Goal: Task Accomplishment & Management: Use online tool/utility

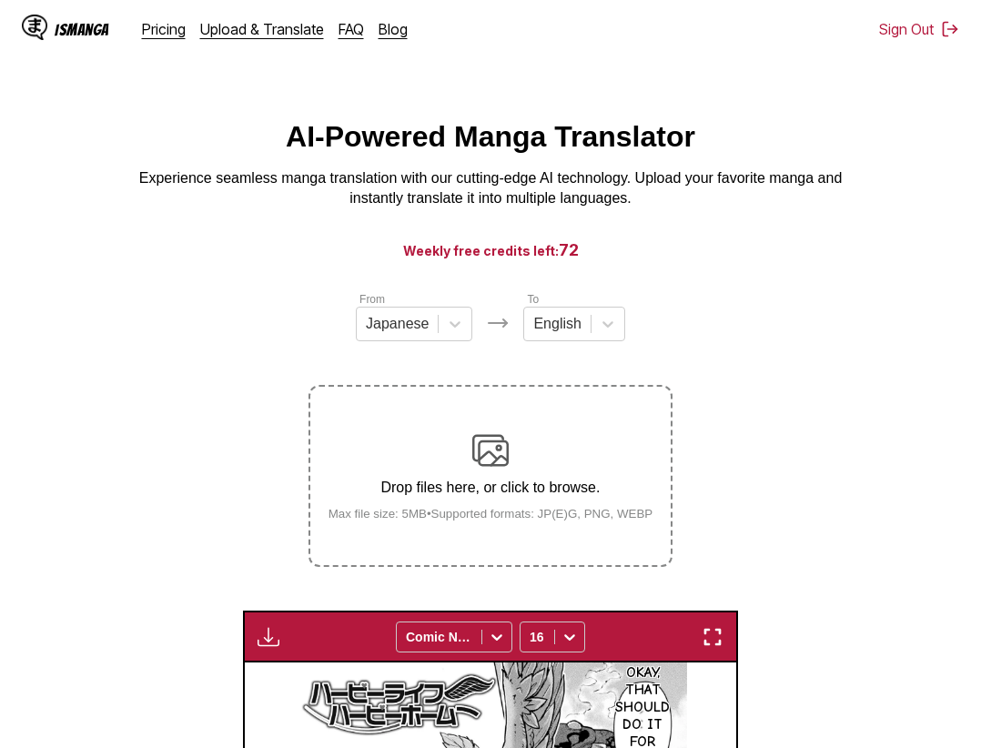
scroll to position [473, 0]
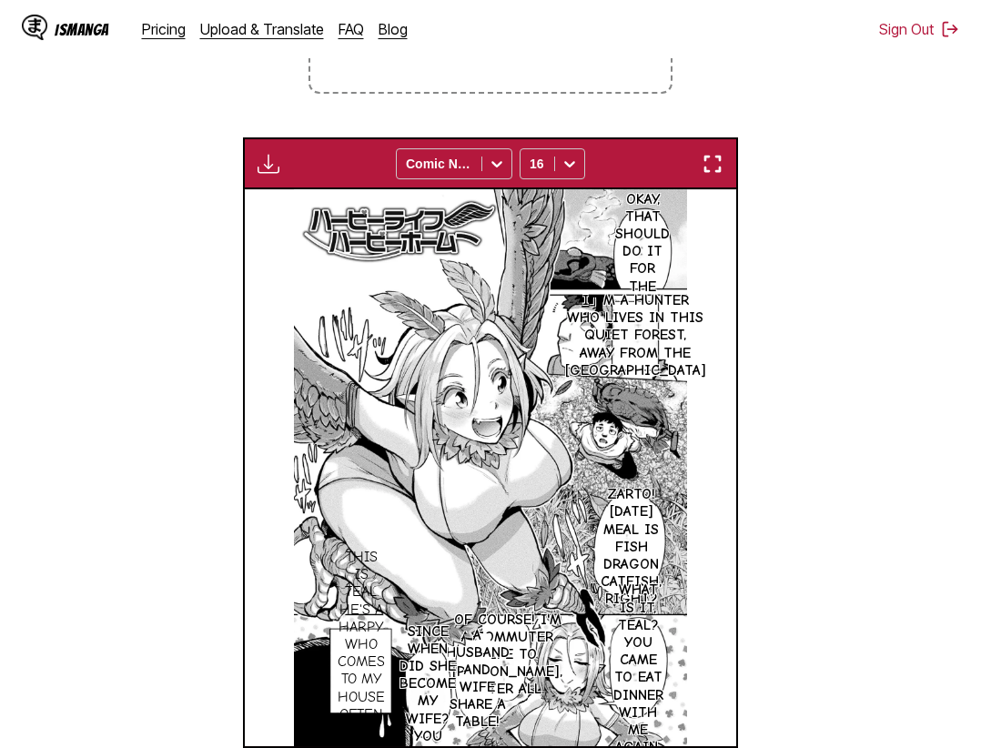
click at [867, 609] on section "From Japanese To English Drop files here, or click to browse. Max file size: 5M…" at bounding box center [491, 307] width 952 height 981
click at [722, 174] on img "button" at bounding box center [713, 164] width 22 height 22
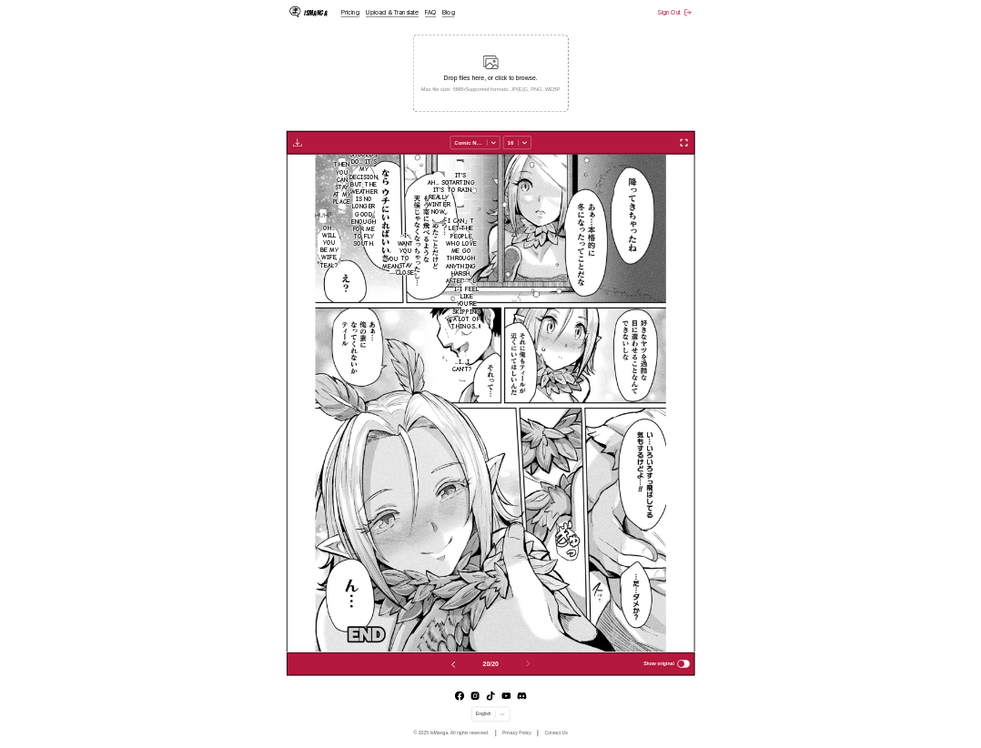
scroll to position [0, 9344]
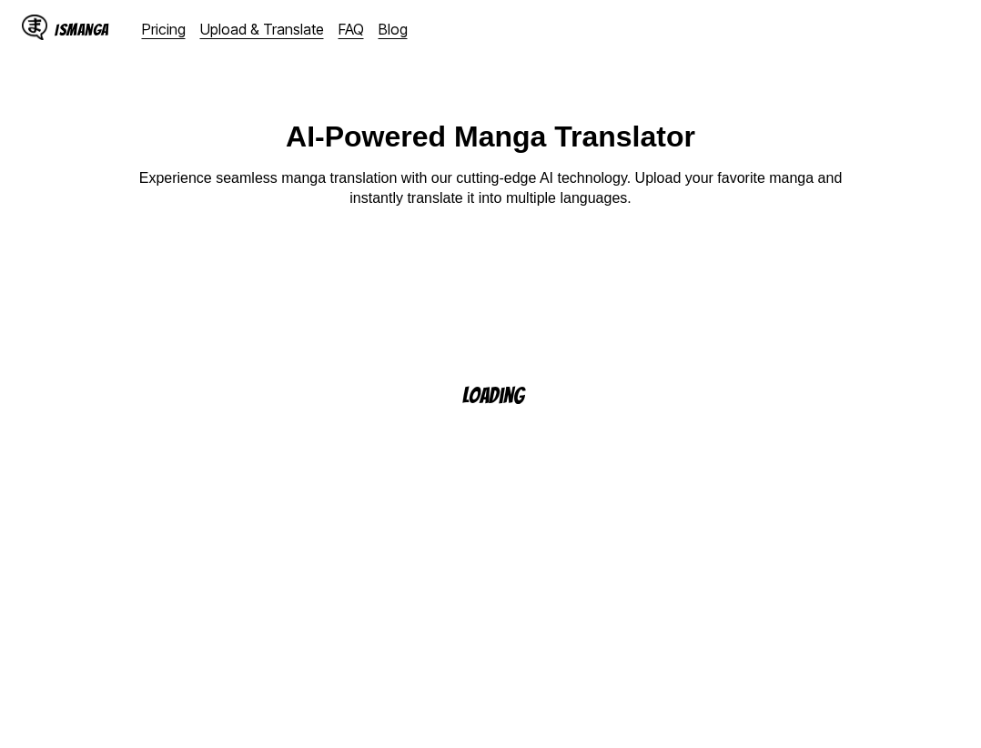
scroll to position [93, 0]
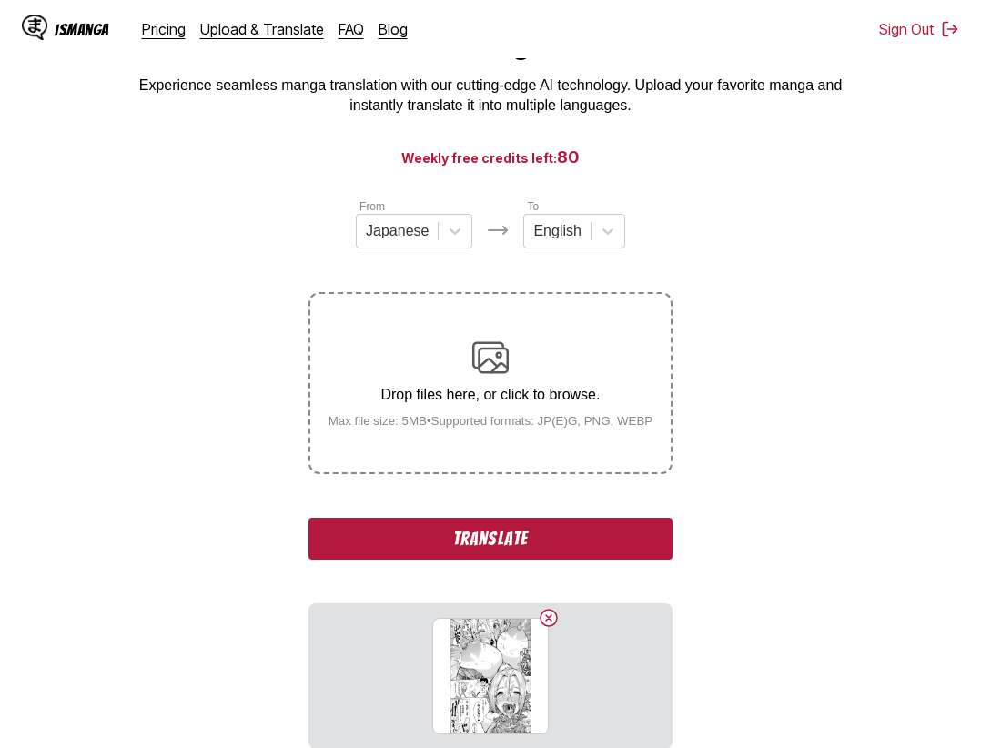
click at [483, 553] on button "Translate" at bounding box center [490, 539] width 364 height 42
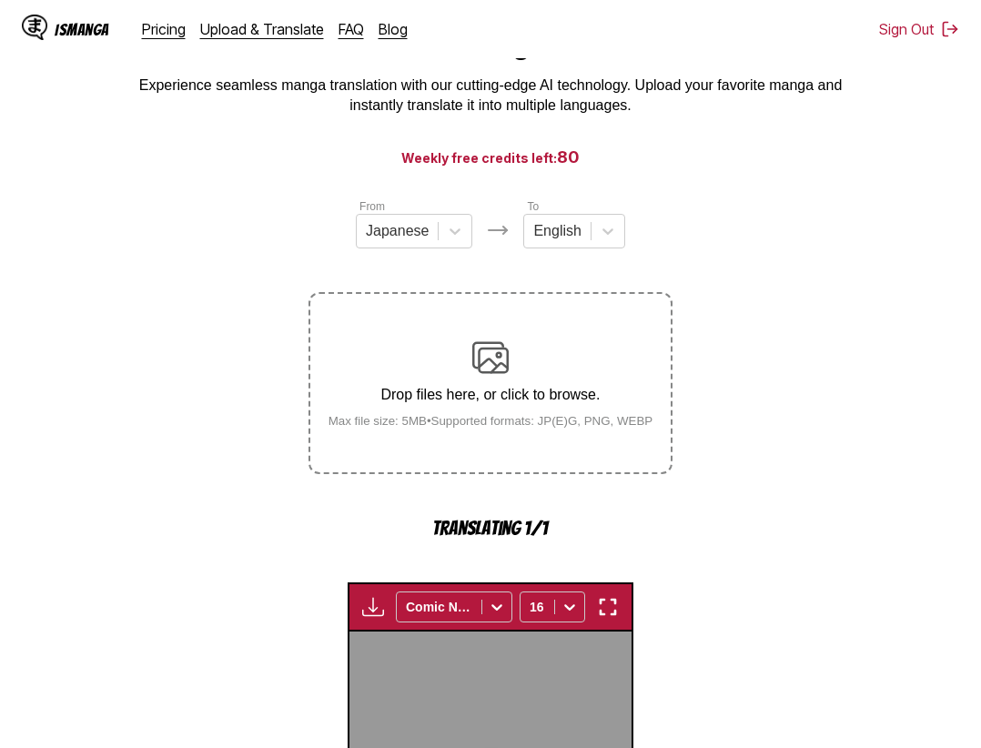
scroll to position [561, 0]
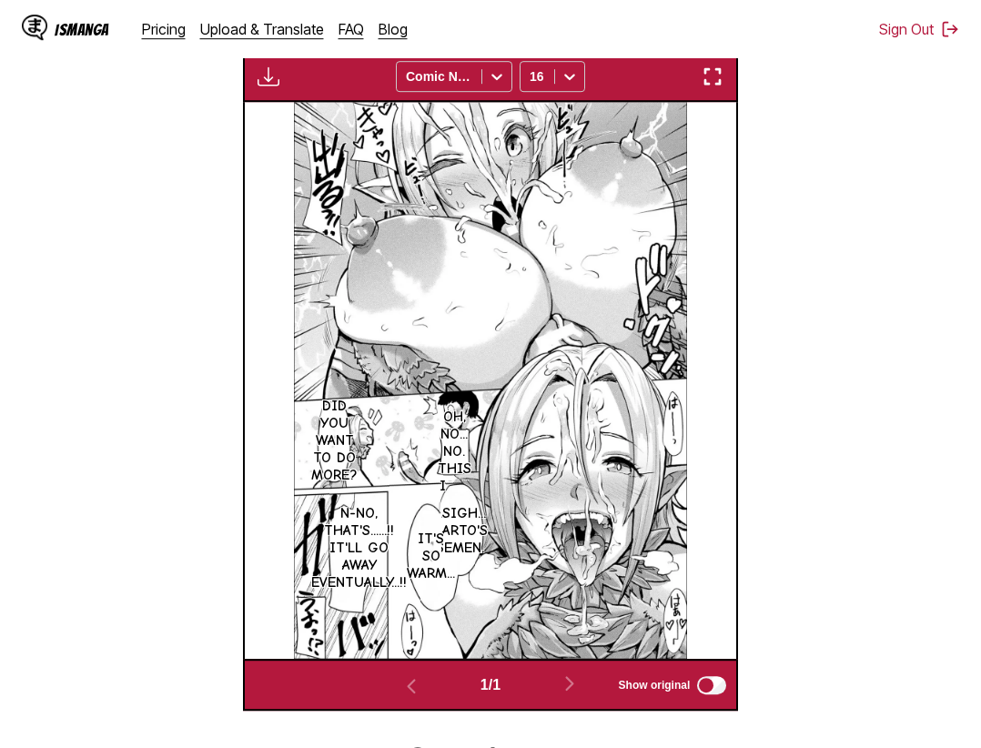
click at [719, 77] on img "button" at bounding box center [713, 77] width 22 height 22
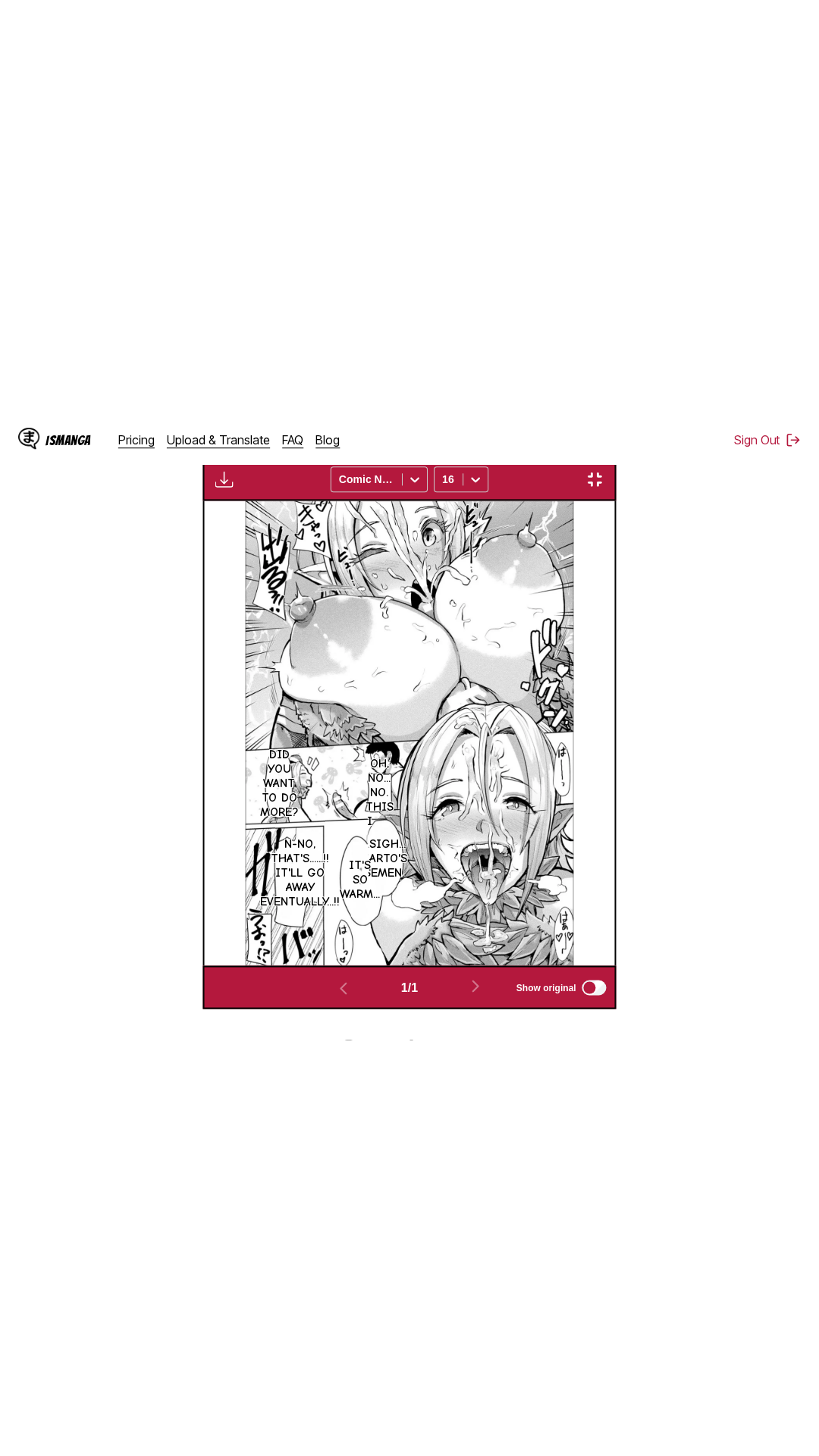
scroll to position [96, 0]
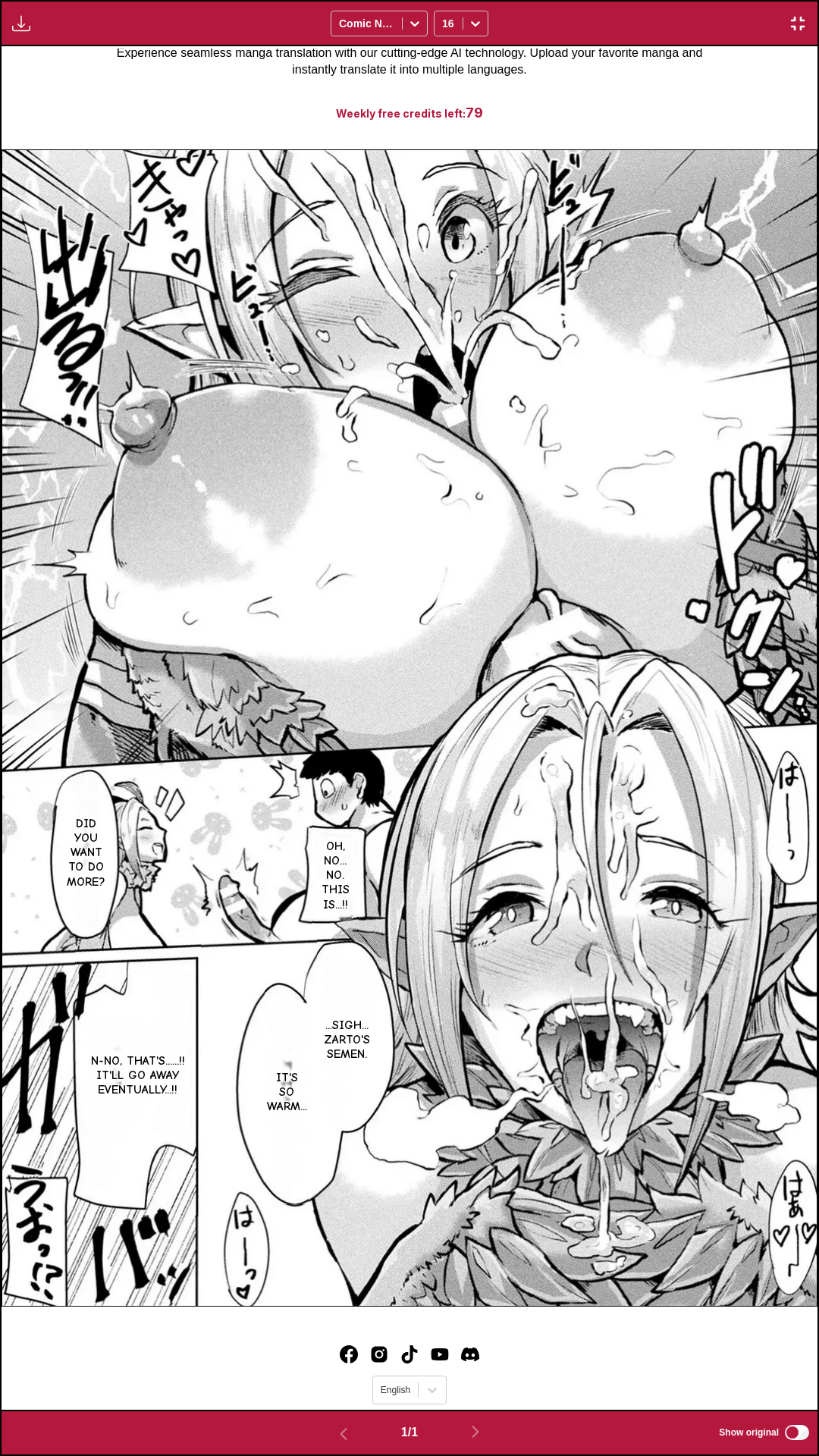
click at [702, 124] on div "Oh, no... No. This is...!! Did you want to do more? ...Sigh... Zarto's semen. I…" at bounding box center [409, 728] width 816 height 1363
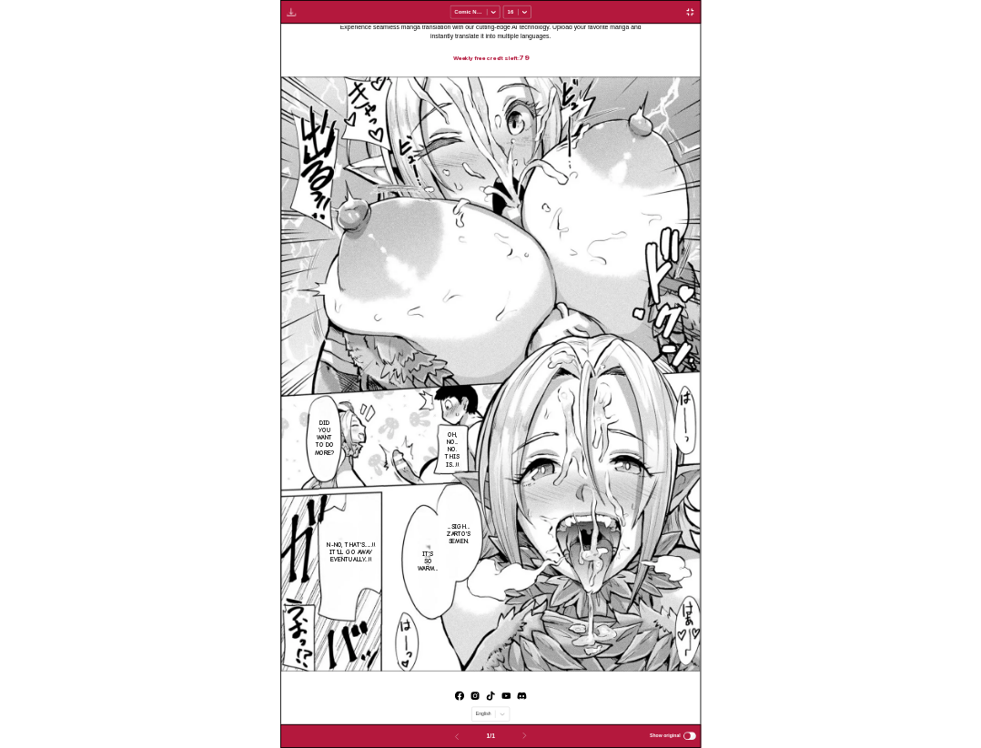
scroll to position [474, 0]
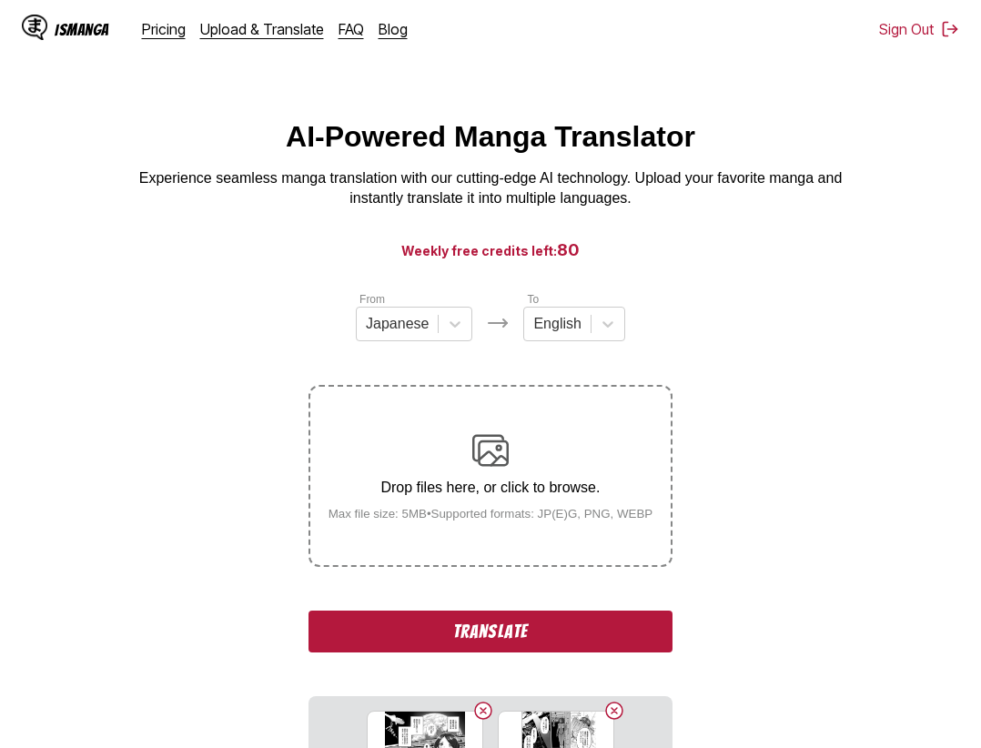
click at [564, 625] on button "Translate" at bounding box center [490, 632] width 364 height 42
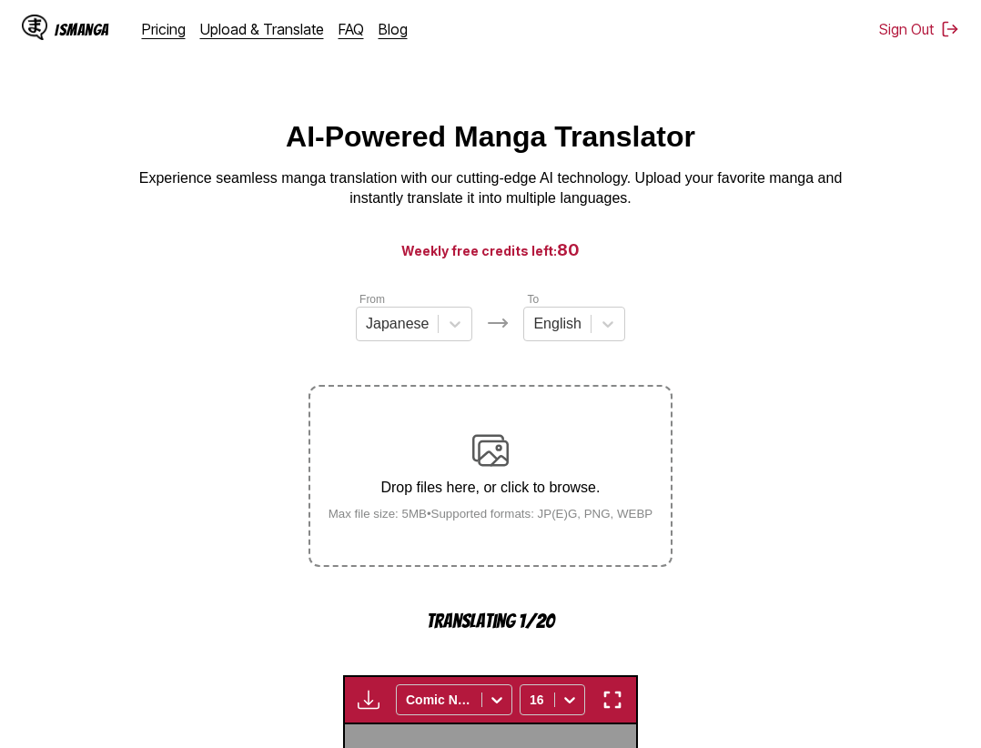
scroll to position [566, 0]
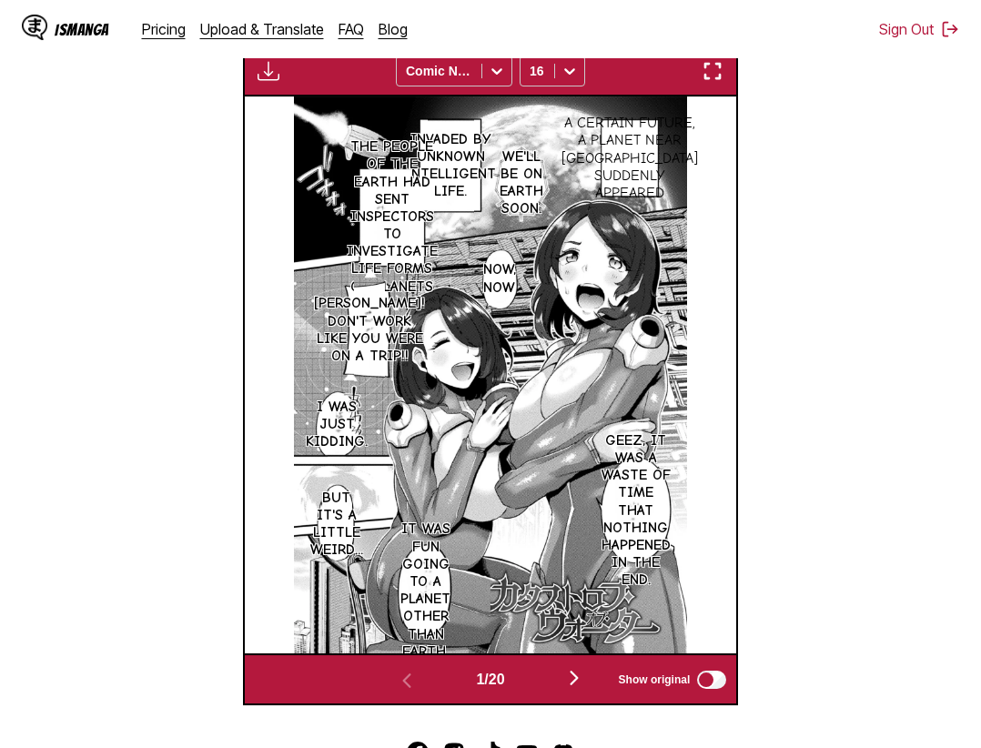
click at [709, 60] on div "Download Panel Download All Comic Neue 16" at bounding box center [491, 71] width 496 height 52
click at [713, 74] on img "button" at bounding box center [713, 71] width 22 height 22
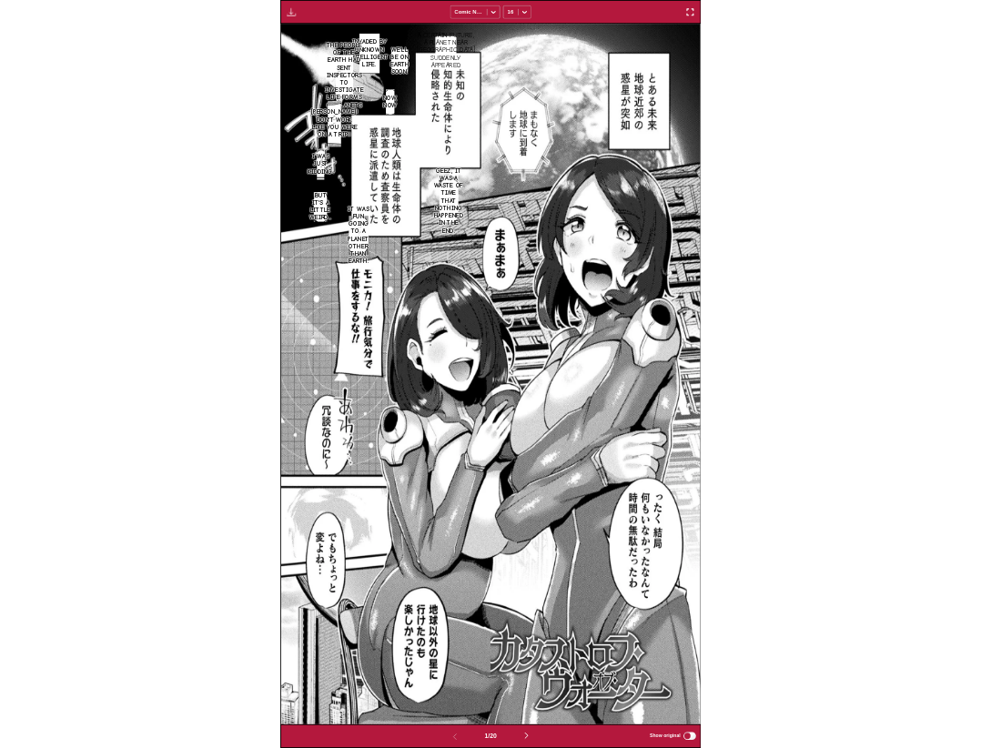
scroll to position [474, 0]
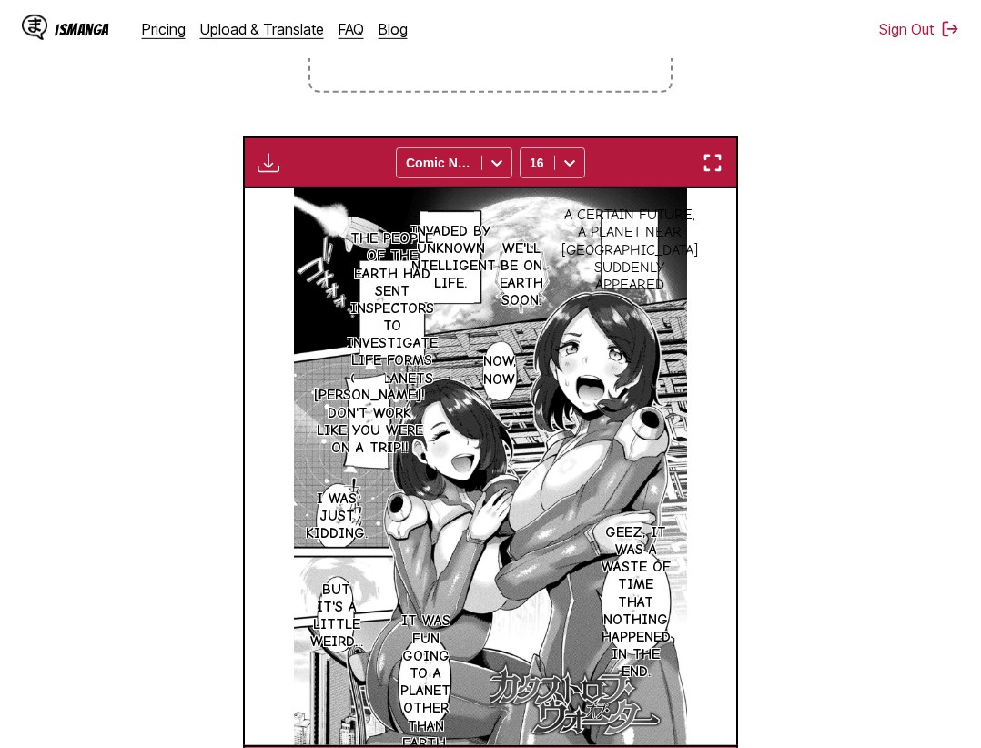
click at [722, 164] on img "button" at bounding box center [713, 163] width 22 height 22
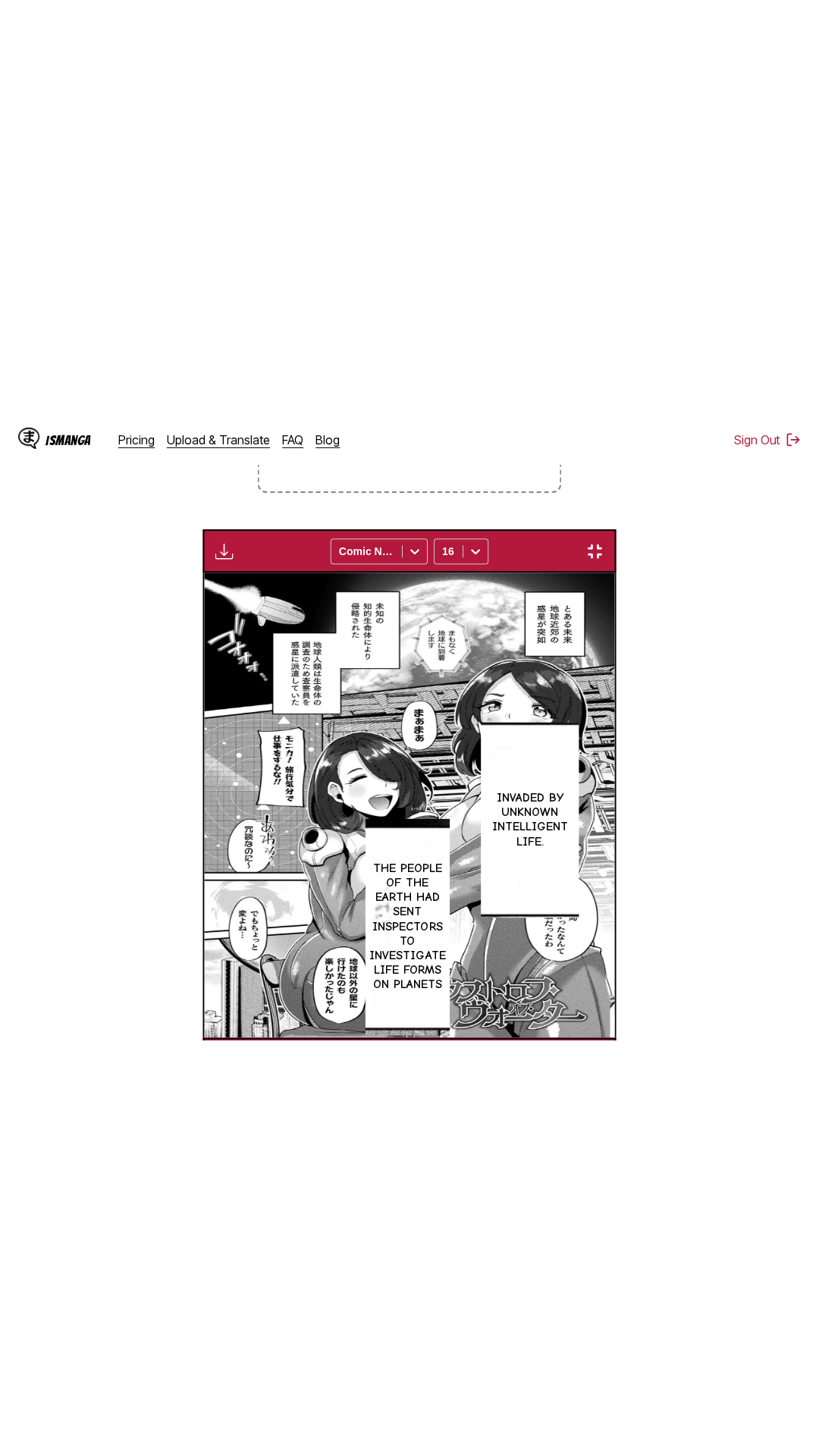
scroll to position [96, 0]
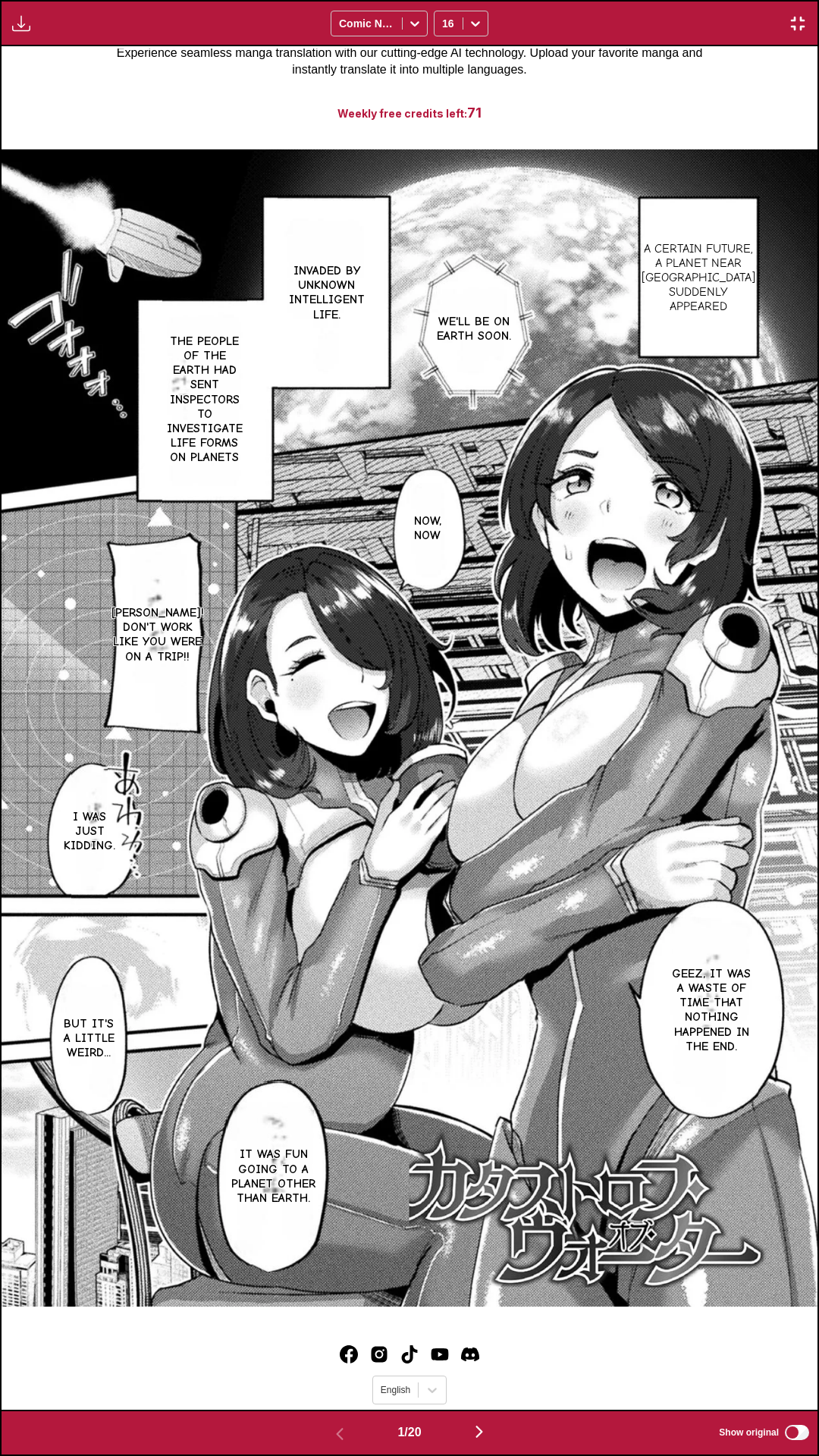
click at [684, 126] on div "A certain future, a planet near Earth suddenly appeared We'll be on Earth soon.…" at bounding box center [409, 728] width 816 height 1363
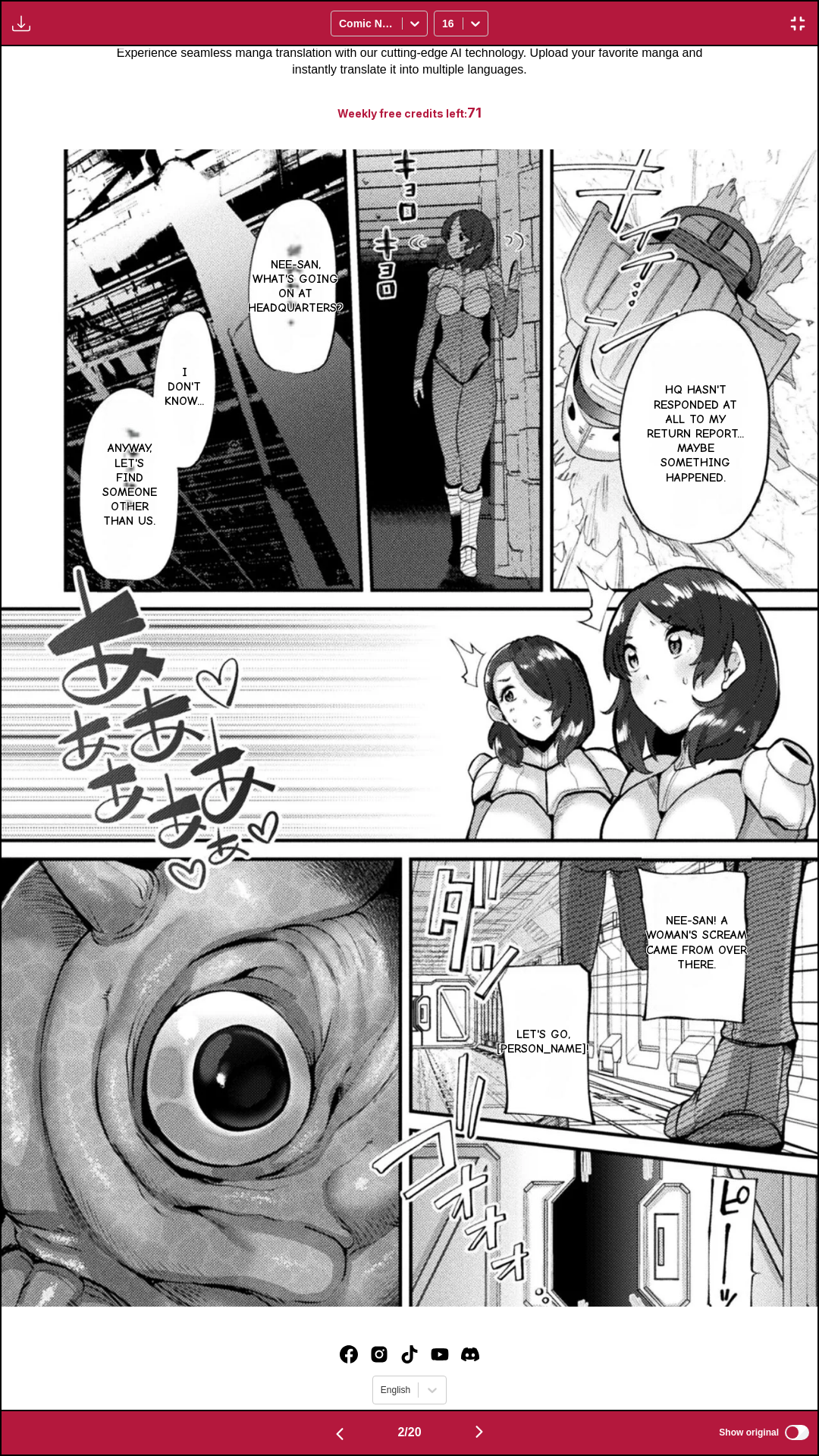
scroll to position [0, 0]
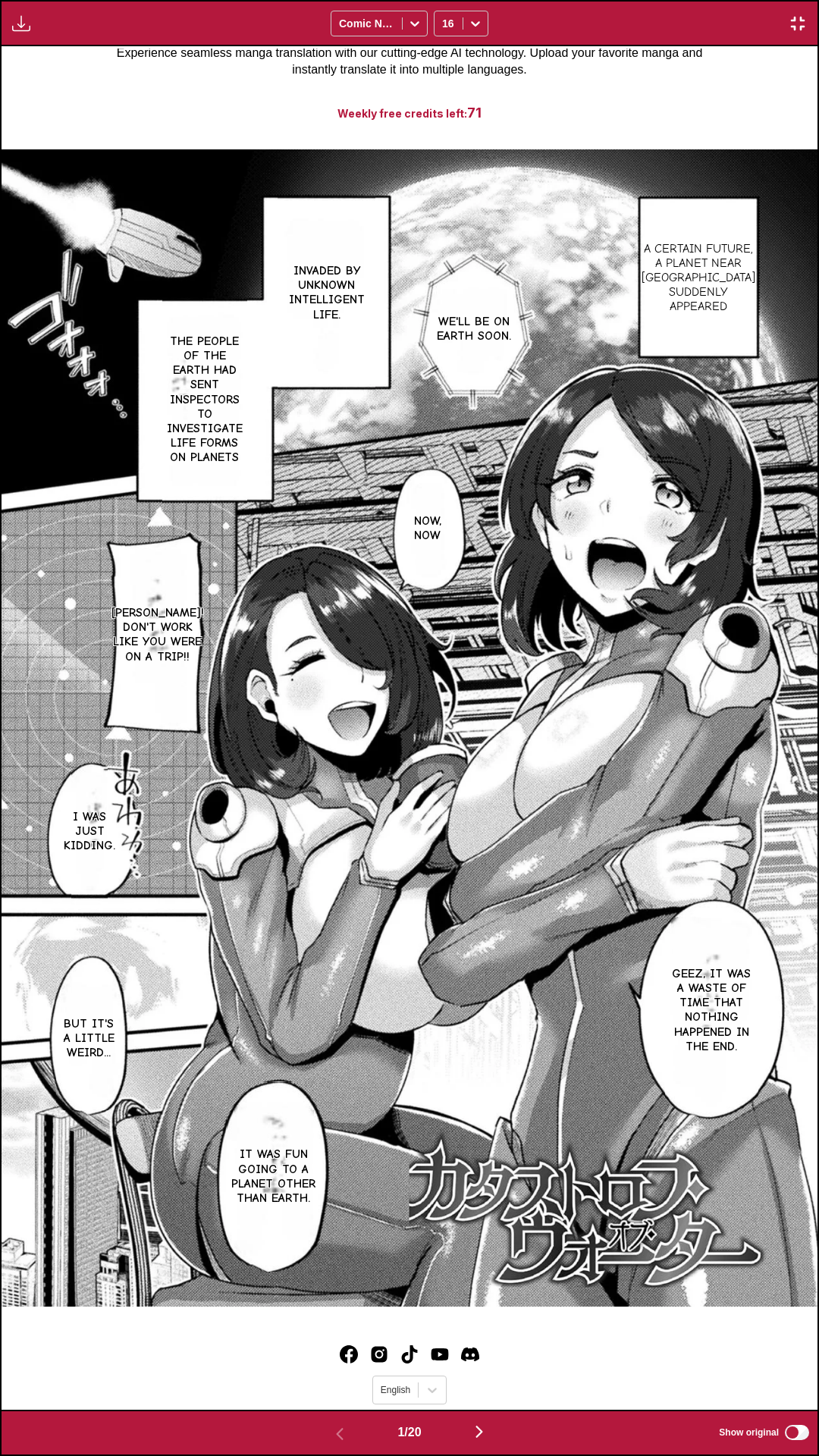
click at [507, 88] on div "A certain future, a planet near Earth suddenly appeared We'll be on Earth soon.…" at bounding box center [409, 728] width 816 height 1363
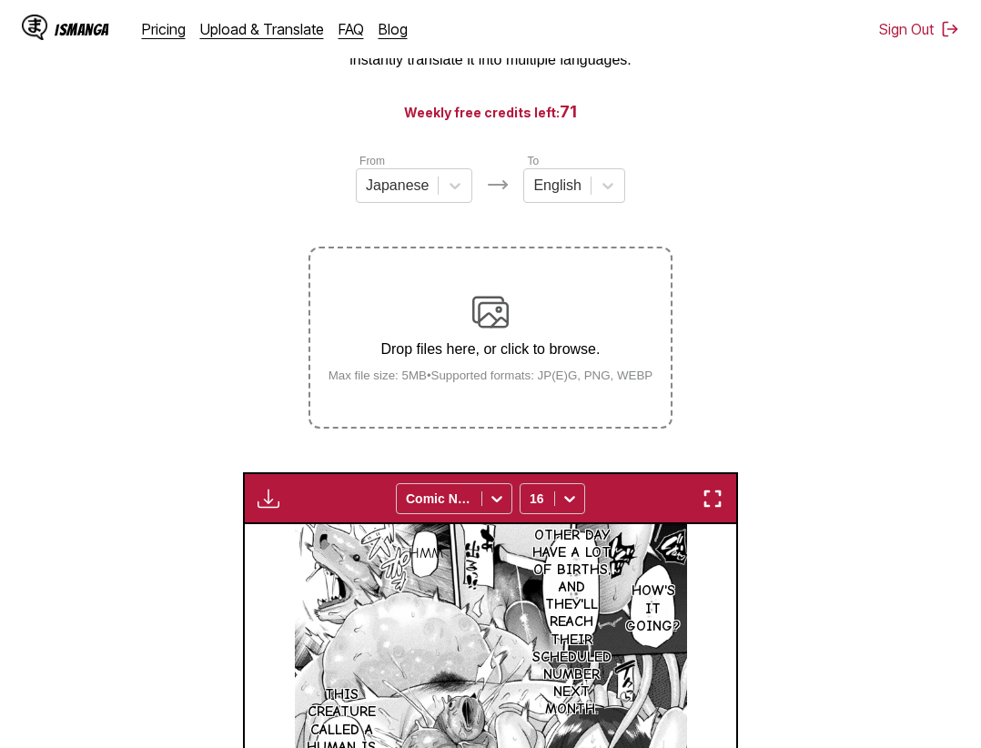
scroll to position [602, 0]
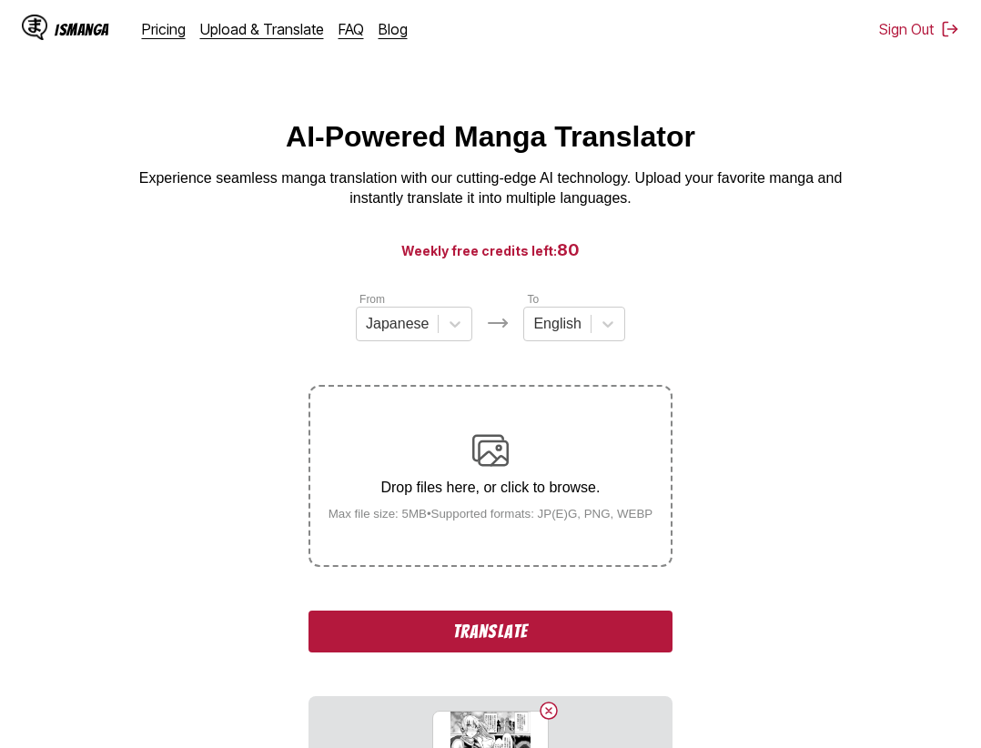
click at [474, 634] on button "Translate" at bounding box center [490, 632] width 364 height 42
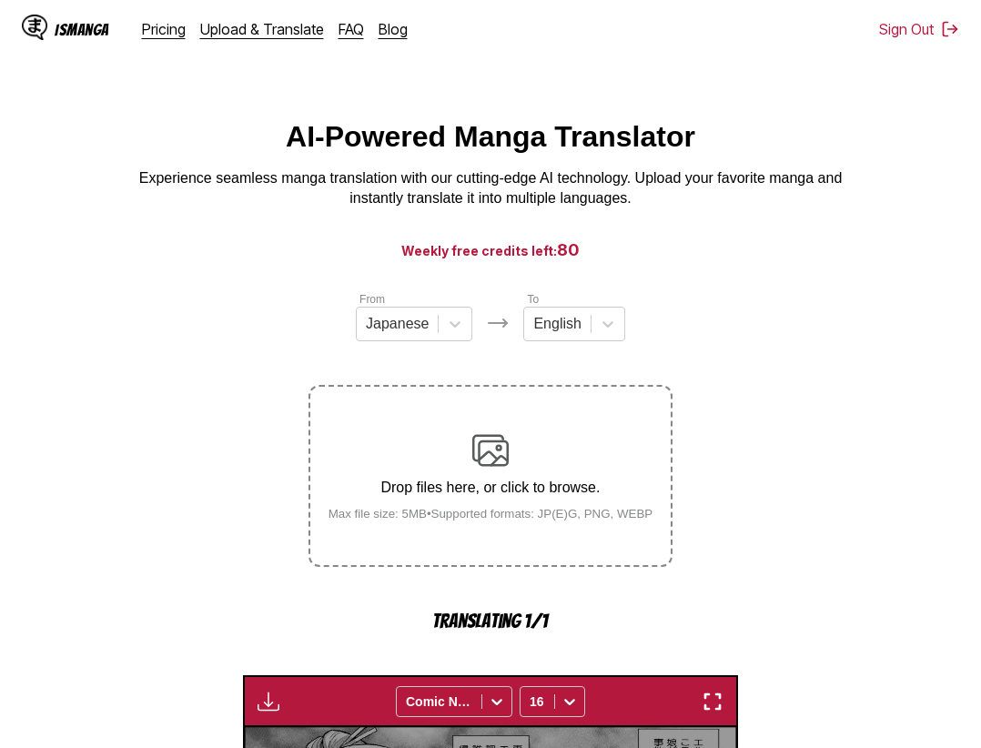
scroll to position [561, 0]
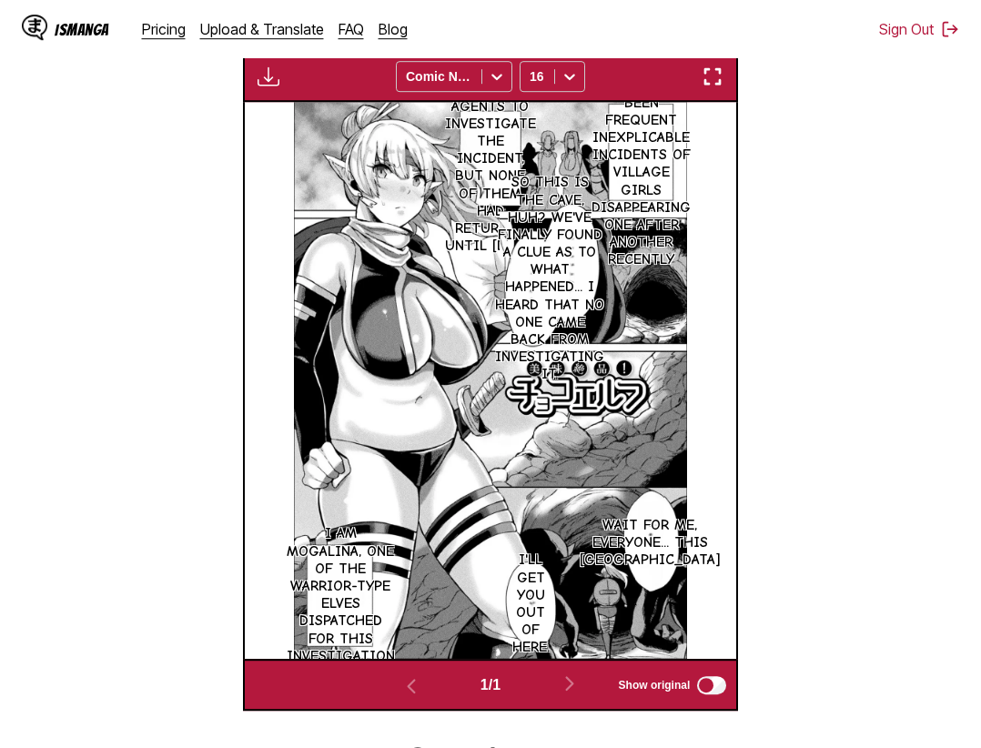
click at [714, 76] on img "button" at bounding box center [713, 77] width 22 height 22
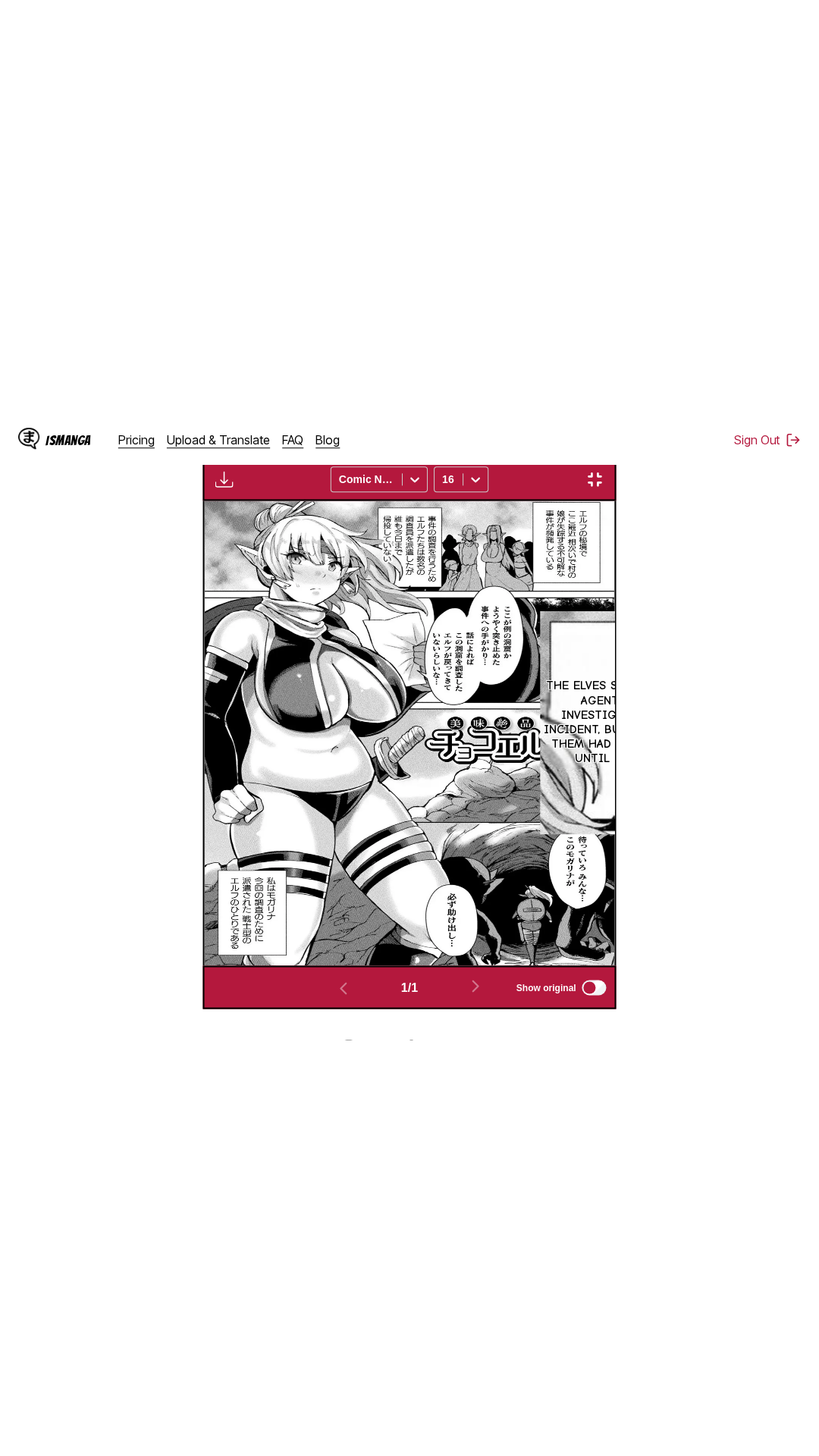
scroll to position [96, 0]
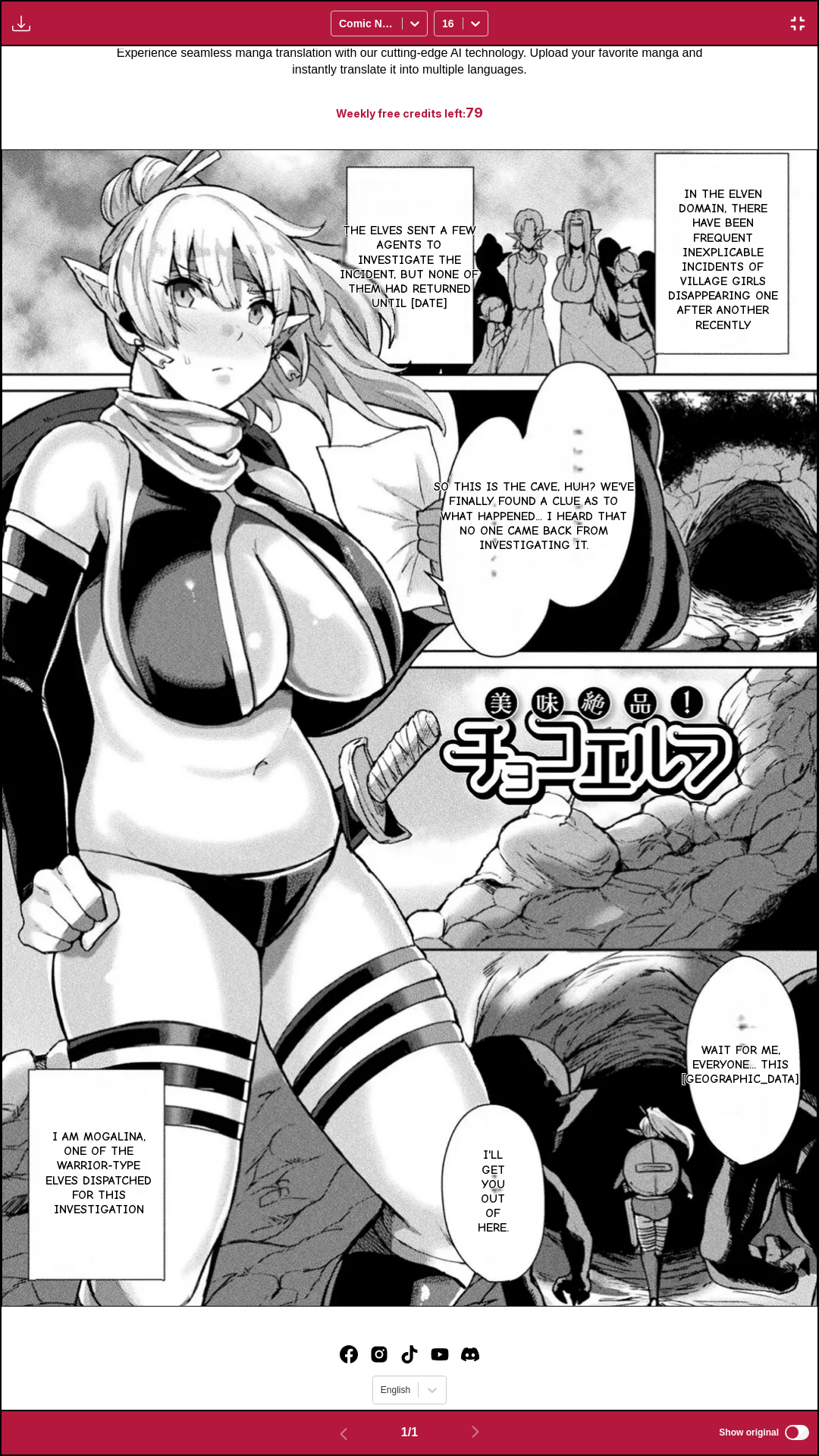
click at [719, 98] on div "In the elven domain, there have been frequent inexplicable incidents of village…" at bounding box center [409, 728] width 816 height 1363
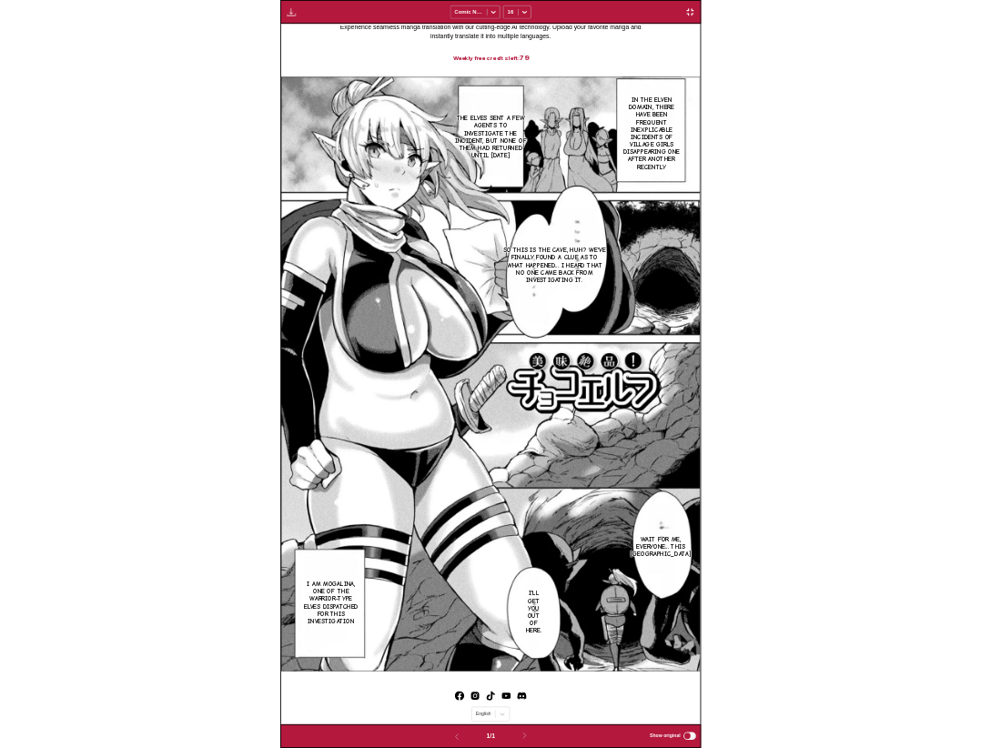
scroll to position [474, 0]
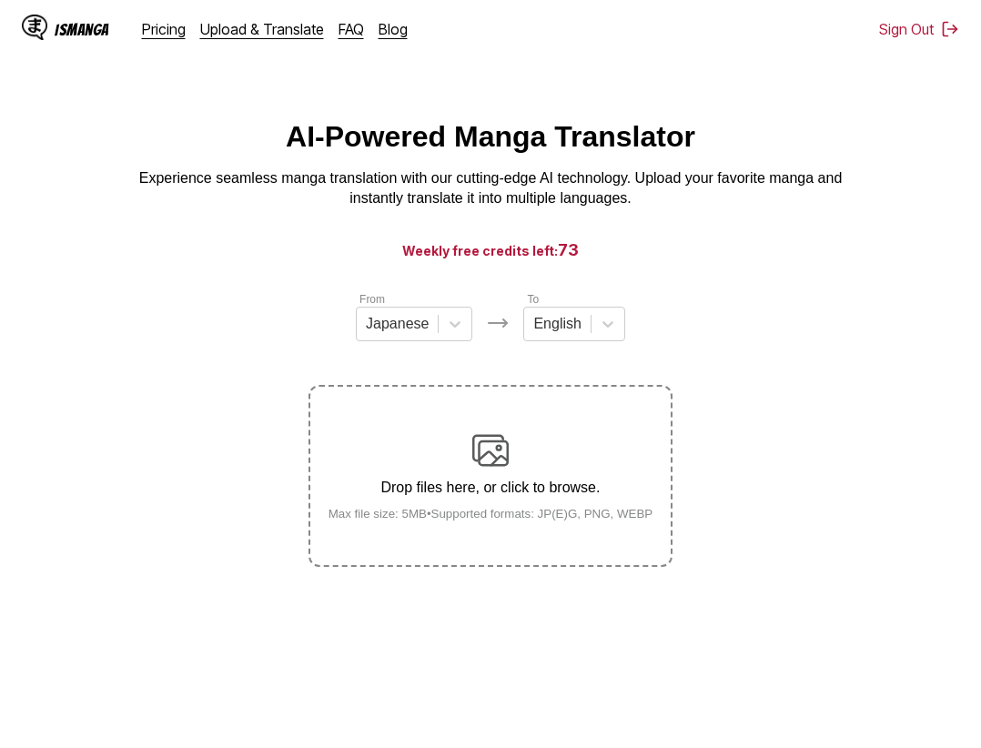
click at [268, 259] on h3 "Weekly free credits left: 73" at bounding box center [491, 249] width 894 height 23
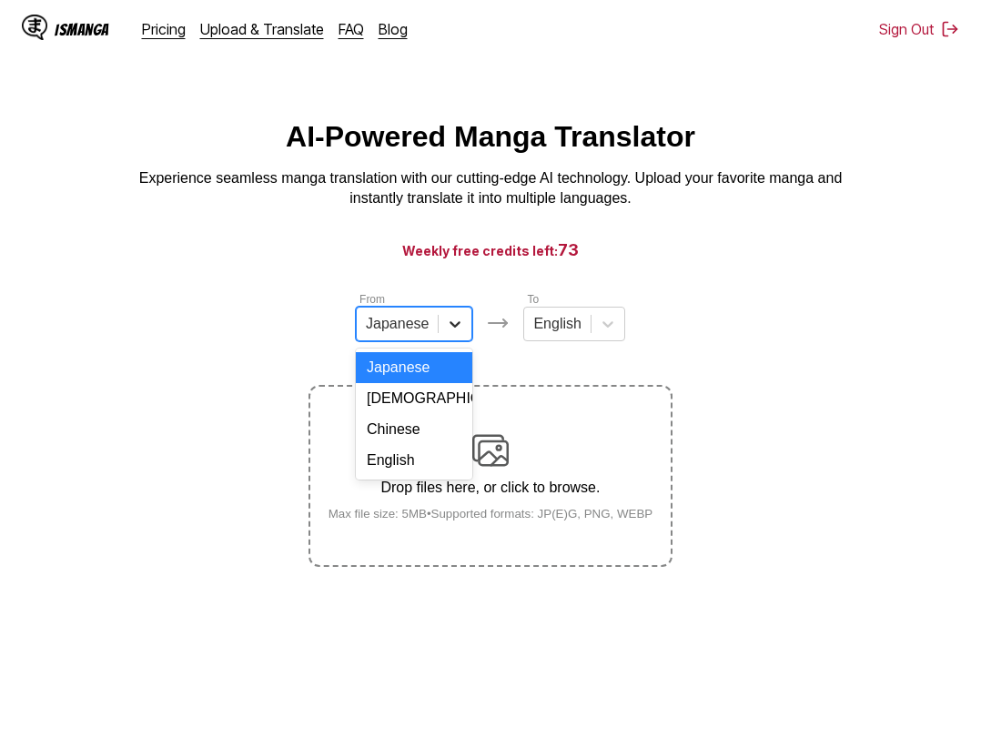
click at [456, 328] on icon at bounding box center [455, 324] width 11 height 6
click at [422, 437] on div "Chinese" at bounding box center [414, 429] width 116 height 31
click at [453, 328] on icon at bounding box center [455, 324] width 11 height 6
click at [397, 442] on div "Chinese" at bounding box center [414, 429] width 116 height 31
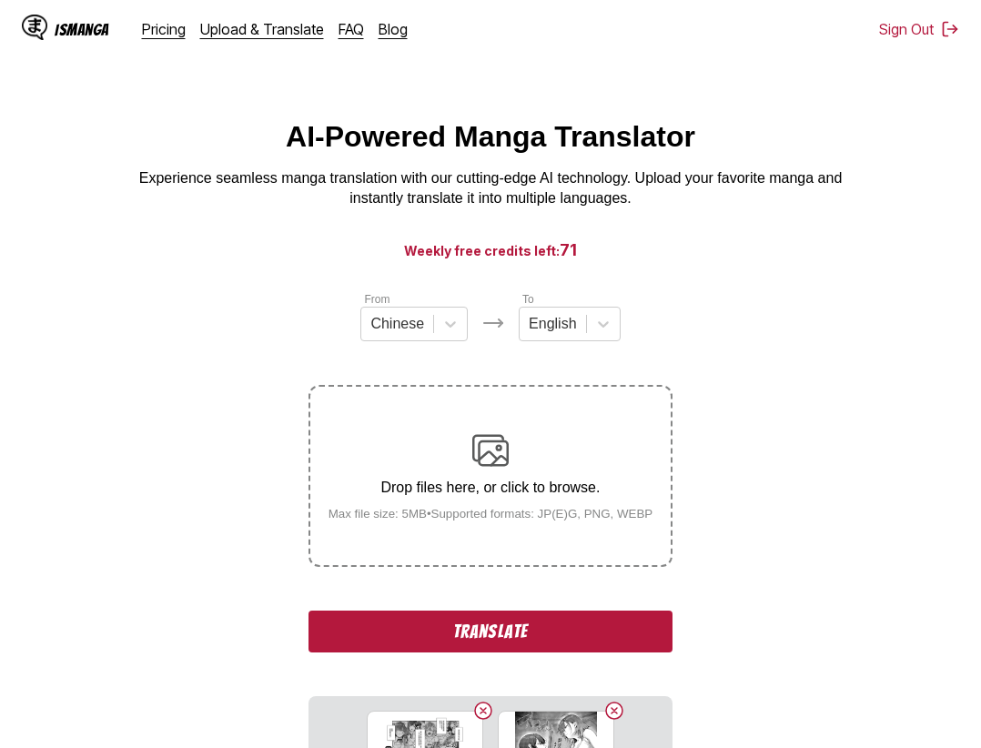
click at [429, 618] on button "Translate" at bounding box center [490, 632] width 364 height 42
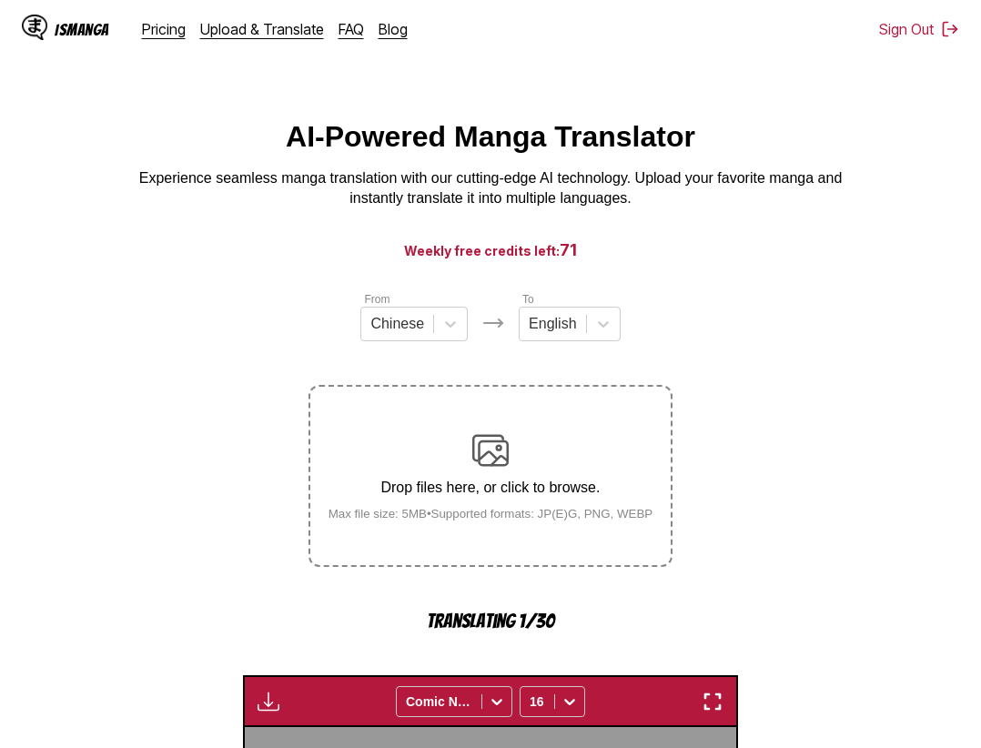
scroll to position [566, 0]
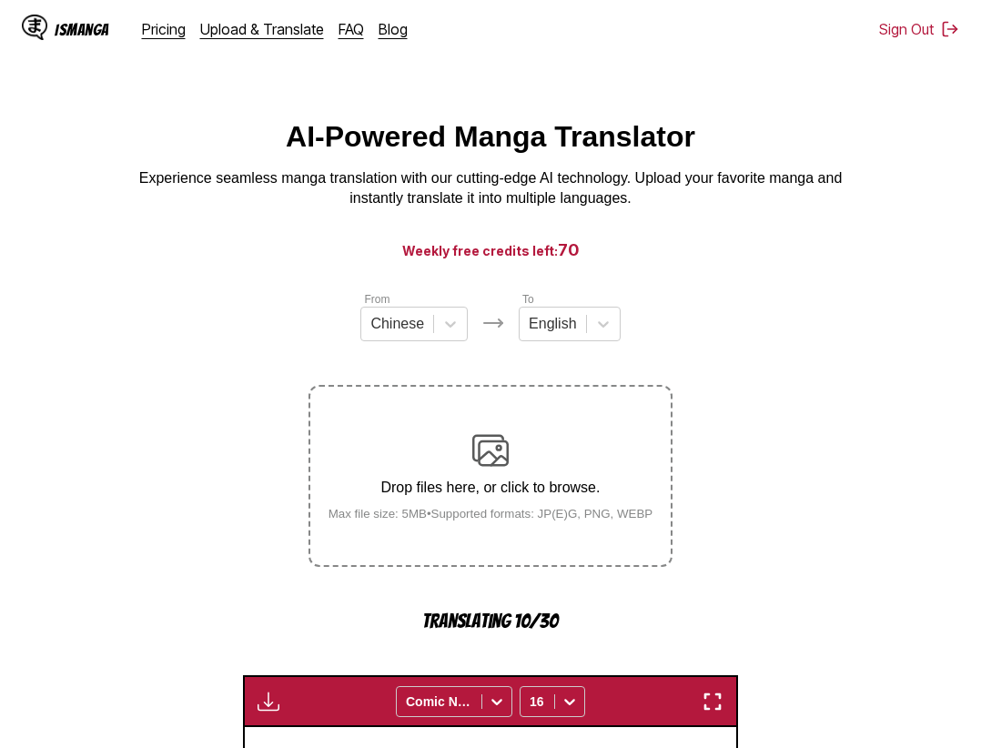
scroll to position [566, 0]
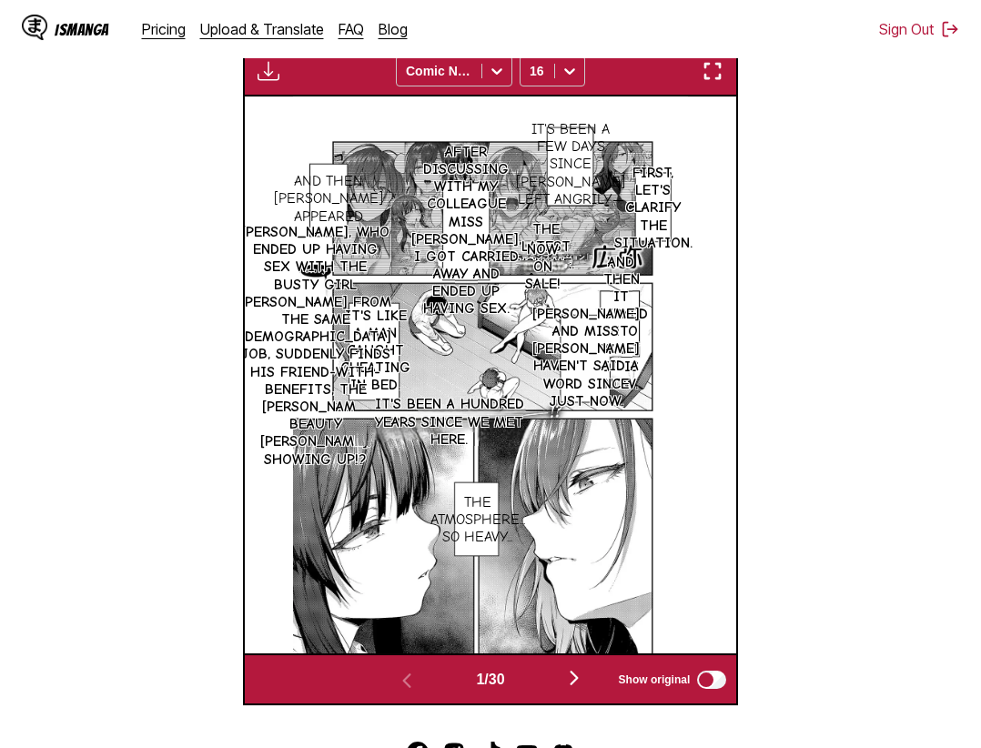
click at [711, 81] on img "button" at bounding box center [713, 71] width 22 height 22
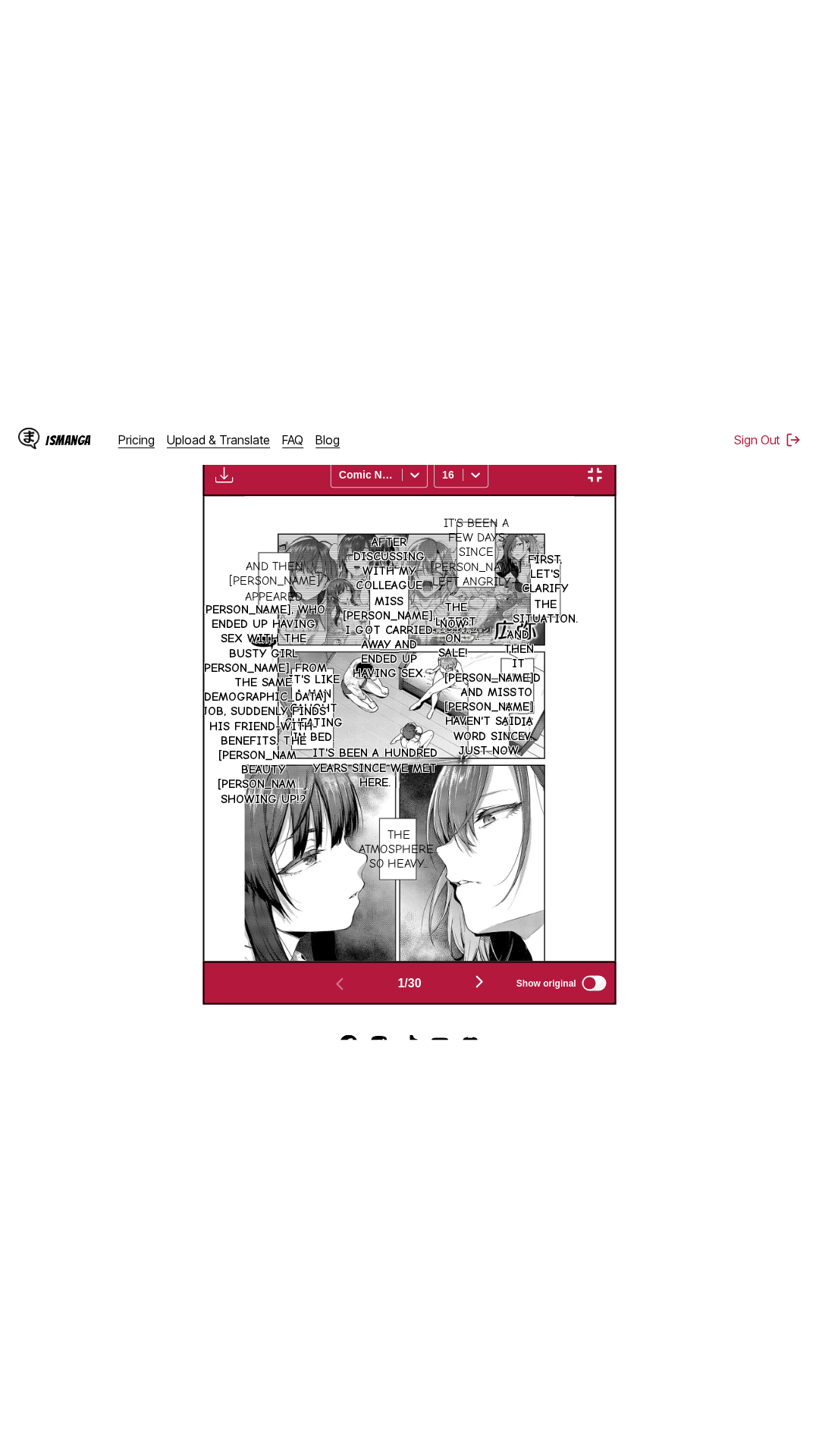
scroll to position [96, 0]
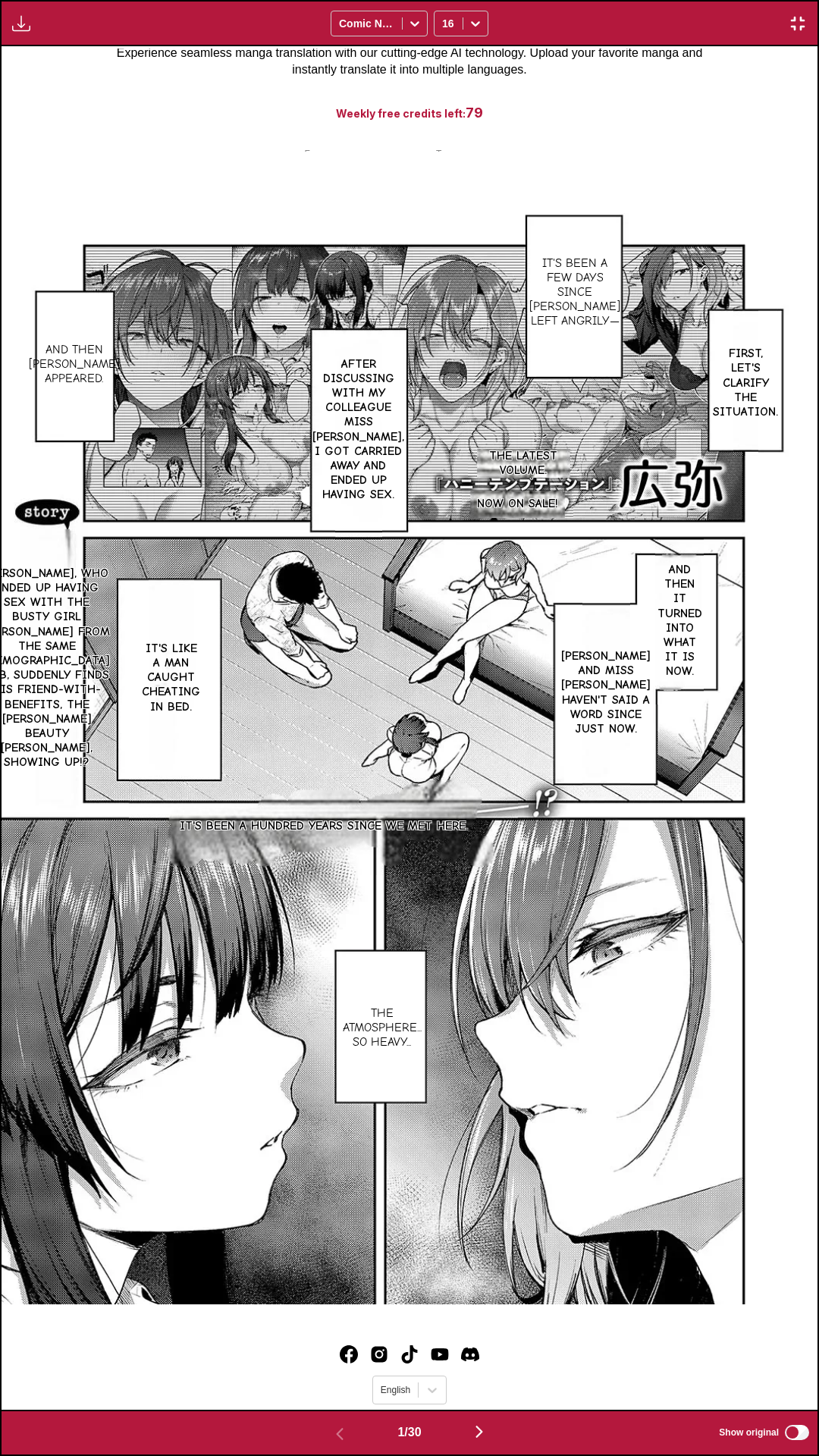
click at [674, 110] on div "It's been a few days since Sasajou left angrily— First, let's clarify the situa…" at bounding box center [409, 728] width 816 height 1363
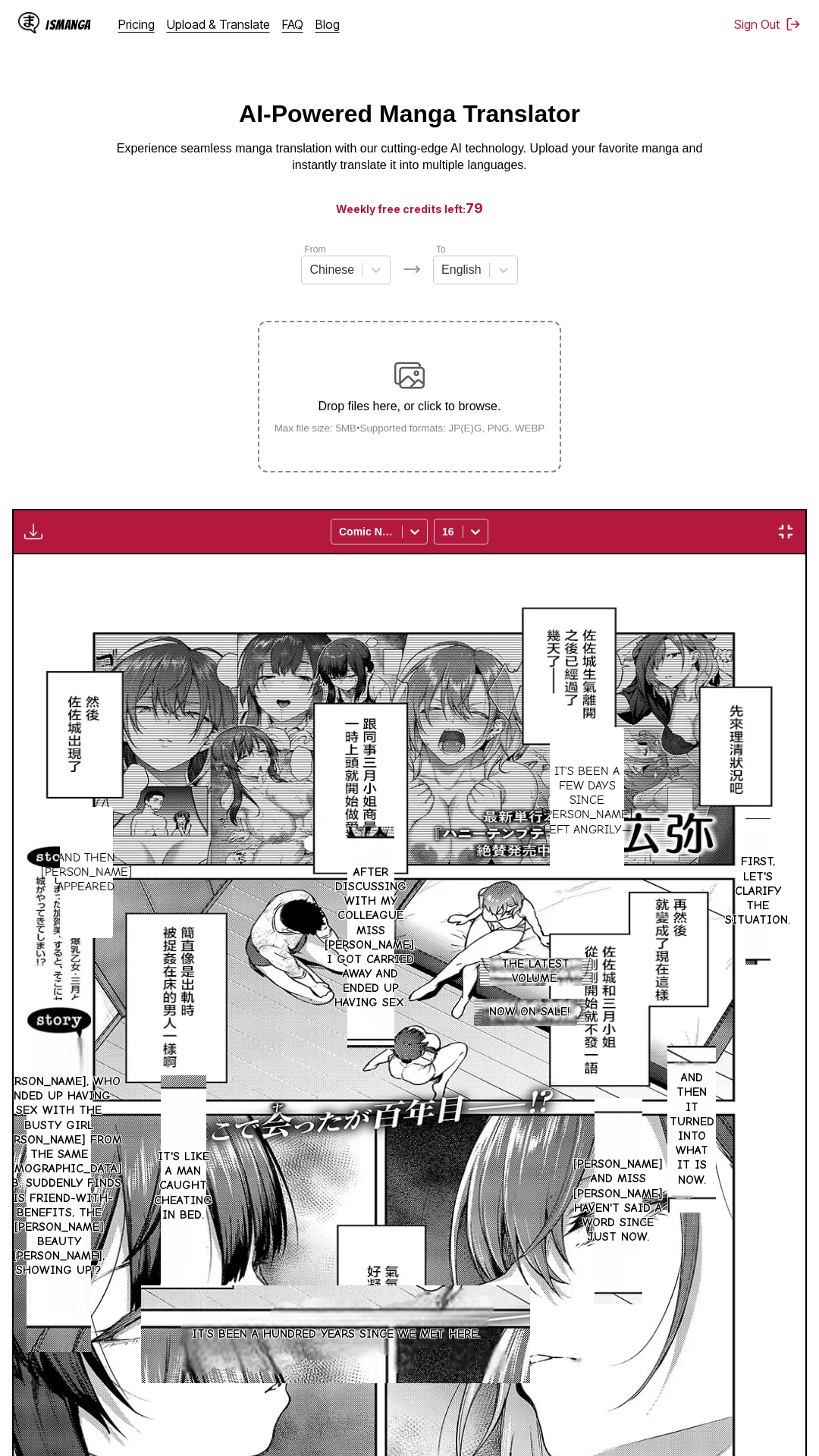
scroll to position [96, 0]
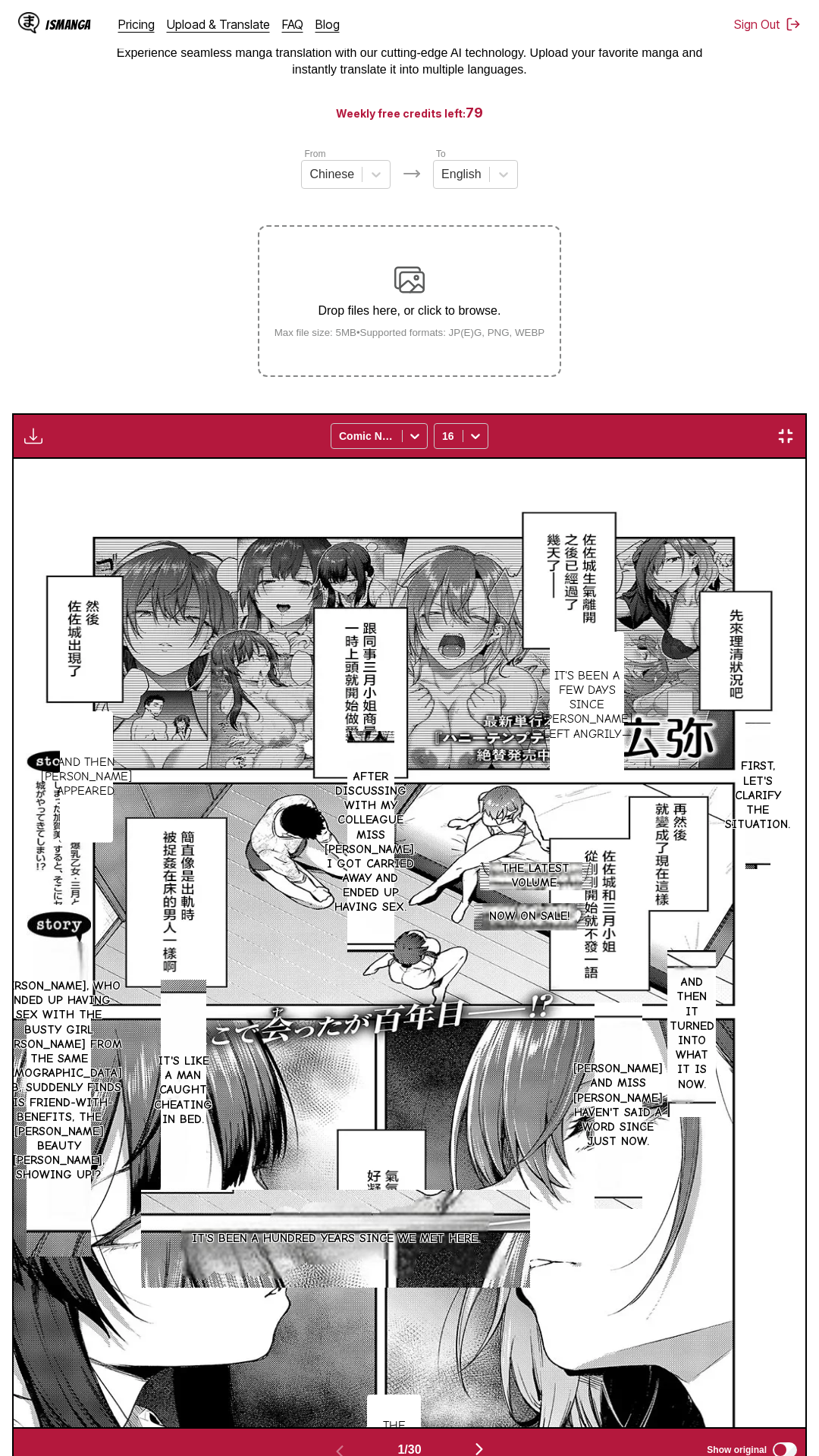
click at [487, 458] on div "It's been a few days since Sasajou left angrily— First, let's clarify the situa…" at bounding box center [409, 943] width 792 height 968
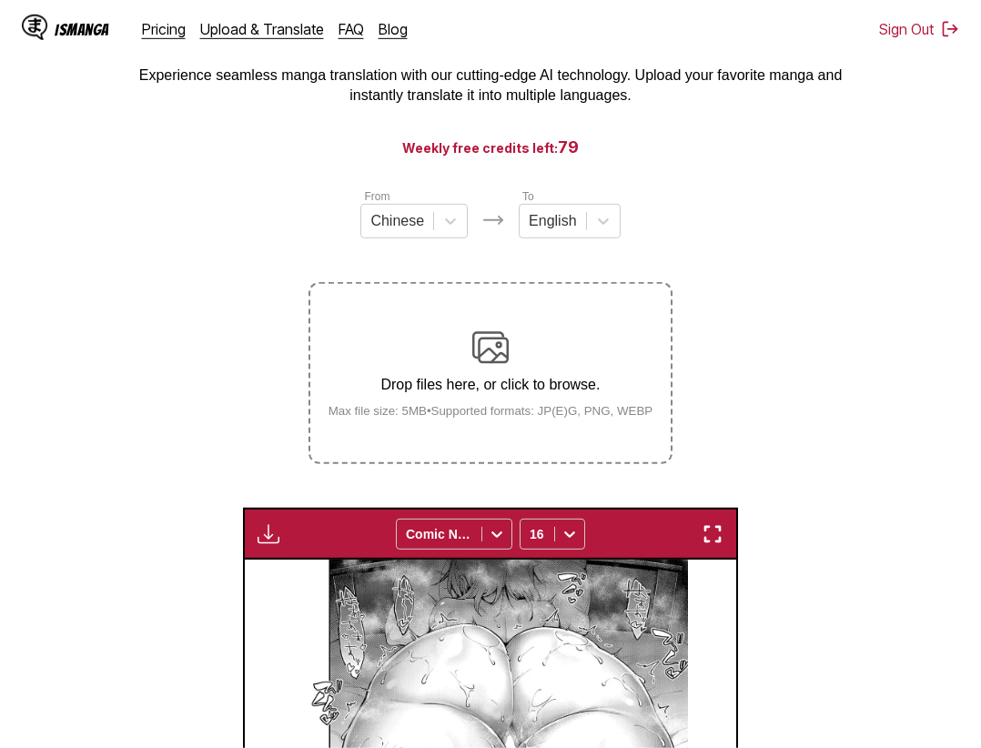
scroll to position [695, 0]
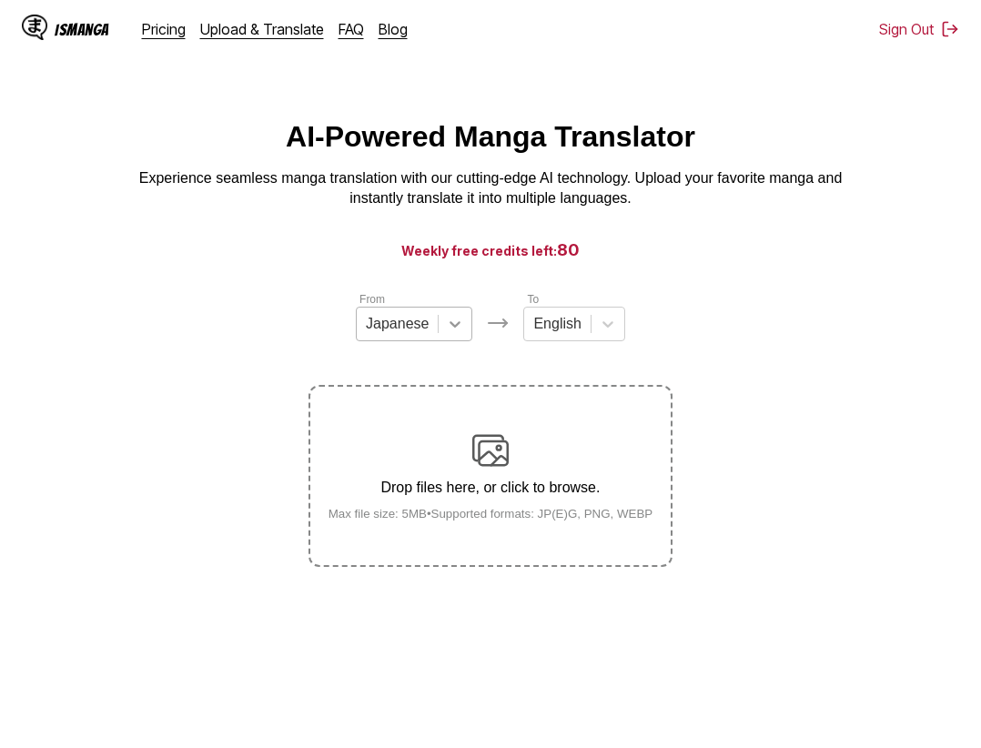
click at [460, 325] on icon at bounding box center [455, 324] width 18 height 18
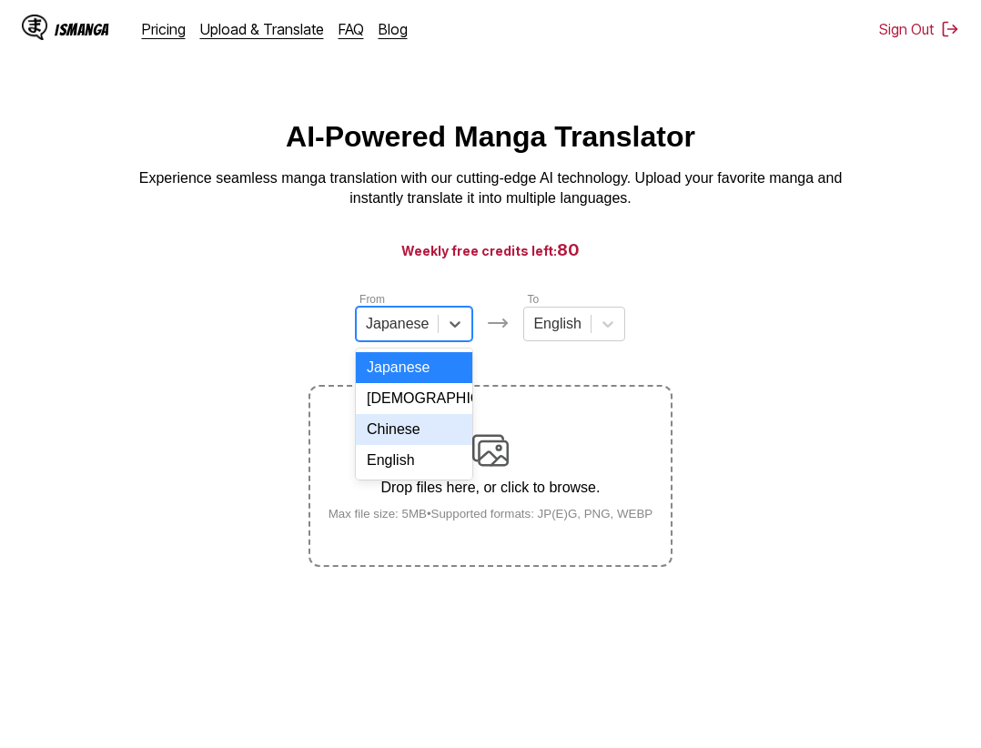
click at [409, 444] on div "Chinese" at bounding box center [414, 429] width 116 height 31
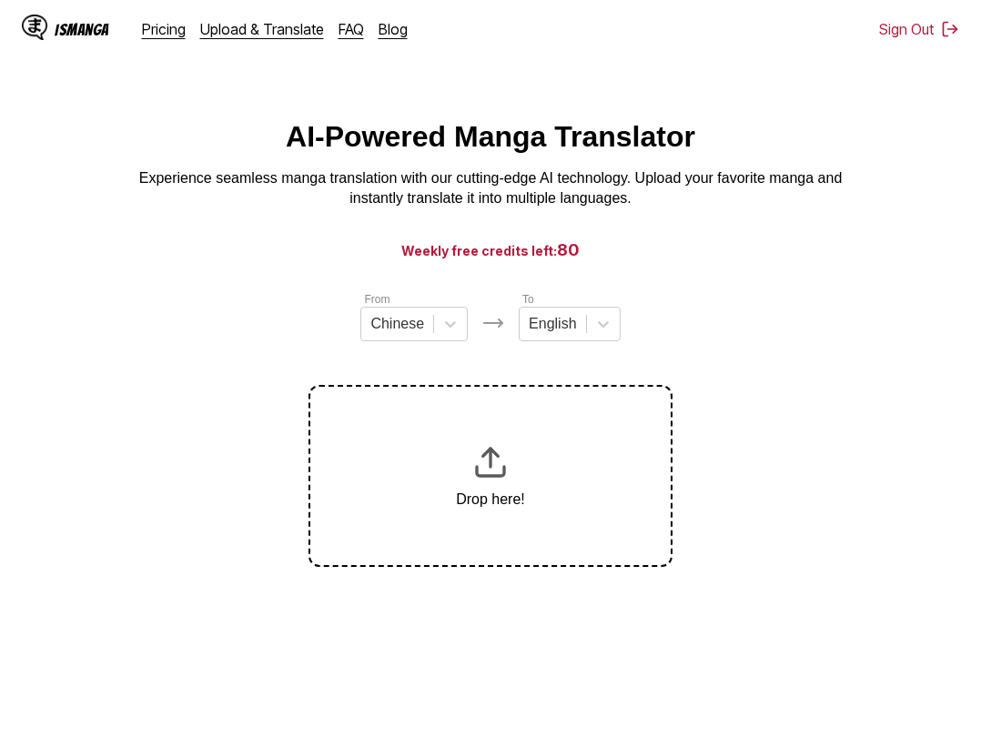
scroll to position [18, 0]
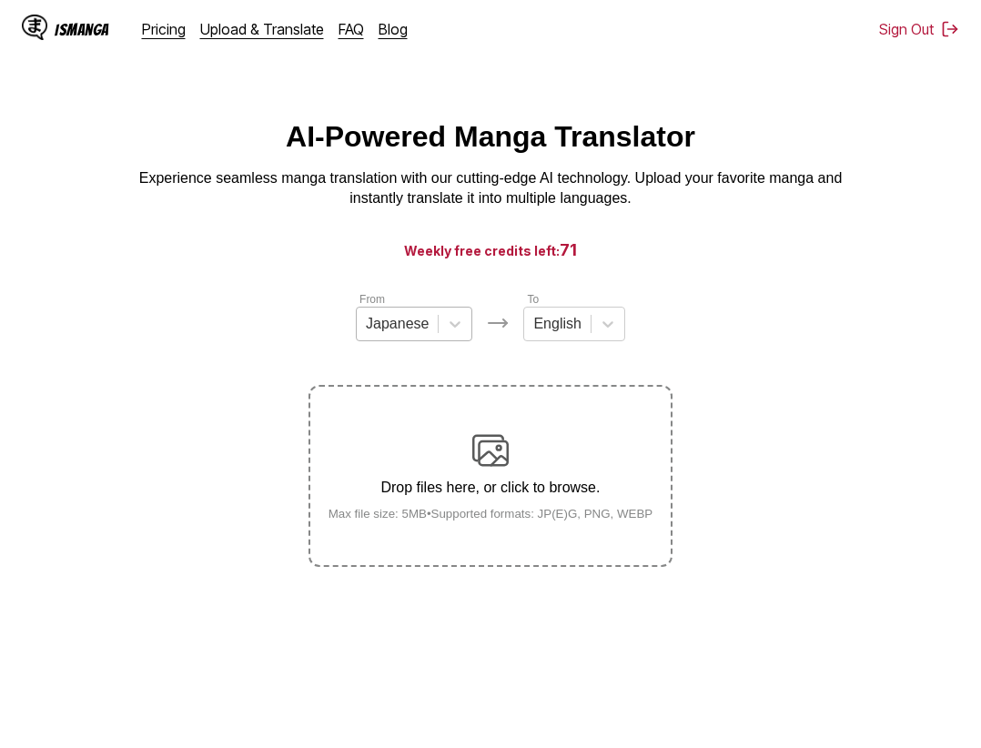
click at [422, 318] on div "Japanese" at bounding box center [397, 323] width 81 height 27
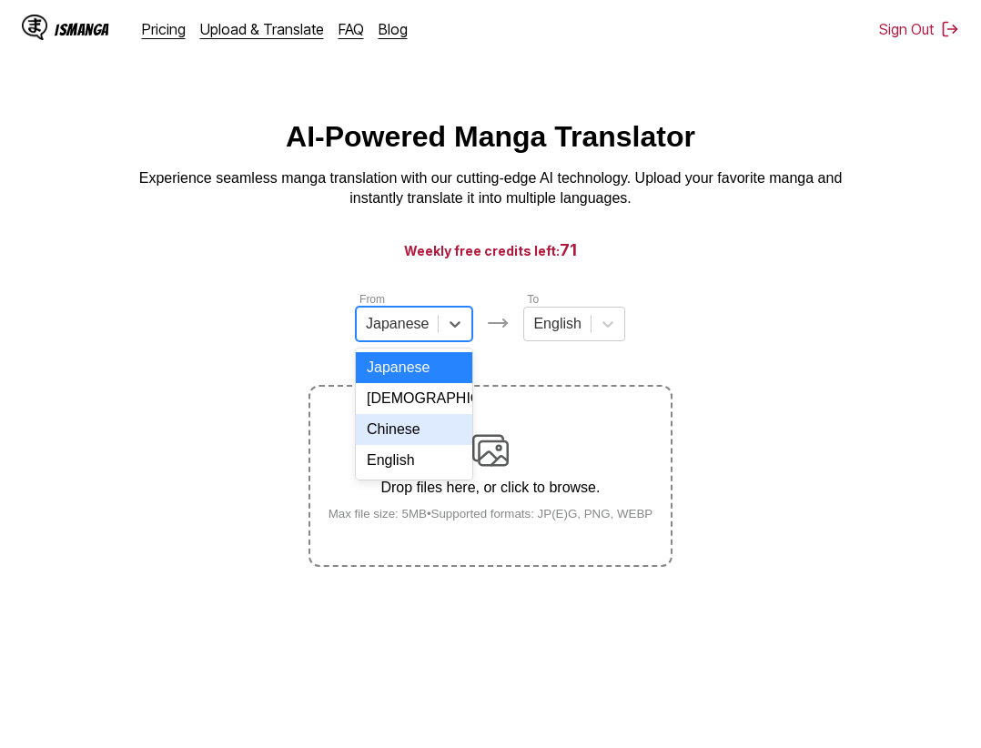
click at [409, 442] on div "Chinese" at bounding box center [414, 429] width 116 height 31
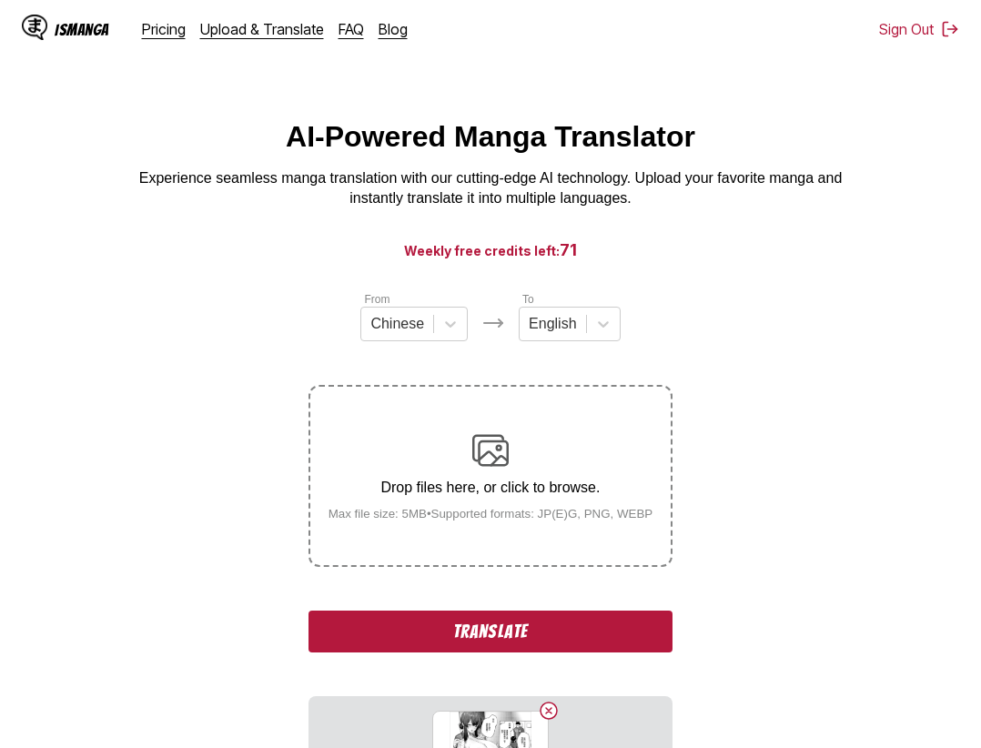
click at [529, 633] on button "Translate" at bounding box center [490, 632] width 364 height 42
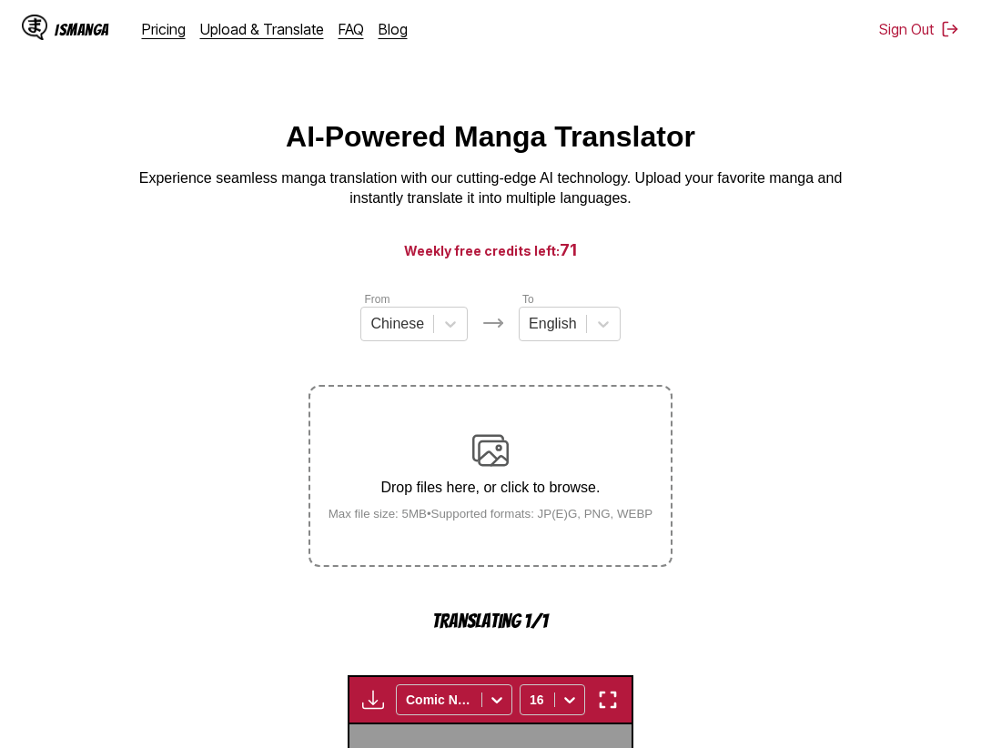
scroll to position [561, 0]
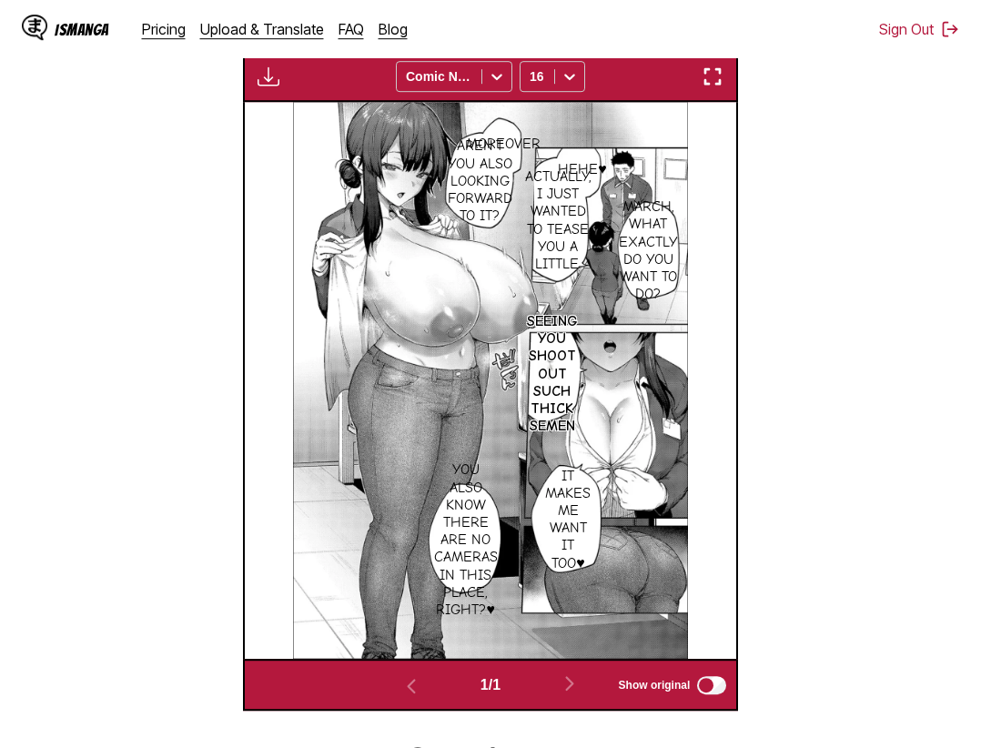
click at [867, 623] on section "From Chinese To English Drop files here, or click to browse. Max file size: 5MB…" at bounding box center [491, 220] width 952 height 981
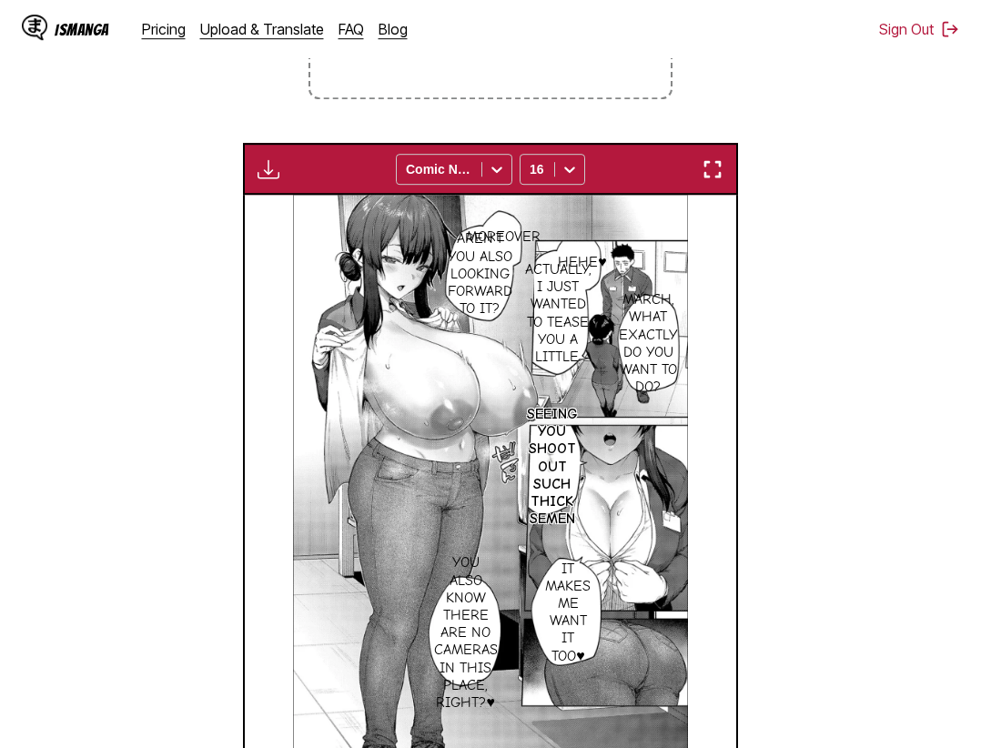
click at [721, 162] on img "button" at bounding box center [713, 169] width 22 height 22
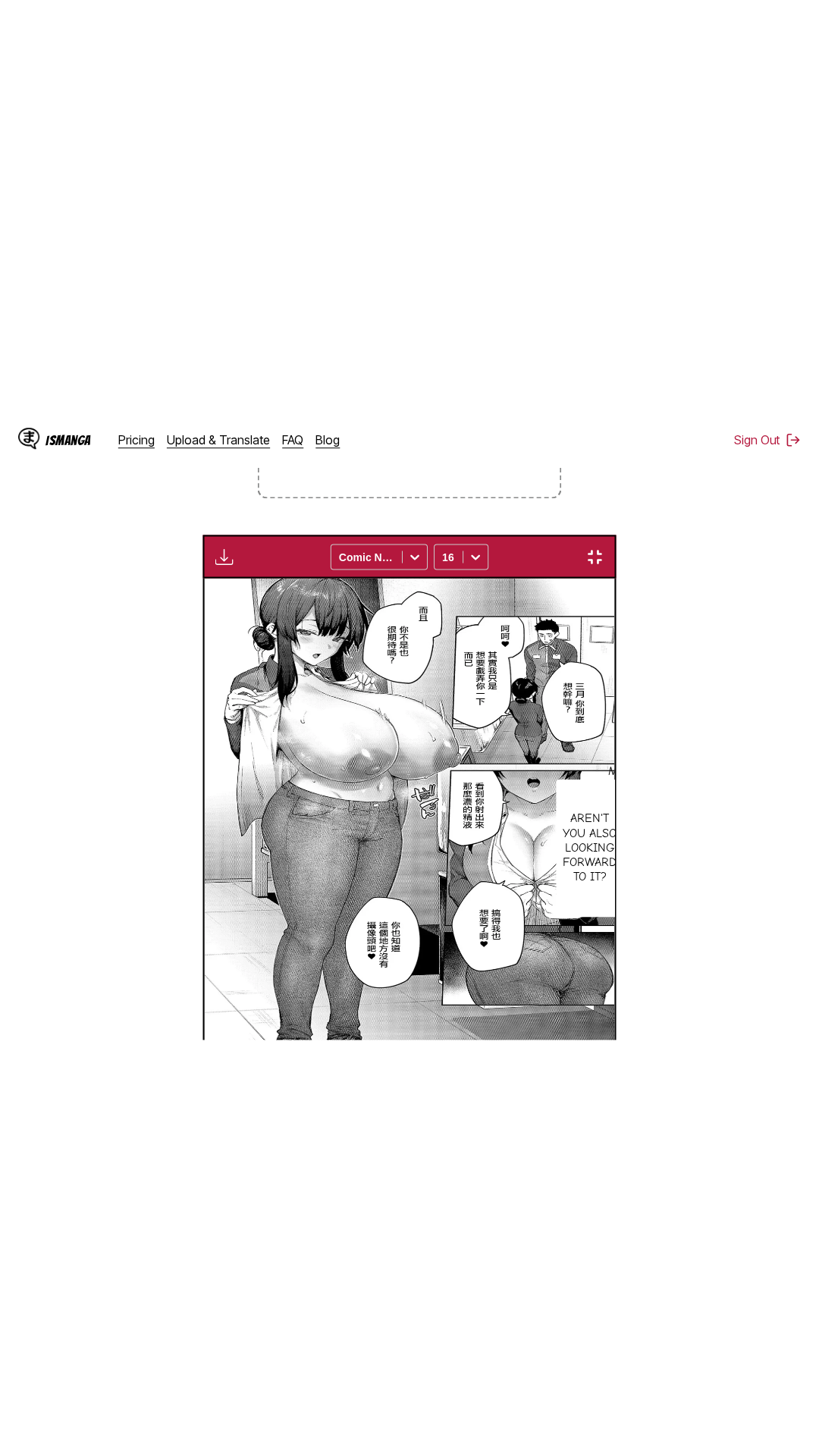
scroll to position [96, 0]
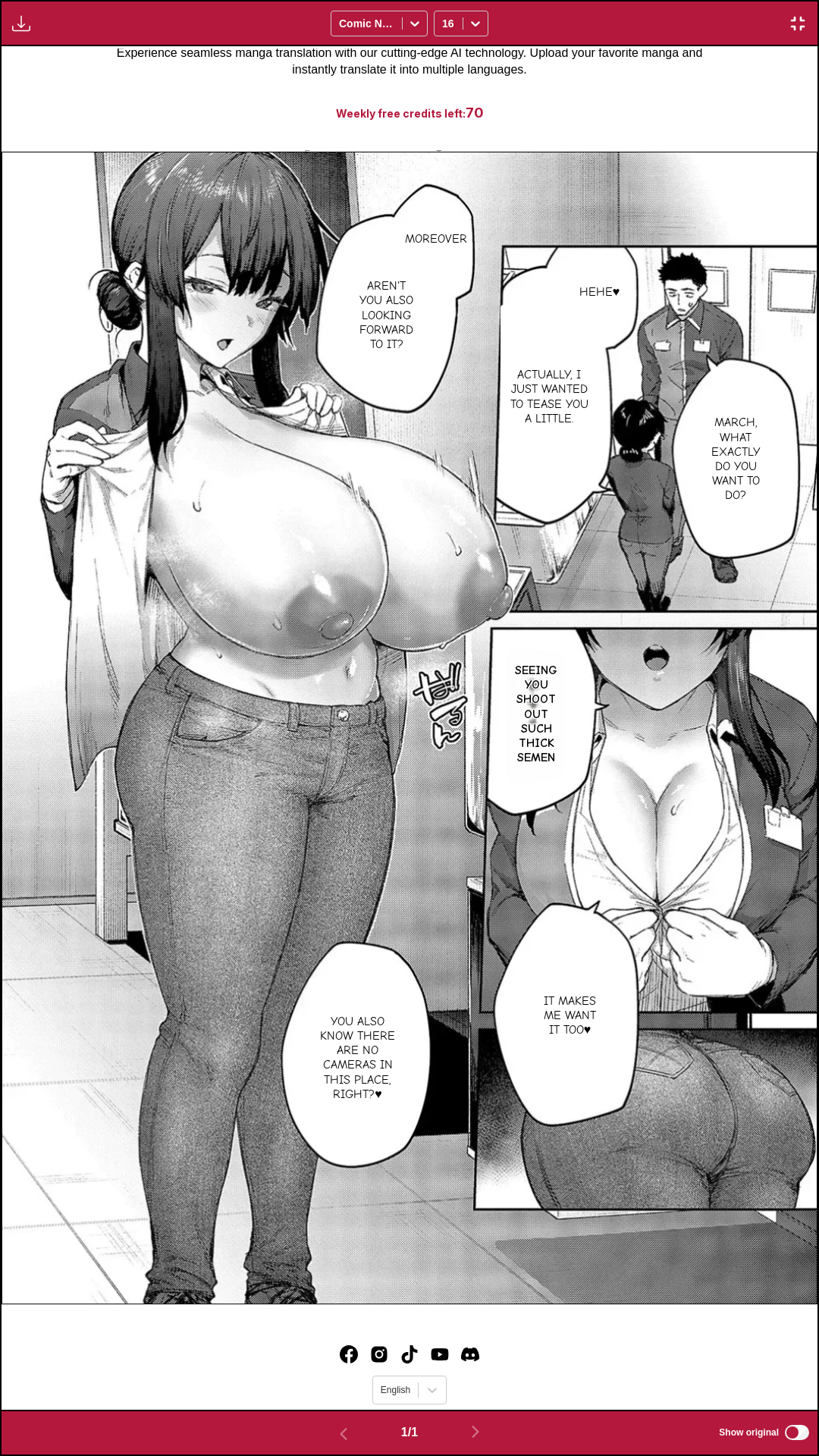
click at [657, 80] on div "Moreover Hehe♥ Aren't you also looking forward to it? March, what exactly do yo…" at bounding box center [409, 728] width 816 height 1363
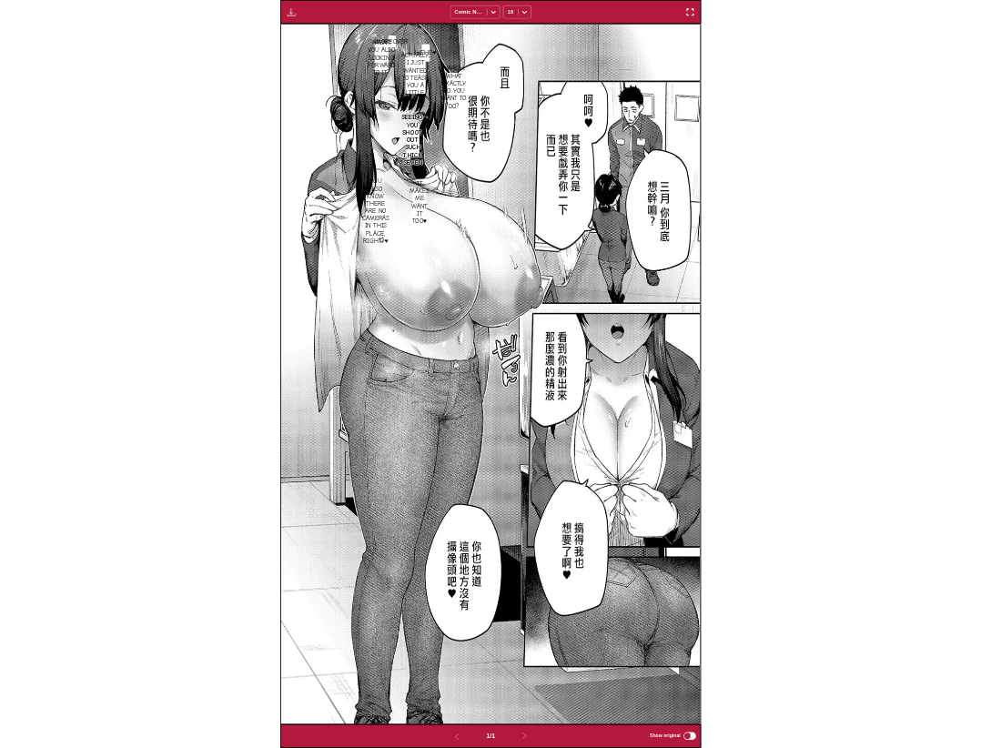
scroll to position [474, 0]
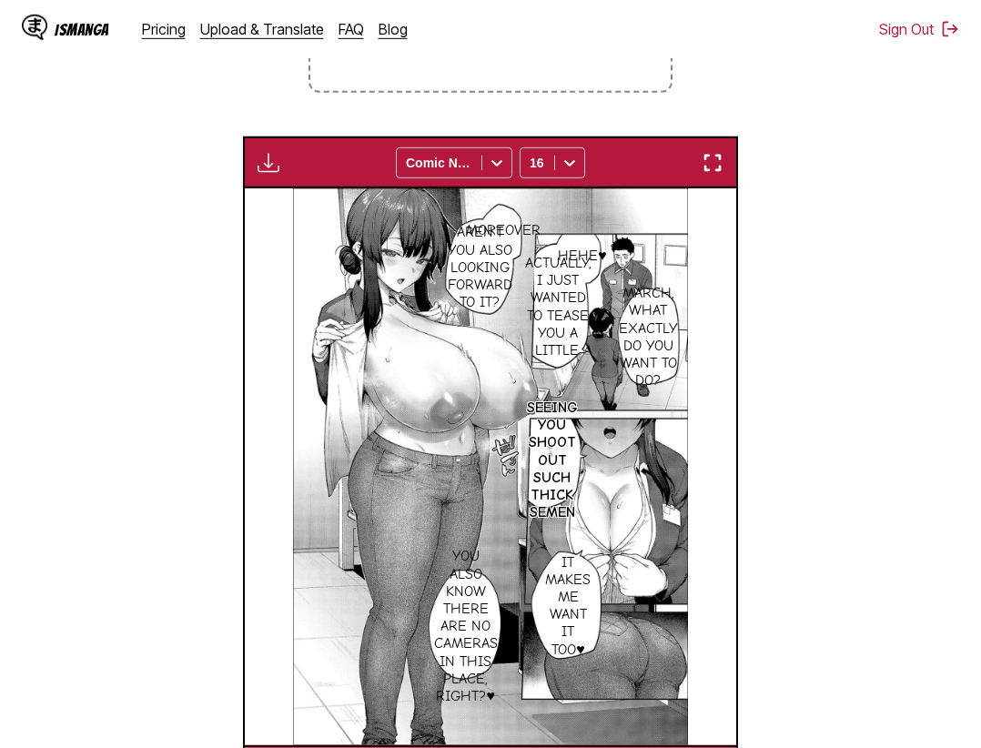
click at [71, 329] on section "From Chinese To English Drop files here, or click to browse. Max file size: 5MB…" at bounding box center [491, 306] width 952 height 981
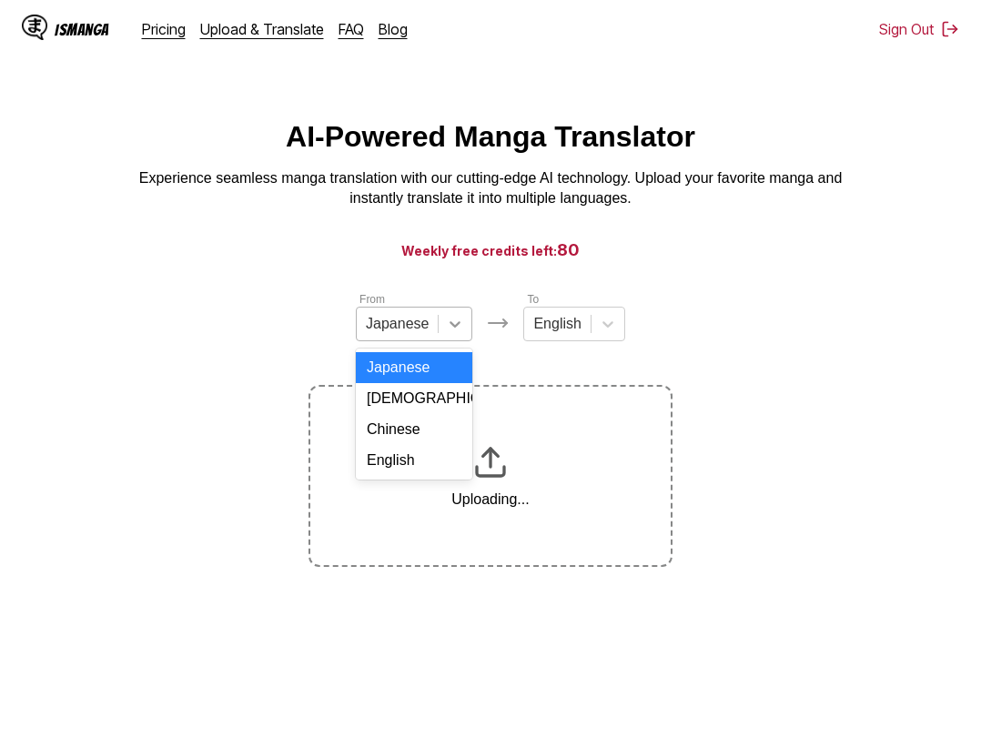
click at [457, 324] on icon at bounding box center [455, 324] width 18 height 18
click at [411, 436] on div "Chinese" at bounding box center [414, 429] width 116 height 31
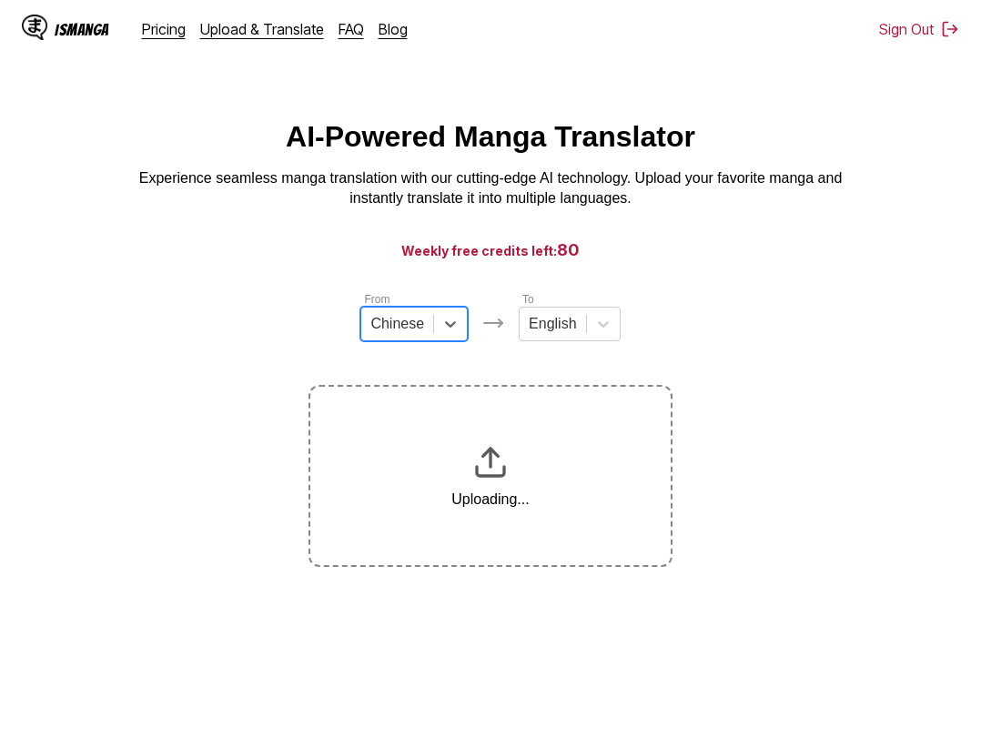
click at [168, 345] on section "From option Chinese, selected. Chinese To English Uploading..." at bounding box center [491, 428] width 952 height 277
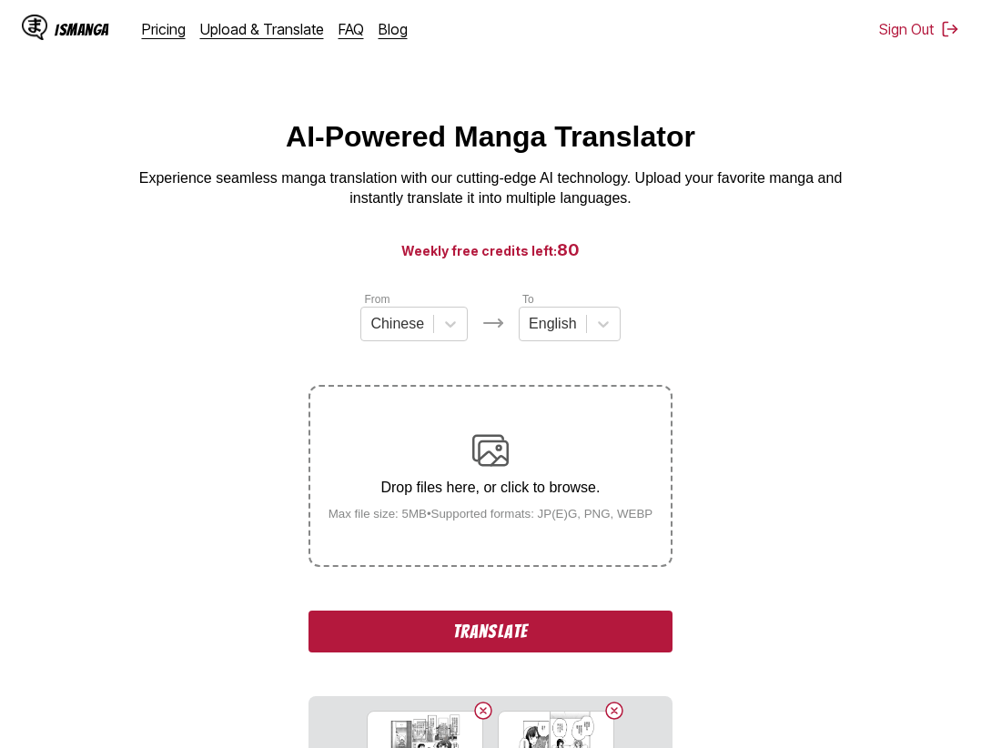
click at [620, 623] on button "Translate" at bounding box center [490, 632] width 364 height 42
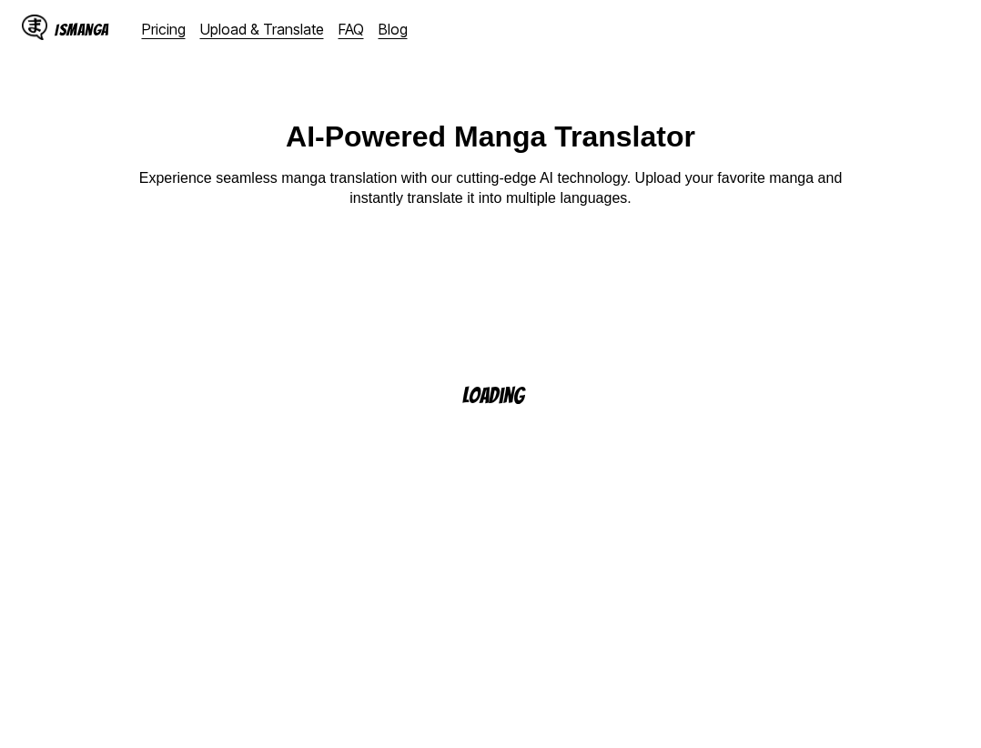
click at [627, 104] on html "IsManga Pricing Upload & Translate FAQ Blog Pricing Upload & Translate FAQ Blog…" at bounding box center [490, 502] width 981 height 1005
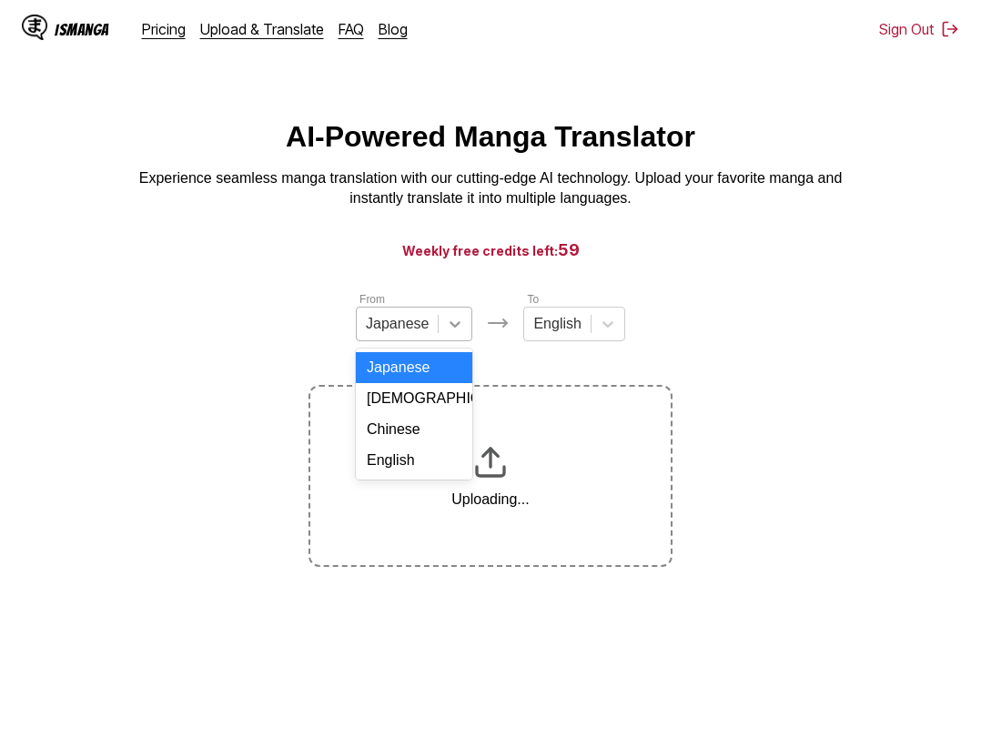
click at [465, 333] on div at bounding box center [455, 324] width 33 height 33
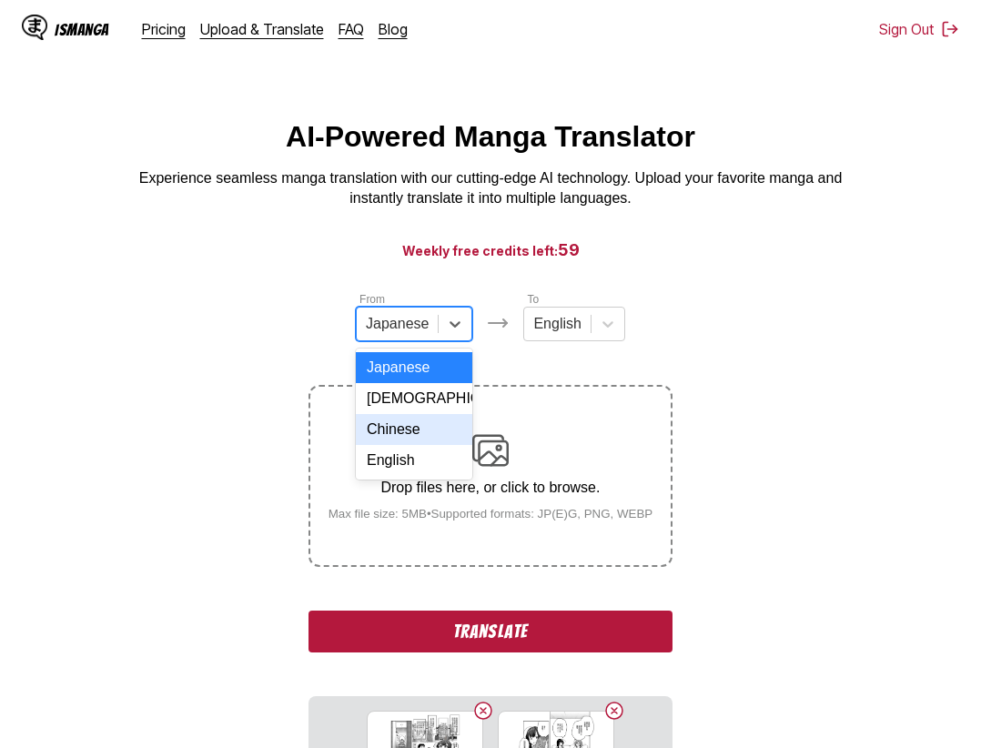
click at [429, 445] on div "Chinese" at bounding box center [414, 429] width 116 height 31
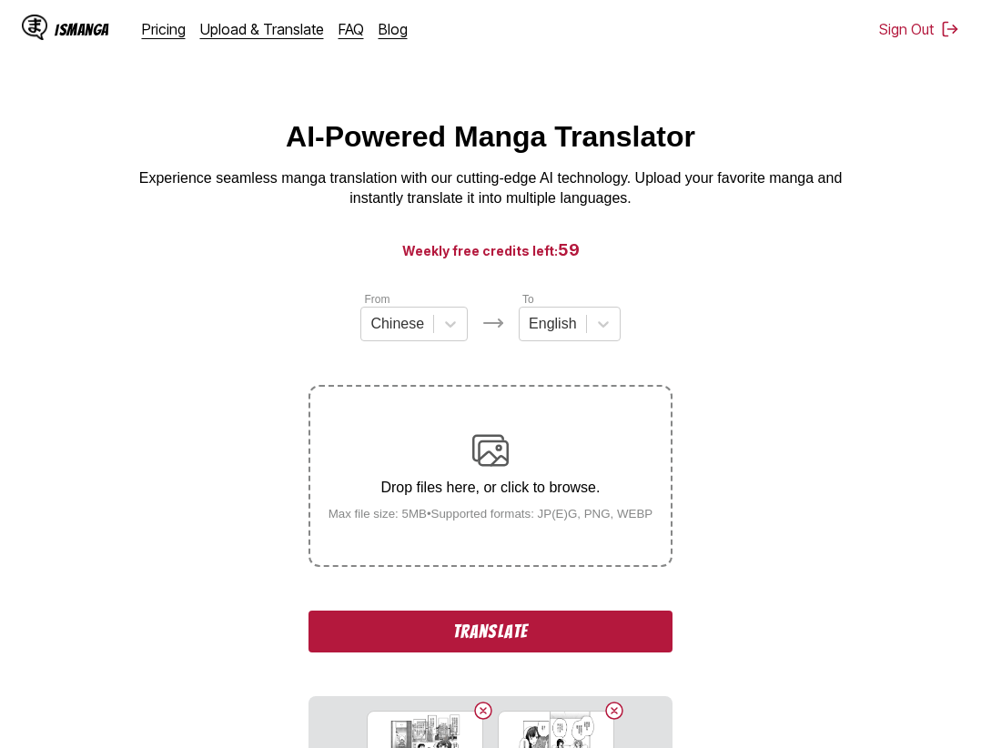
click at [549, 642] on button "Translate" at bounding box center [490, 632] width 364 height 42
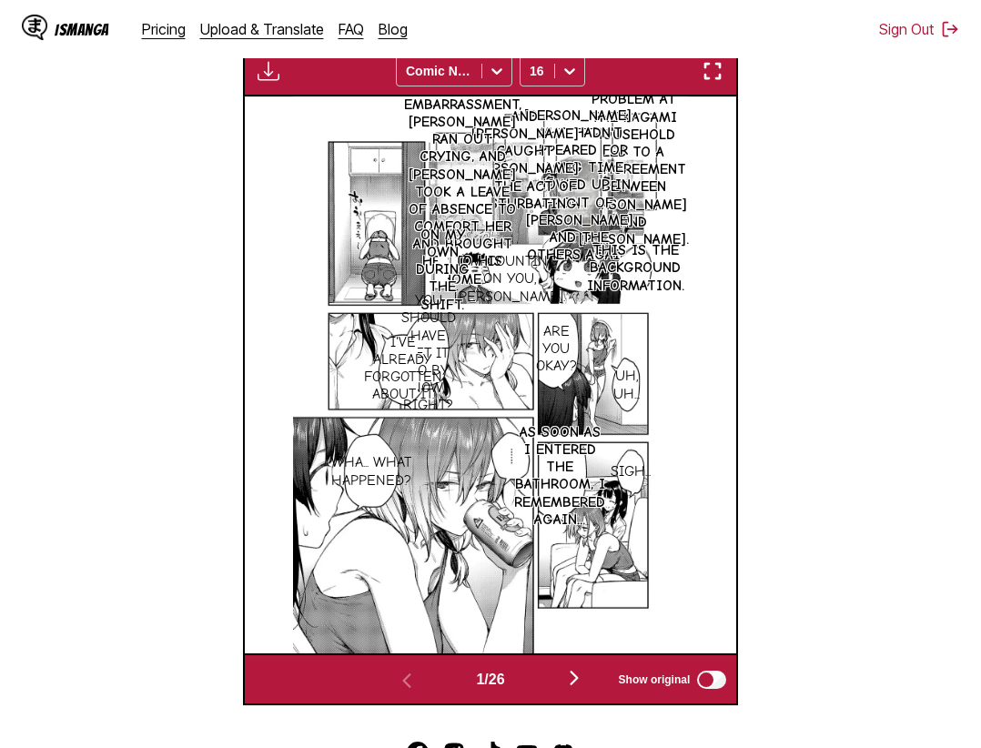
scroll to position [380, 0]
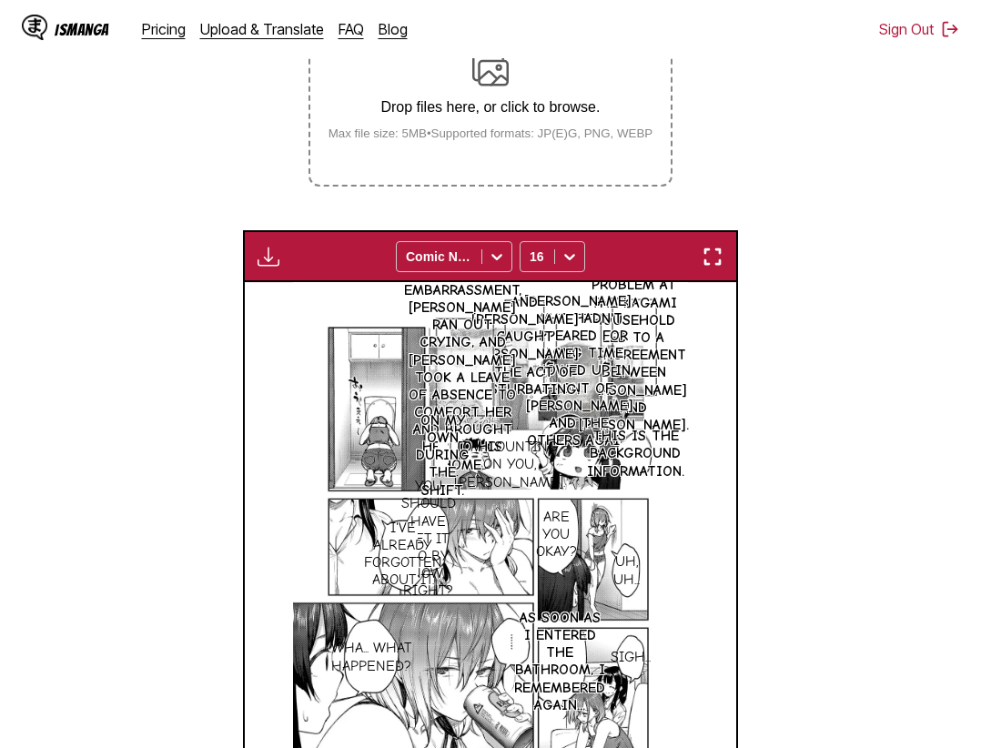
click at [731, 264] on div "Download Panel Download All Comic Neue 16" at bounding box center [491, 256] width 496 height 52
click at [705, 250] on img "button" at bounding box center [713, 257] width 22 height 22
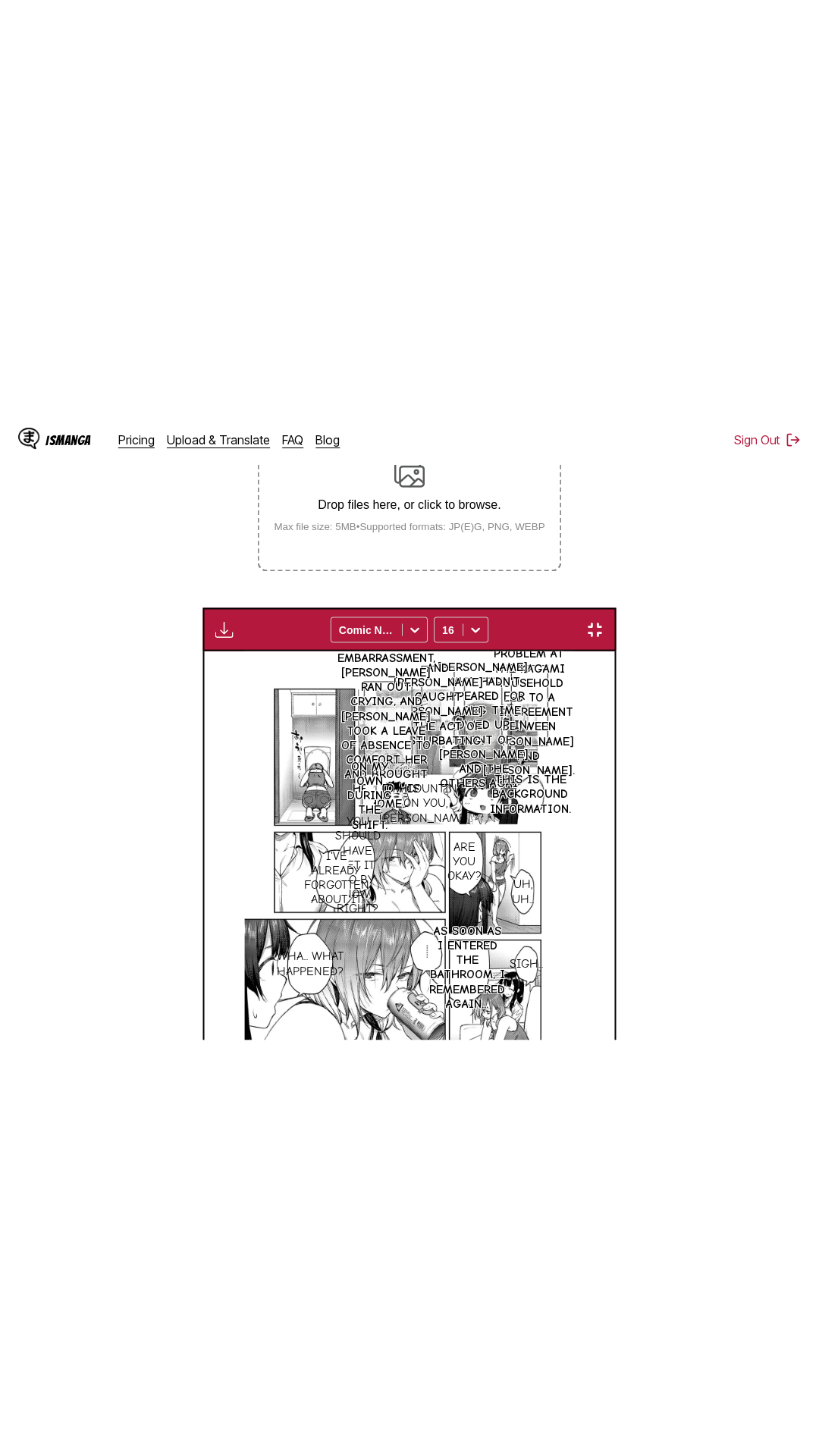
scroll to position [96, 0]
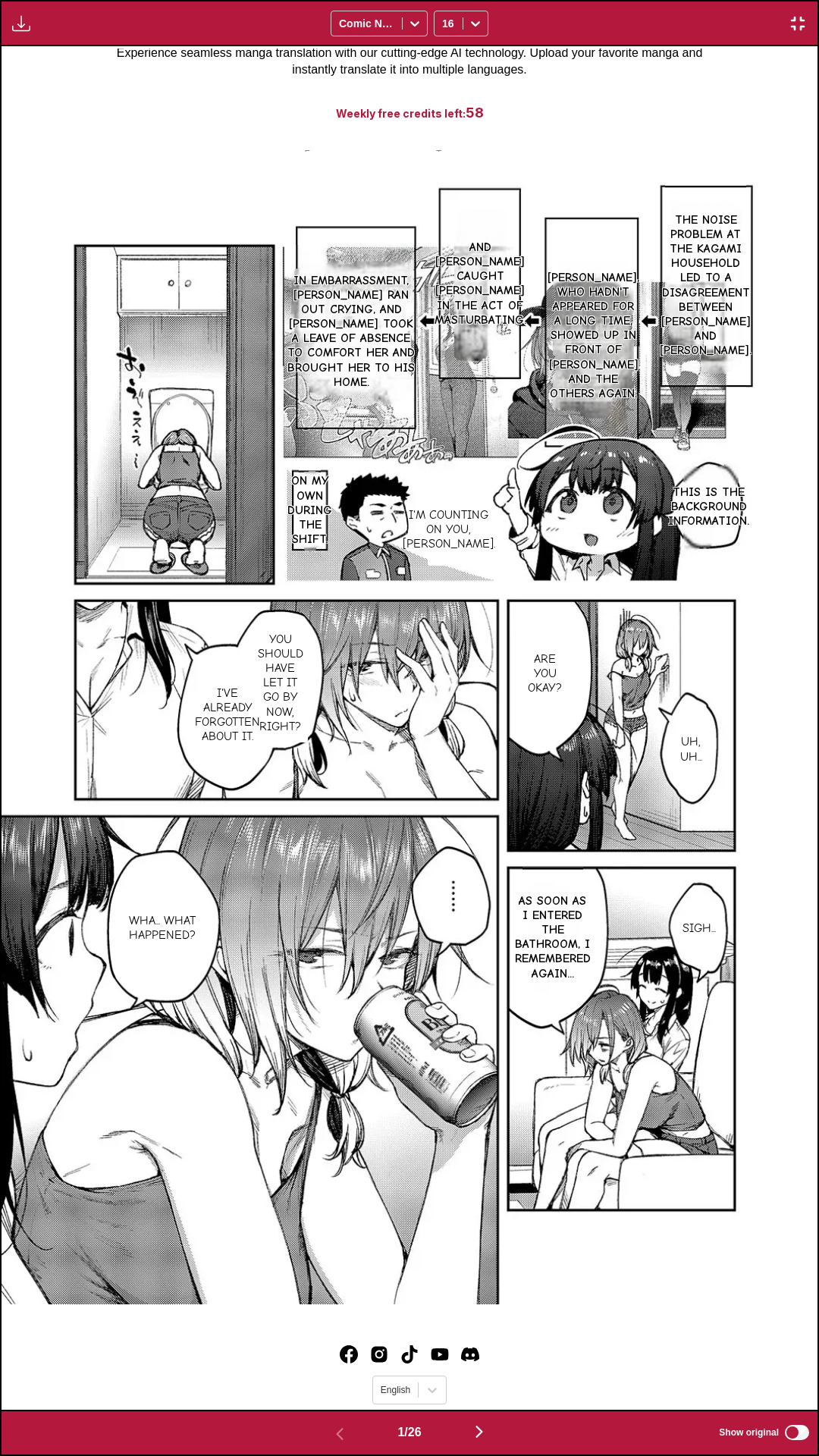
click at [492, 118] on div "The noise problem at the Kagami household led to a disagreement between Sasajou…" at bounding box center [409, 728] width 816 height 1363
click at [515, 105] on div "The noise problem at the Kagami household led to a disagreement between Sasajou…" at bounding box center [409, 728] width 816 height 1363
click at [444, 105] on div "The noise problem at the Kagami household led to a disagreement between Sasajou…" at bounding box center [409, 728] width 816 height 1363
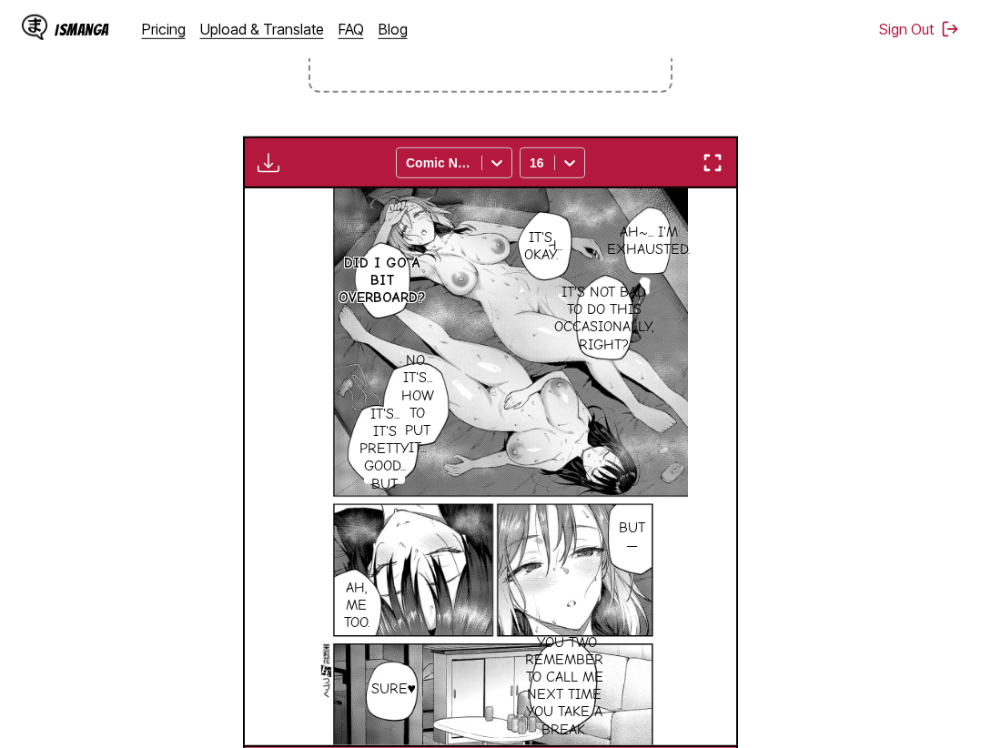
scroll to position [660, 0]
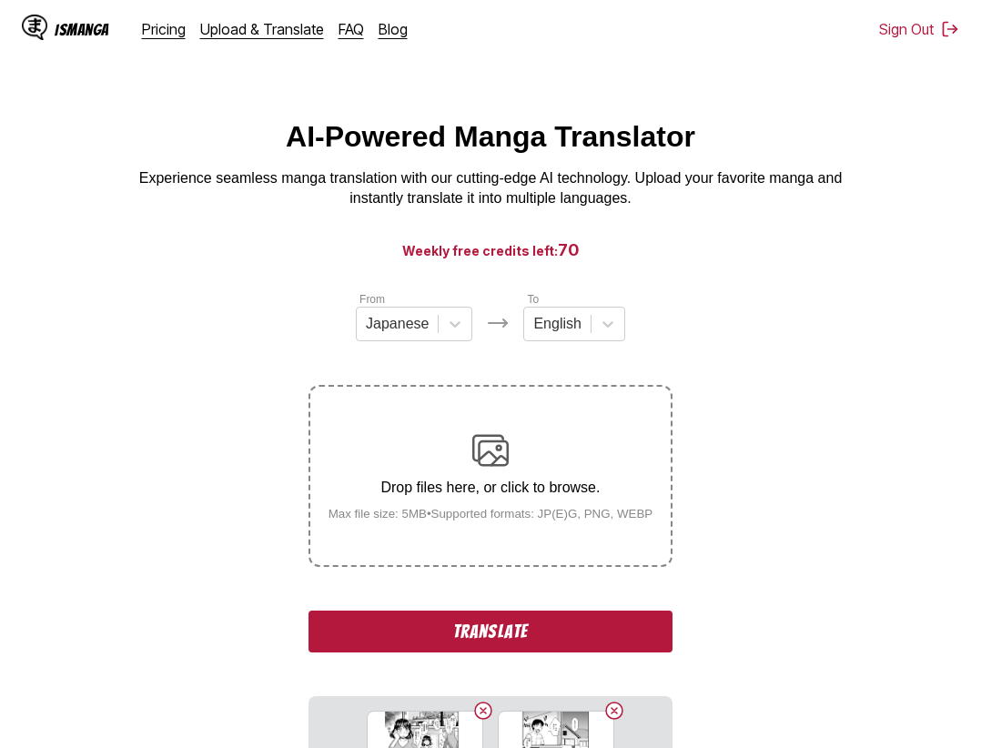
drag, startPoint x: 600, startPoint y: 638, endPoint x: 639, endPoint y: 746, distance: 115.1
click at [601, 637] on button "Translate" at bounding box center [490, 632] width 364 height 42
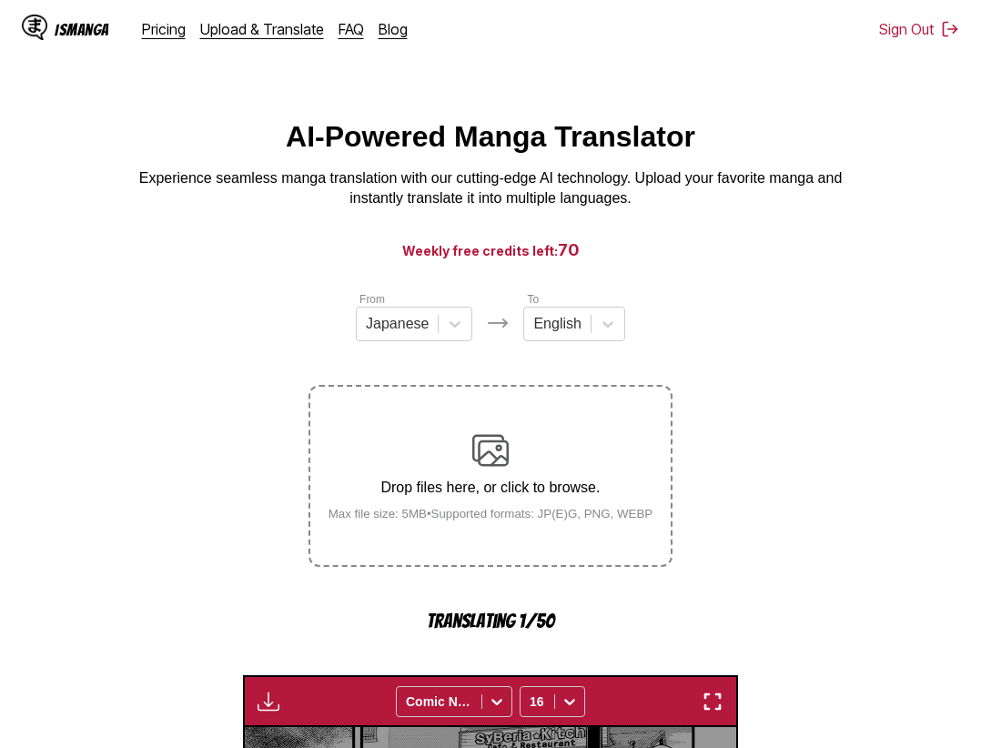
scroll to position [566, 0]
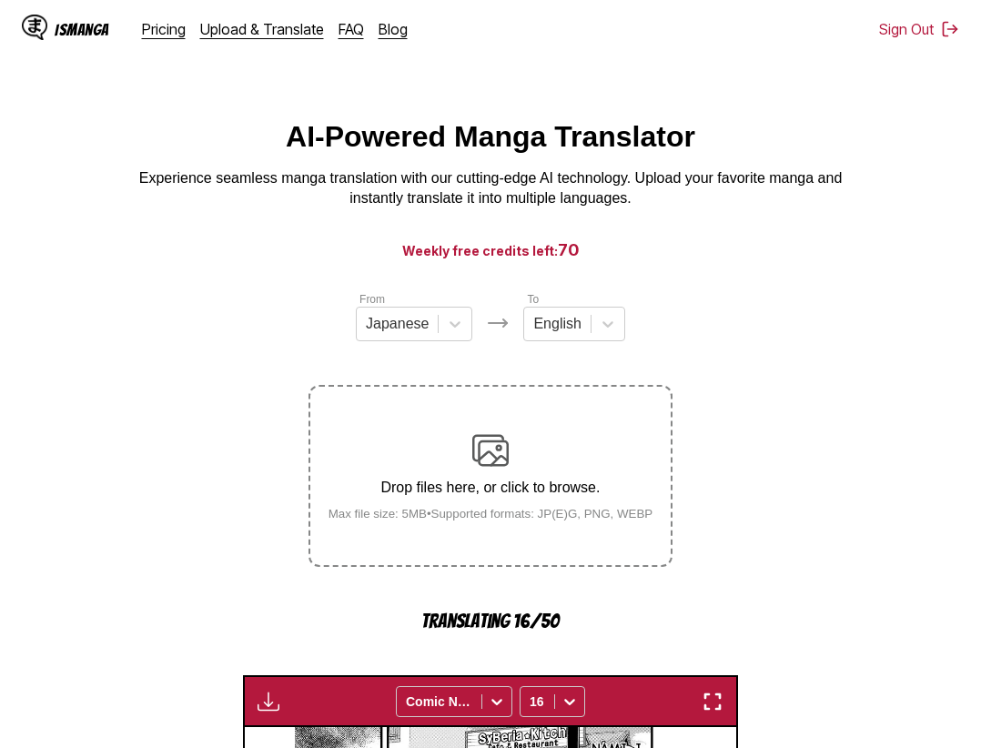
scroll to position [566, 0]
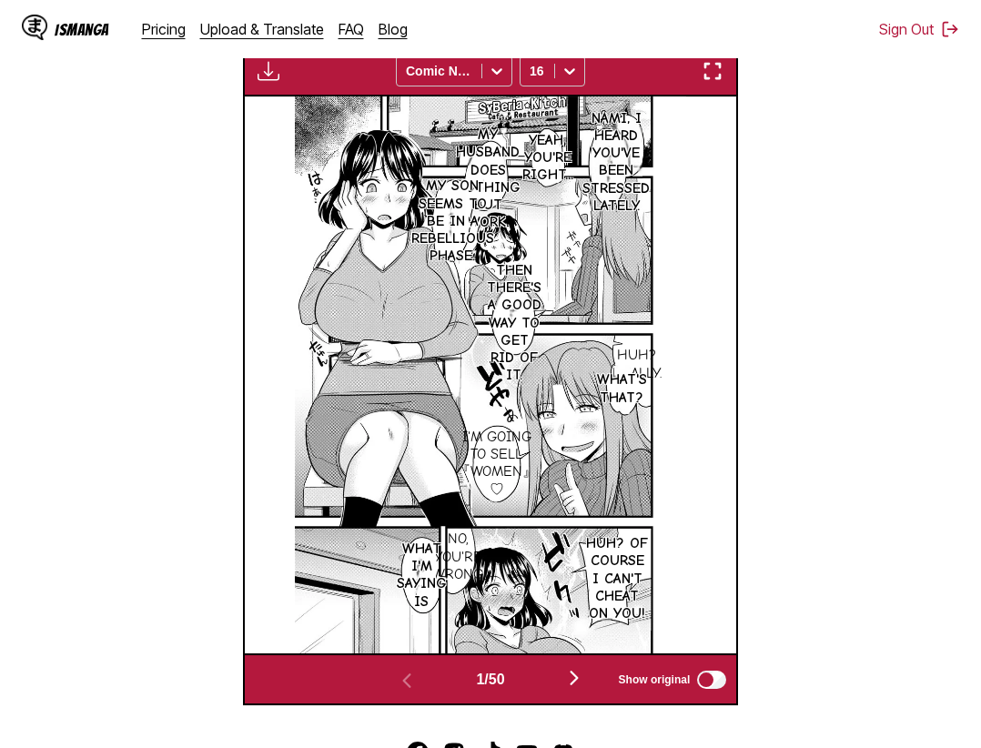
click at [826, 589] on section "From Japanese To English Drop files here, or click to browse. Max file size: 5M…" at bounding box center [491, 214] width 952 height 981
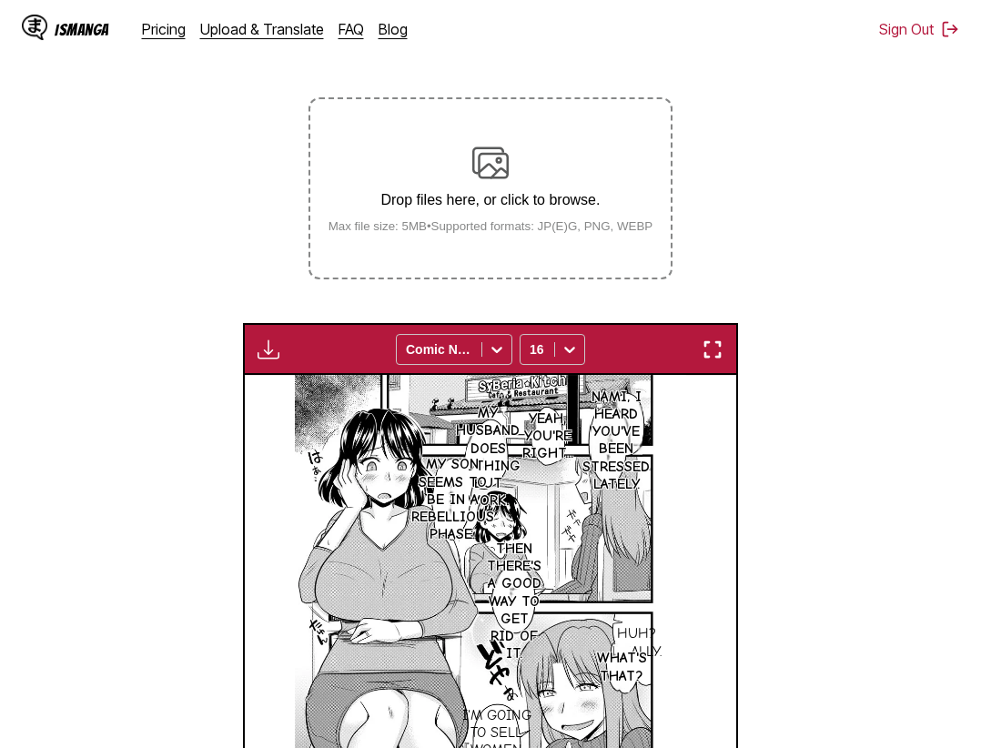
scroll to position [195, 0]
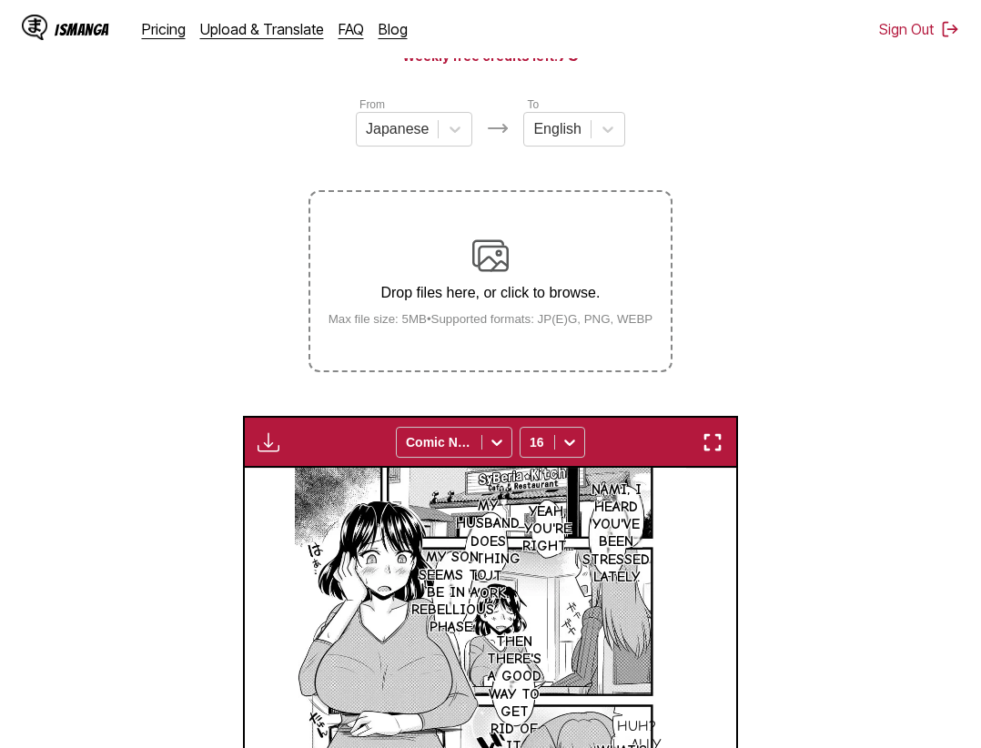
click at [722, 438] on img "button" at bounding box center [713, 442] width 22 height 22
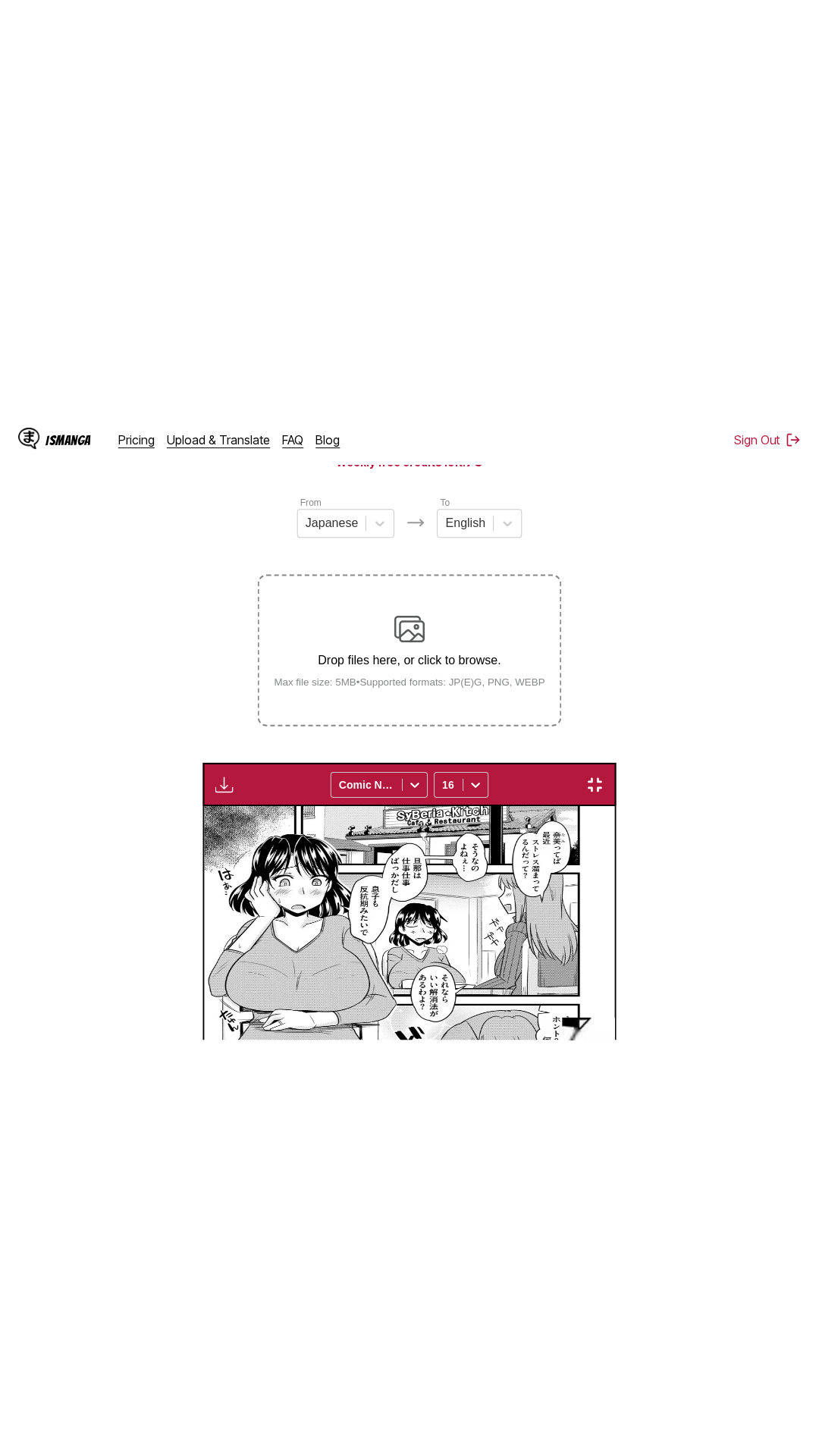
scroll to position [96, 0]
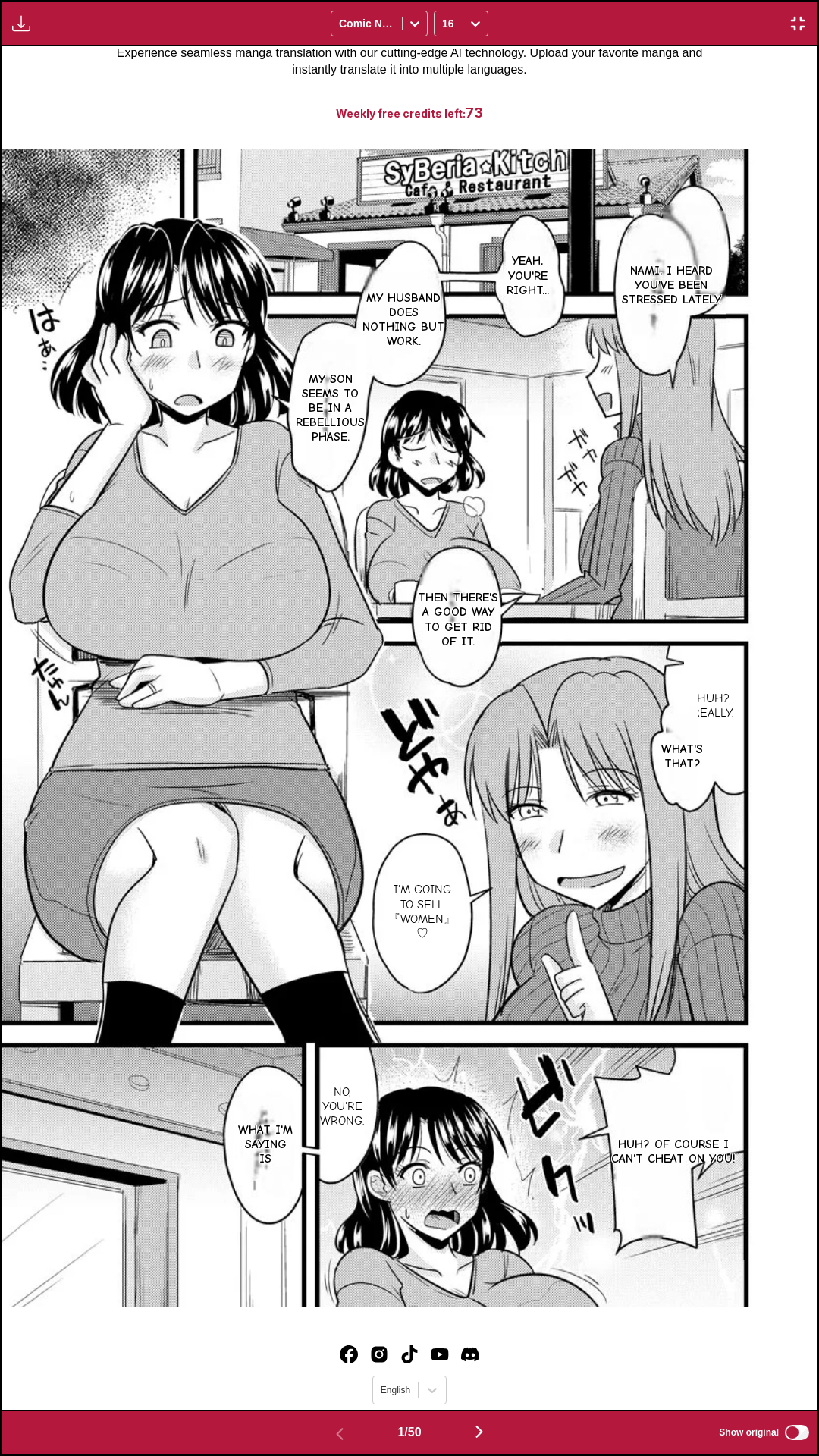
click at [694, 63] on div "Nami, I heard you've been stressed lately. Yeah, you're right... My husband doe…" at bounding box center [409, 728] width 816 height 1363
click at [637, 118] on div "Nami, I heard you've been stressed lately. Yeah, you're right... My husband doe…" at bounding box center [409, 728] width 816 height 1363
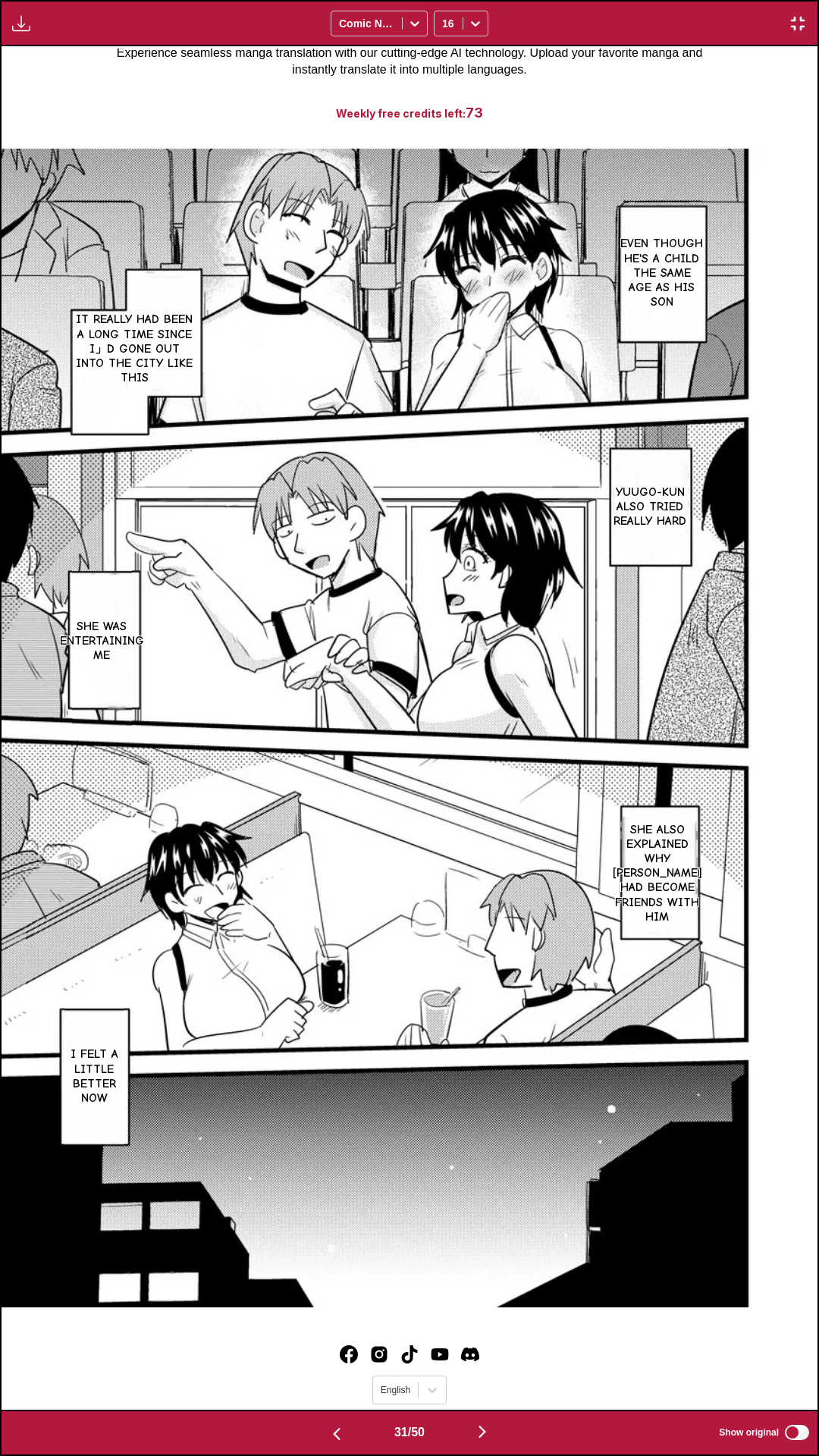
scroll to position [0, 0]
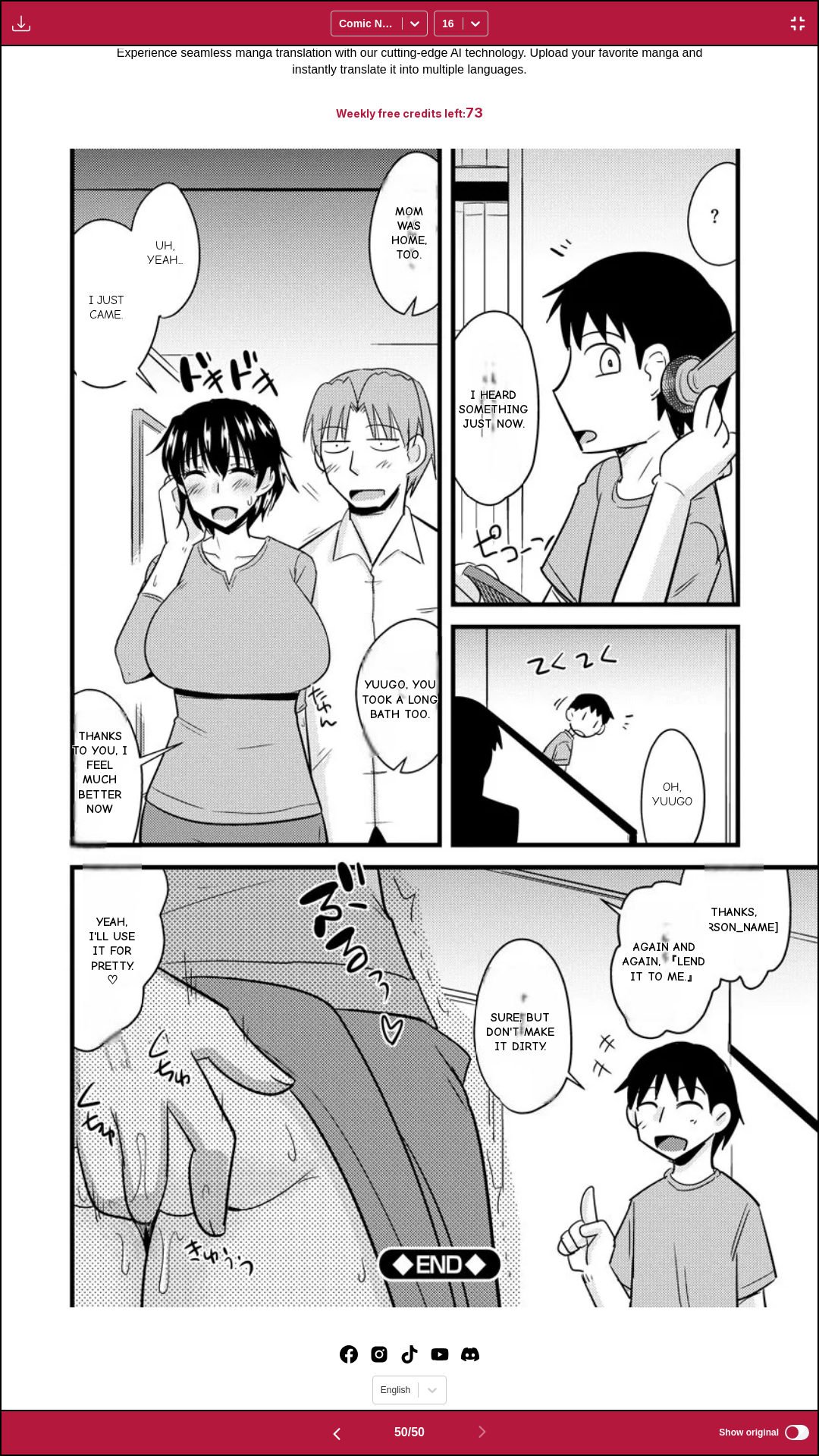
click at [808, 22] on button "button" at bounding box center [797, 23] width 27 height 20
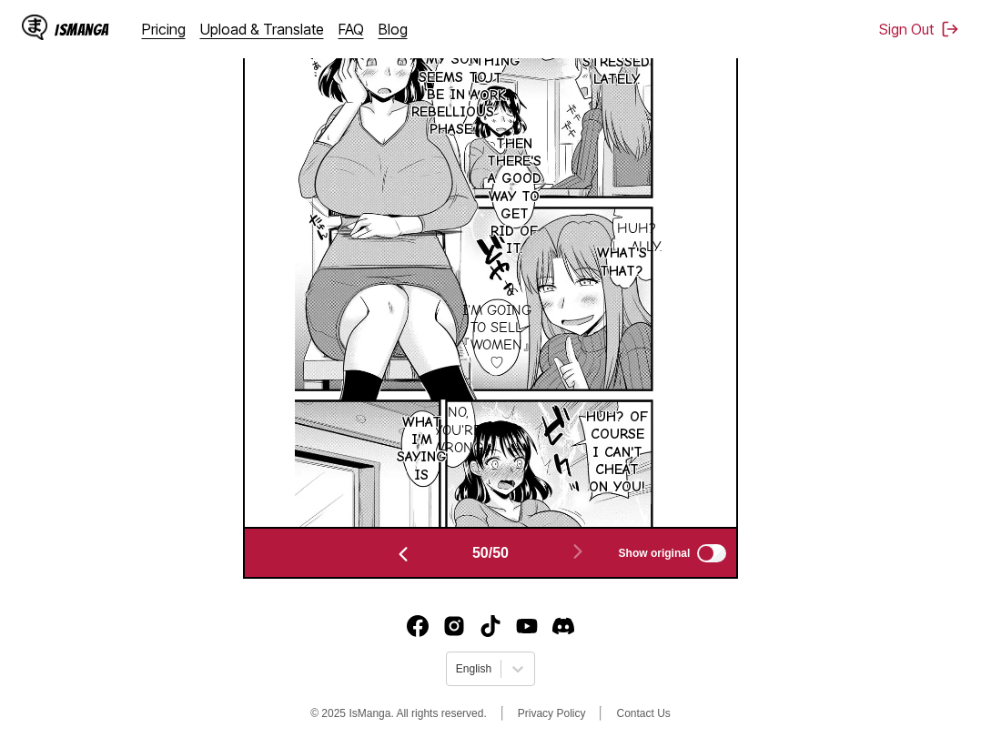
scroll to position [0, 24098]
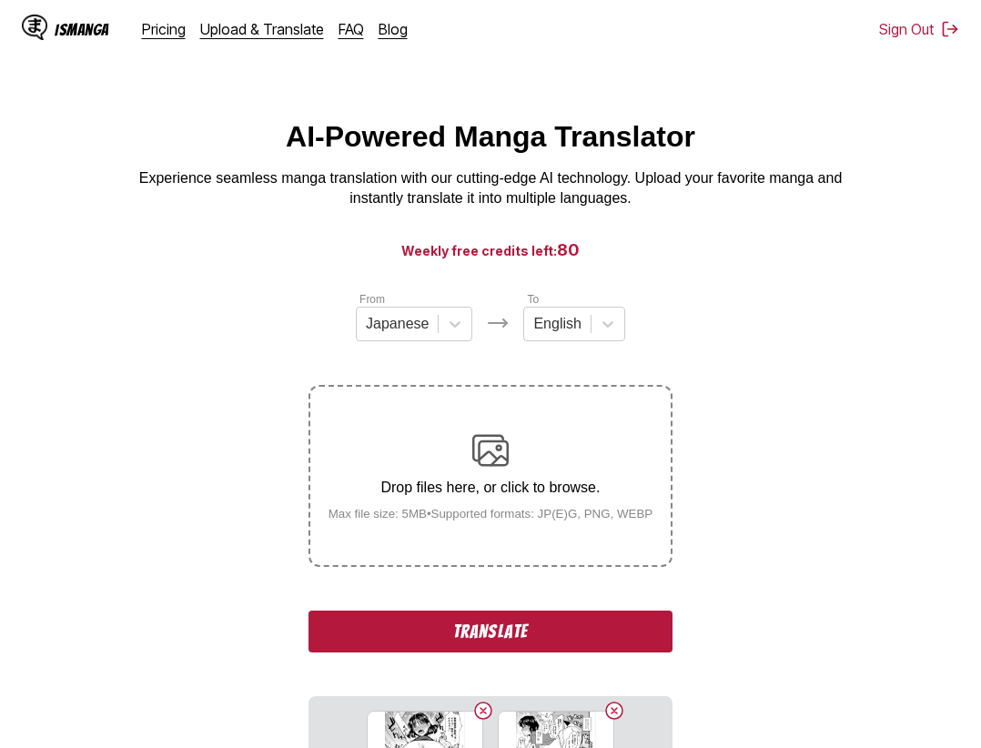
click at [512, 650] on button "Translate" at bounding box center [490, 632] width 364 height 42
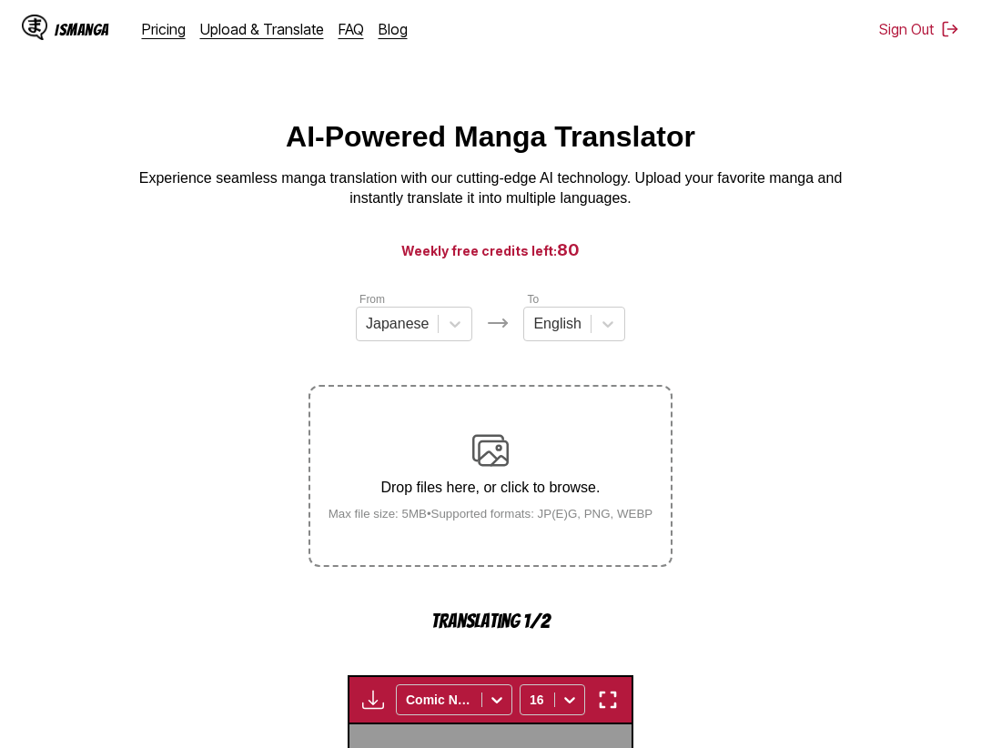
scroll to position [561, 0]
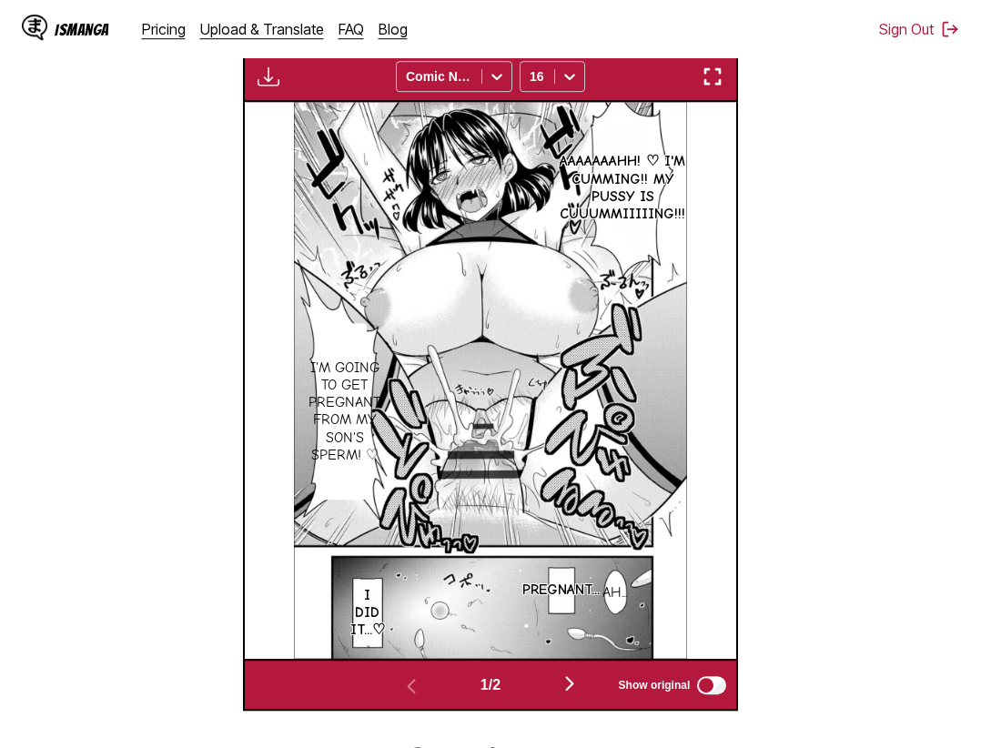
click at [719, 82] on img "button" at bounding box center [713, 77] width 22 height 22
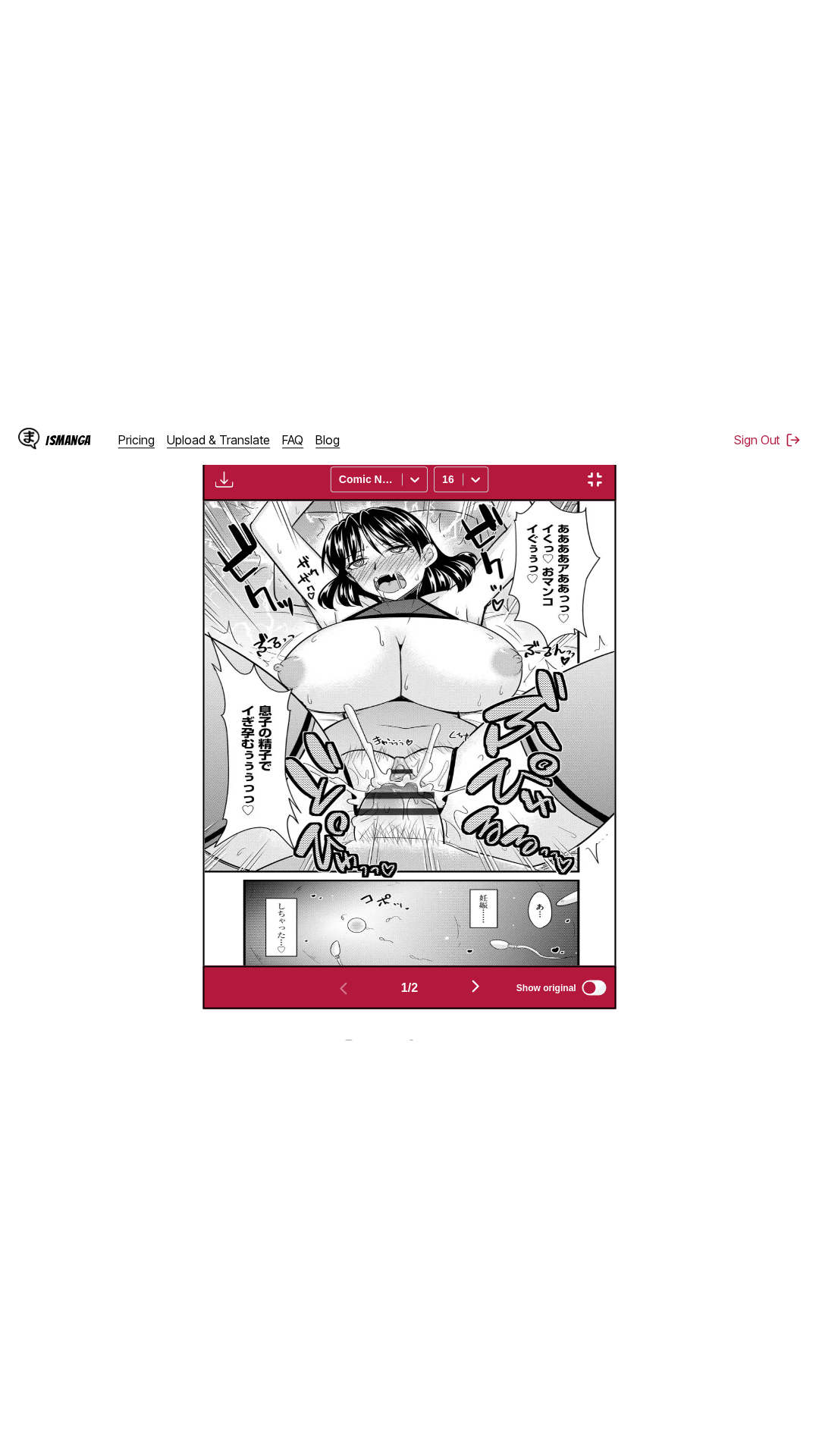
scroll to position [96, 0]
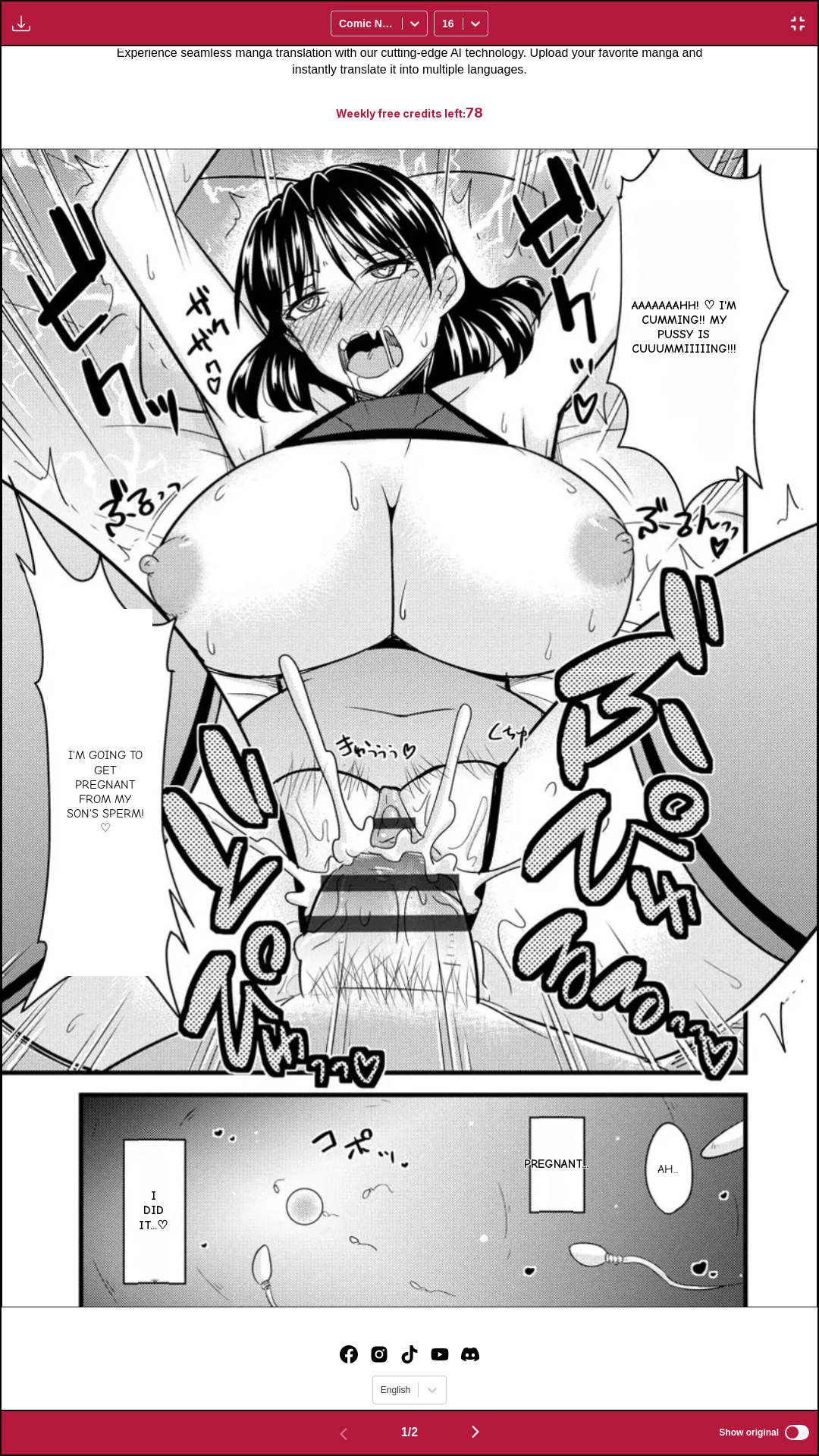
click at [630, 105] on div "AAAAAAAHH! ♡ I'm cumming!! My pussy is cuuummiiiiing!!! I'm going to get pregna…" at bounding box center [409, 728] width 816 height 1363
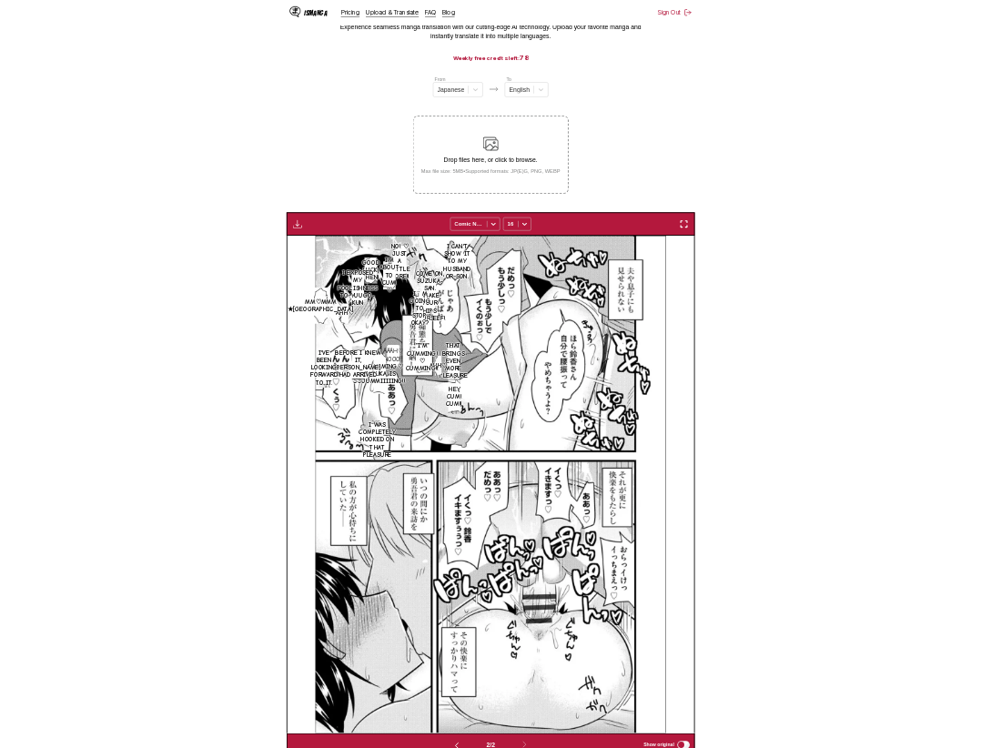
scroll to position [0, 491]
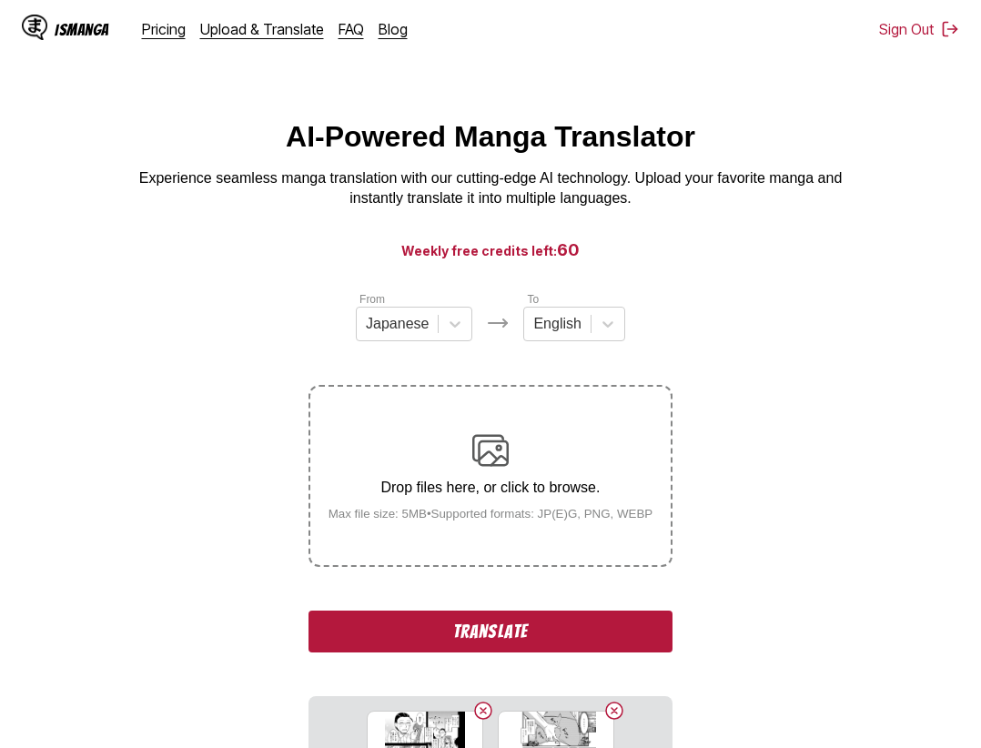
click at [456, 637] on button "Translate" at bounding box center [490, 632] width 364 height 42
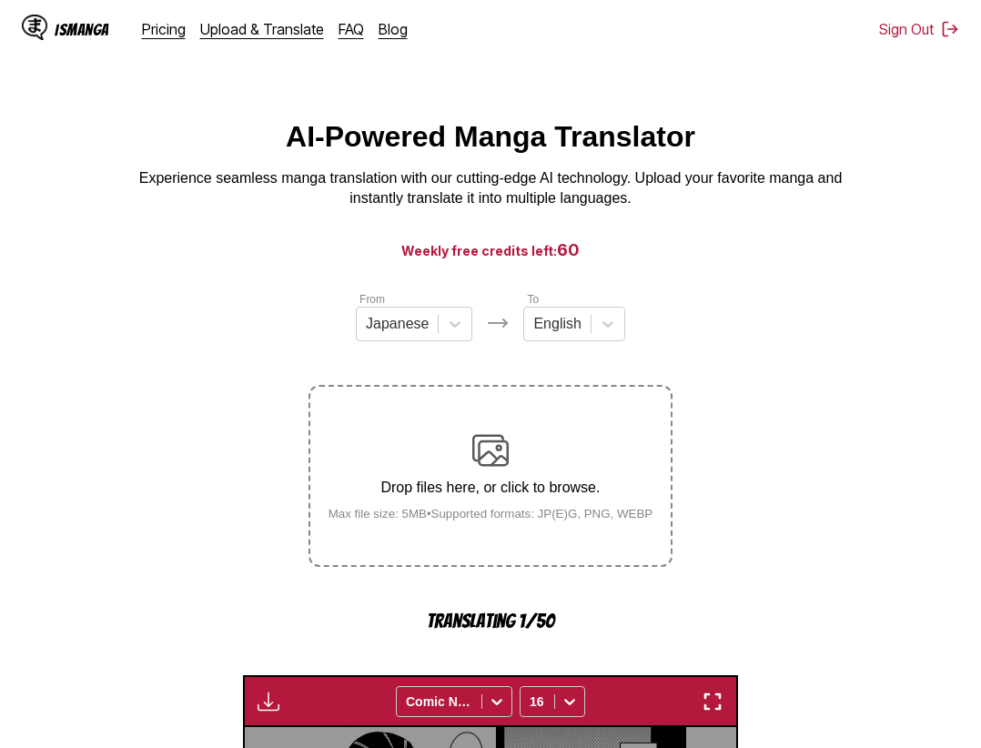
scroll to position [566, 0]
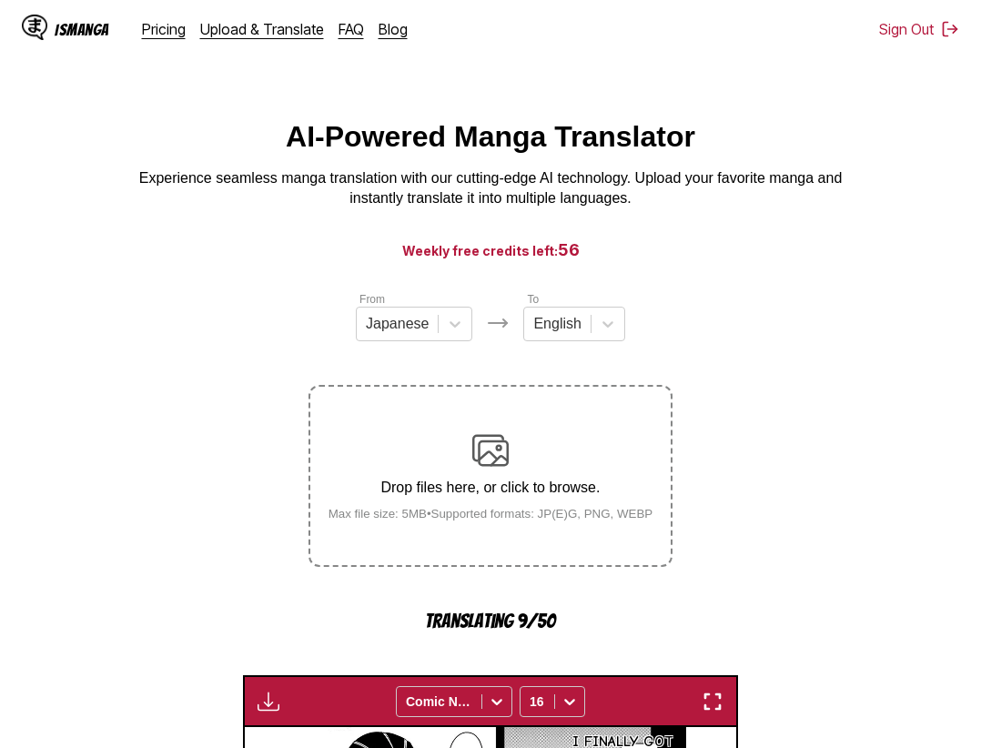
scroll to position [566, 0]
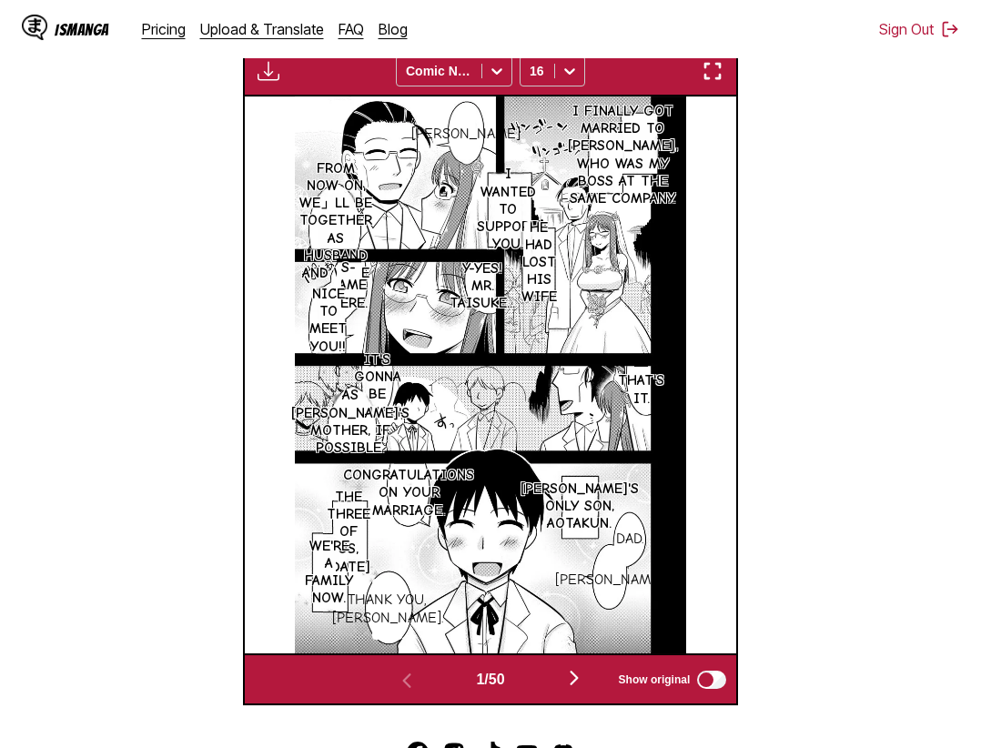
click at [724, 71] on button "button" at bounding box center [712, 71] width 33 height 24
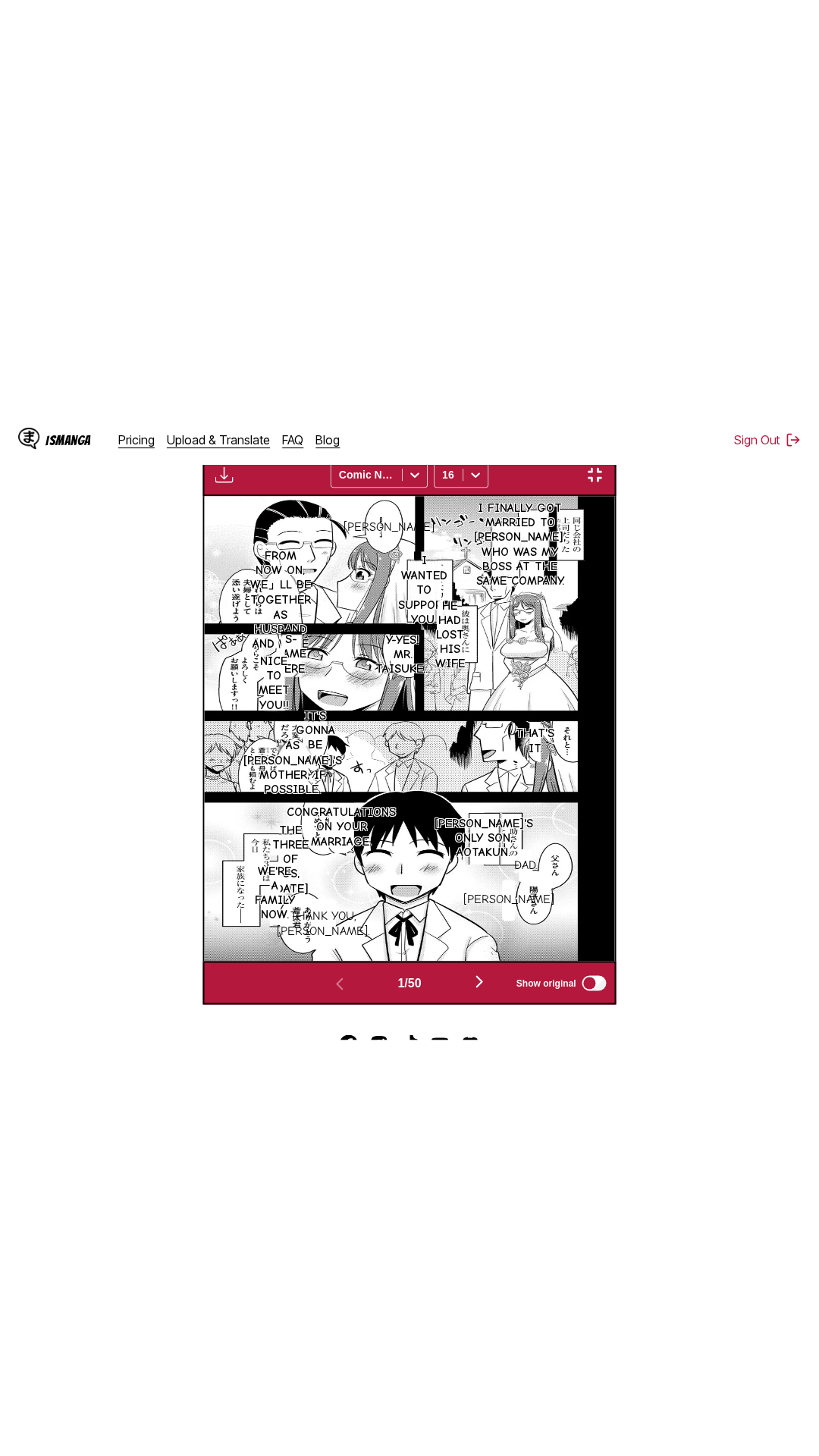
scroll to position [96, 0]
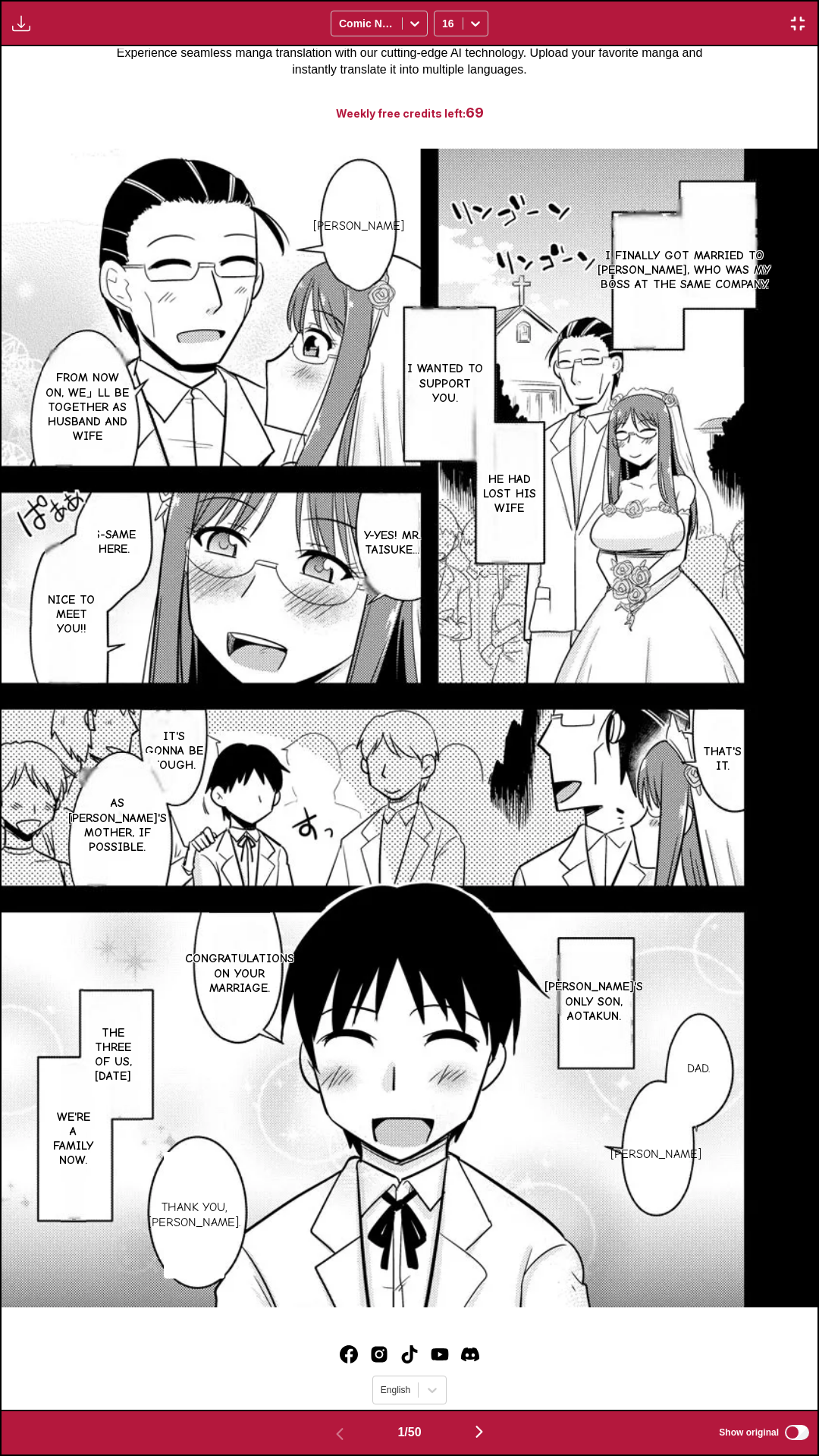
click at [710, 68] on div "Youko-kun I finally got married to tasukesan, who was my boss at the same compa…" at bounding box center [409, 728] width 816 height 1363
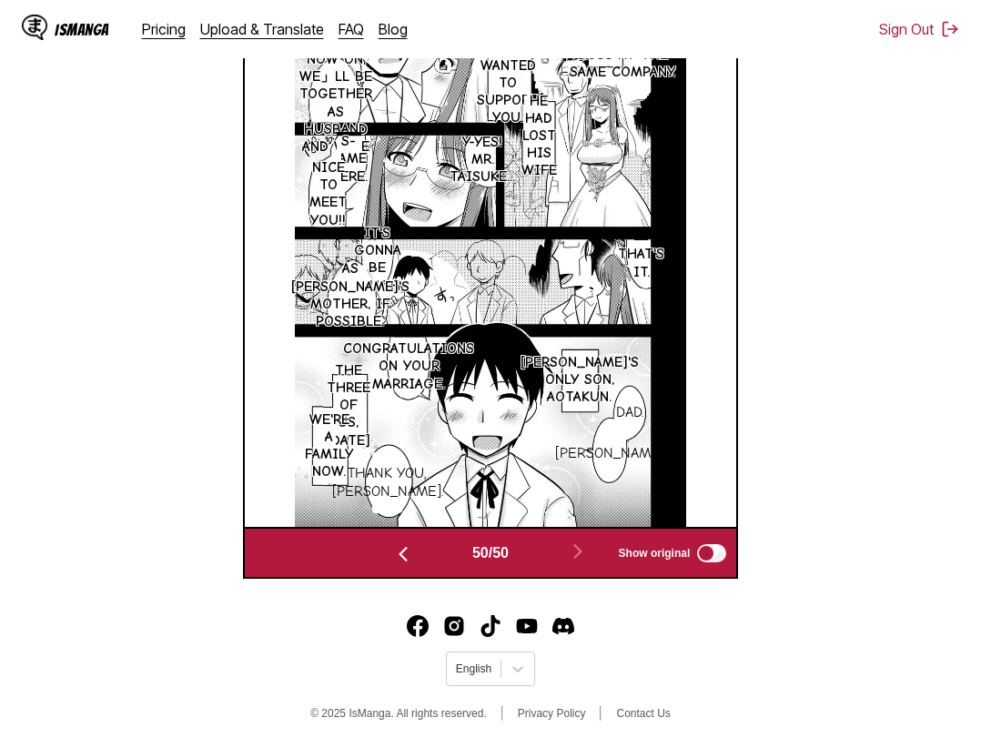
scroll to position [0, 24098]
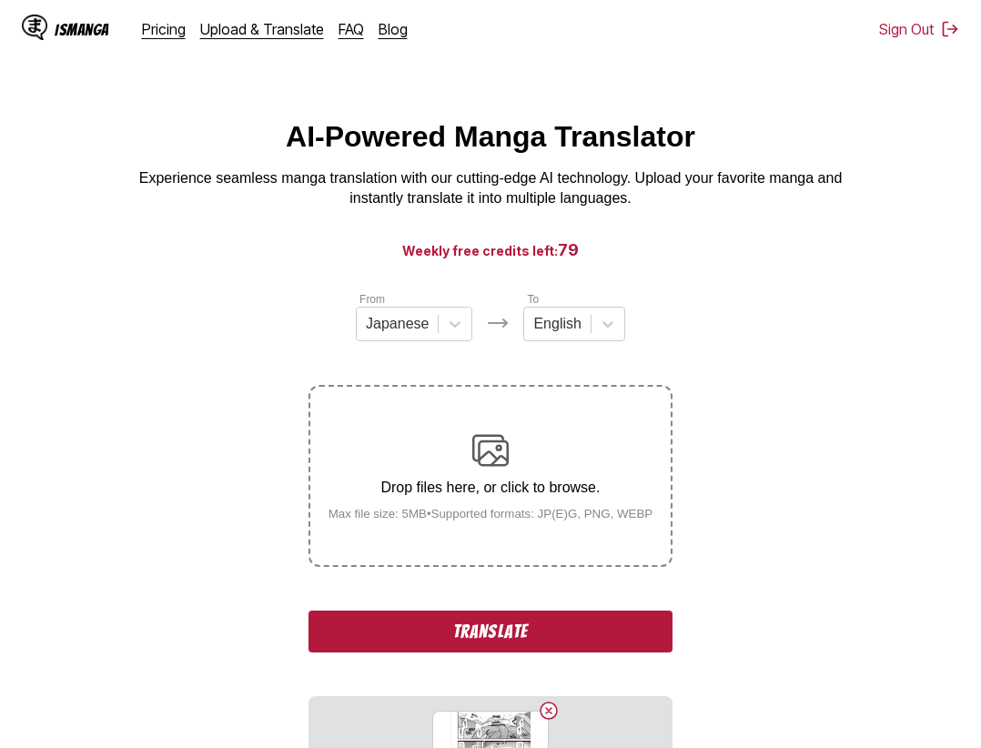
click at [533, 636] on button "Translate" at bounding box center [490, 632] width 364 height 42
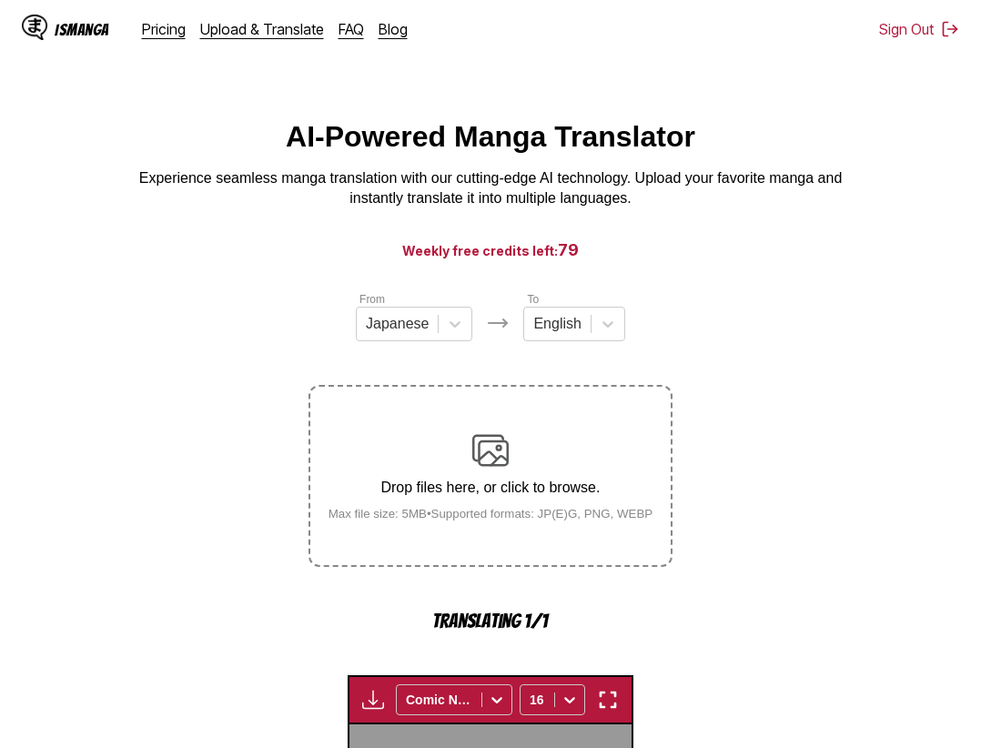
scroll to position [561, 0]
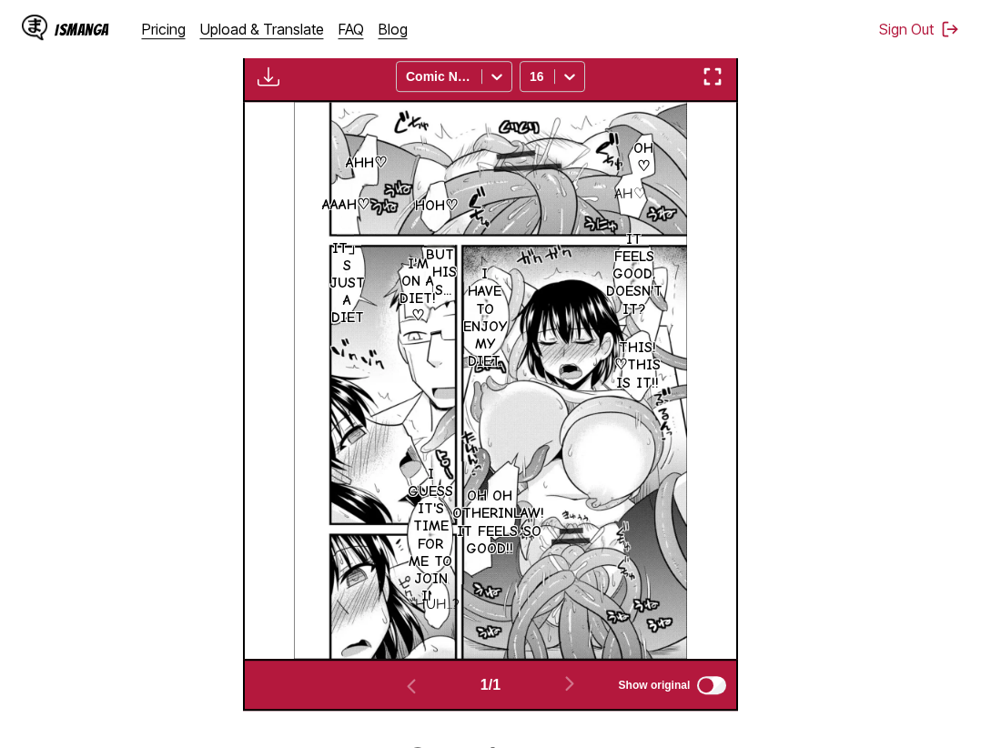
click at [717, 82] on img "button" at bounding box center [713, 77] width 22 height 22
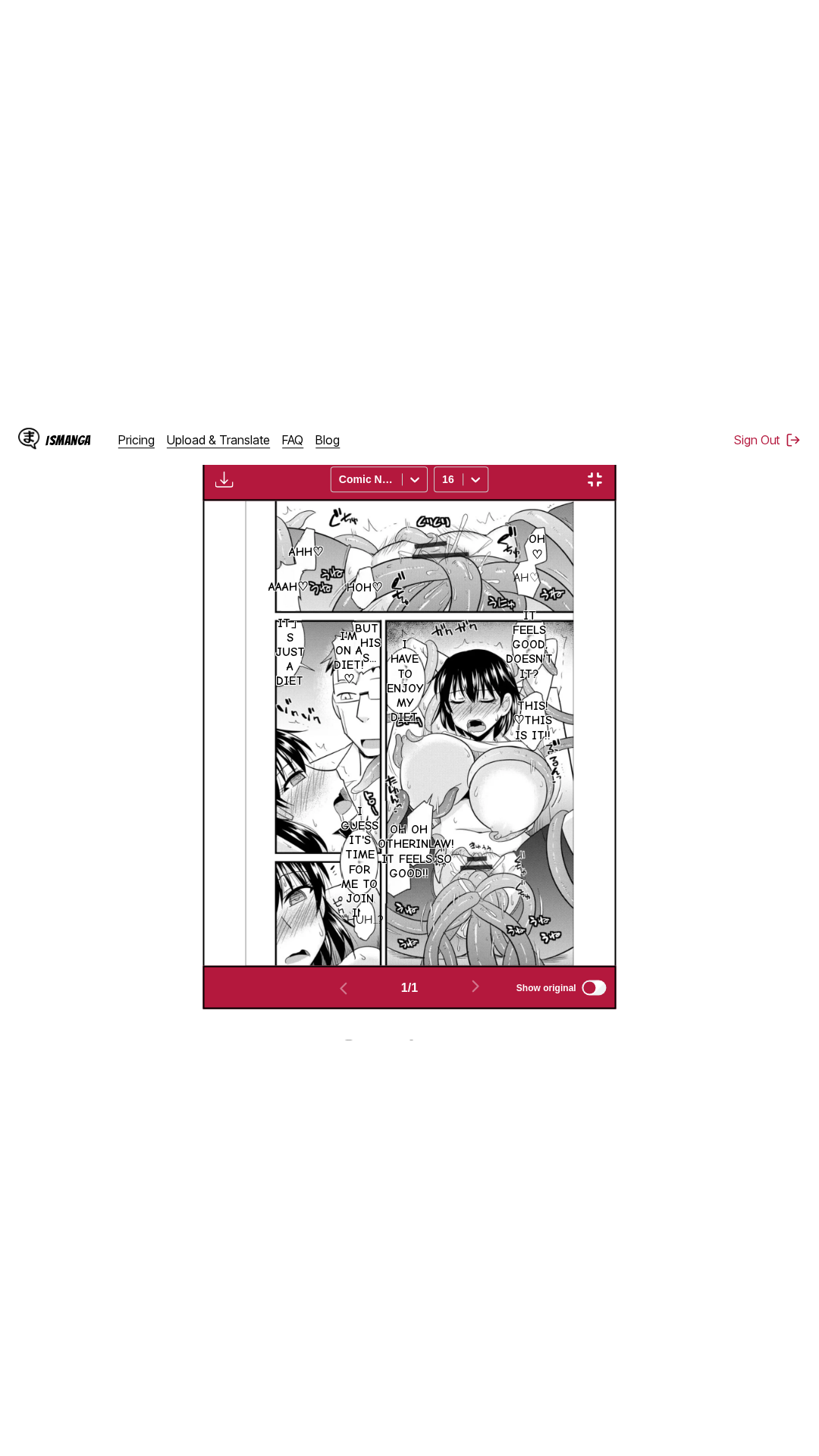
scroll to position [96, 0]
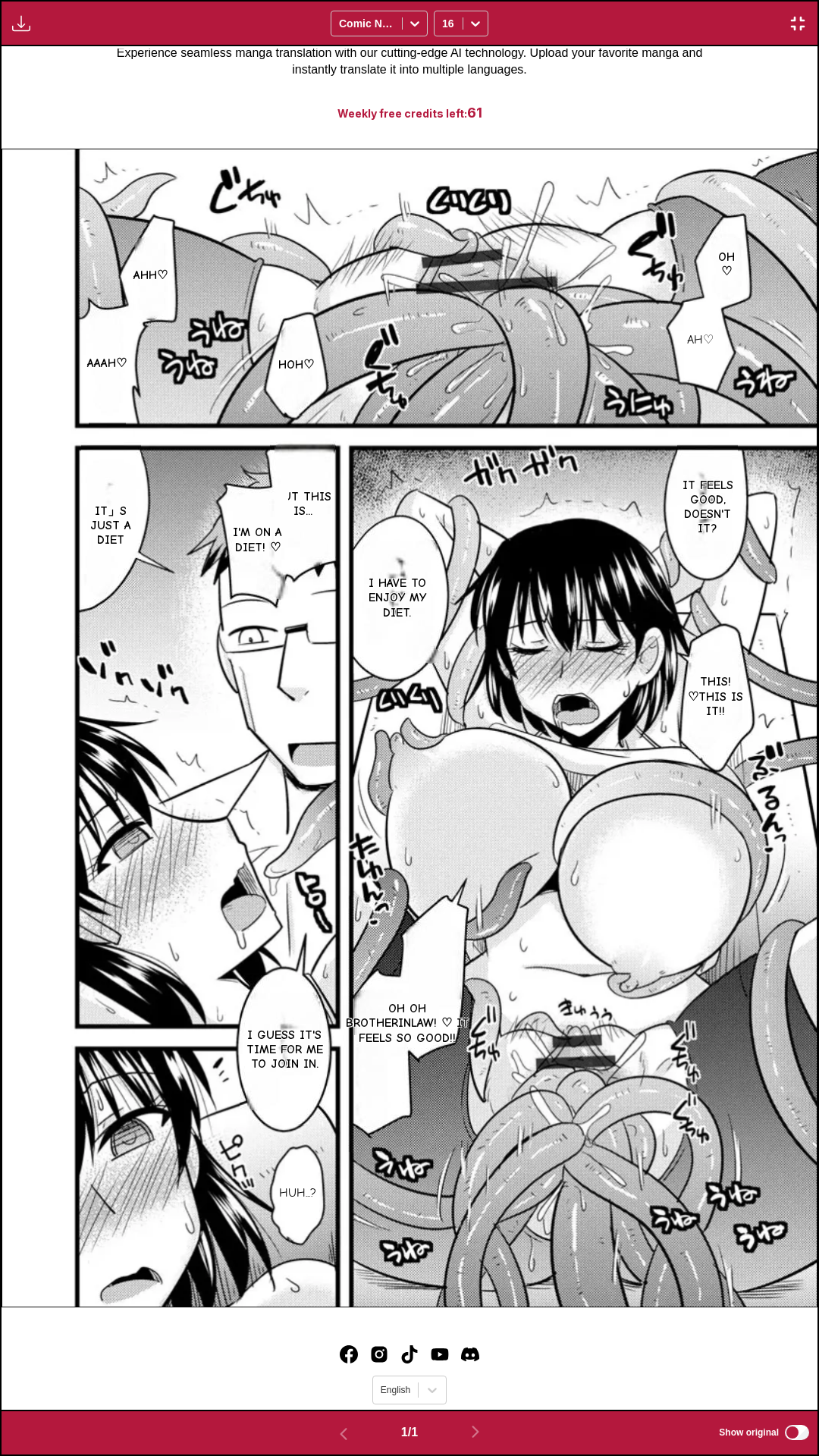
click at [672, 53] on div "Oh ♡ Ahh♡ Ah♡ Hoh♡ Aaah♡ It feels good, doesn't it? But this is... I'm on a die…" at bounding box center [409, 728] width 816 height 1363
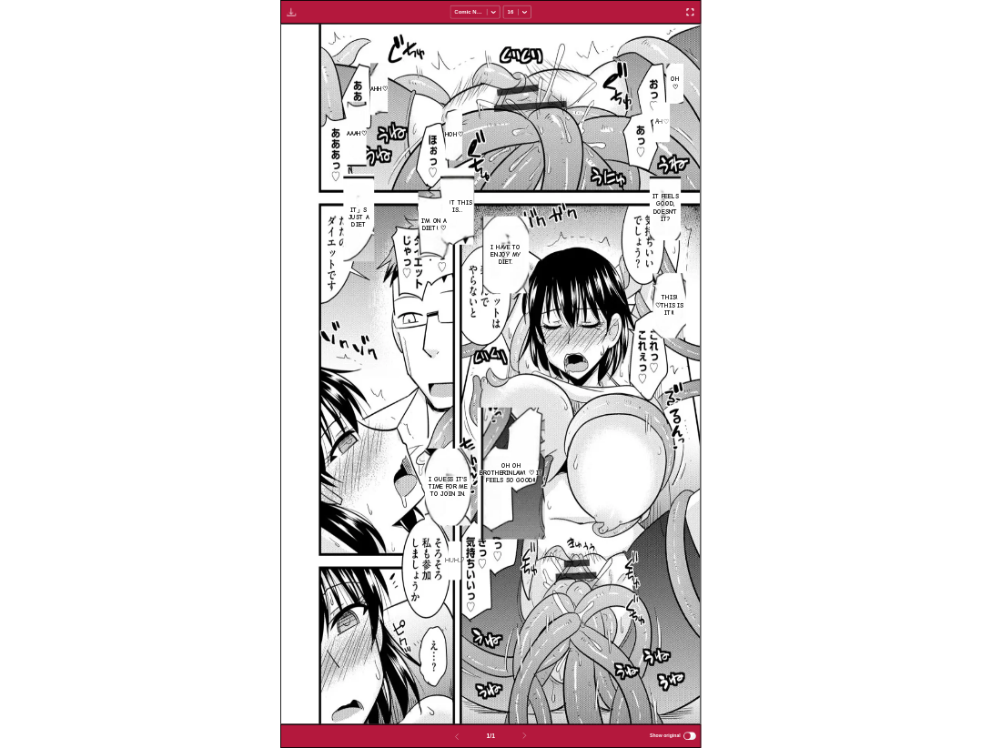
scroll to position [474, 0]
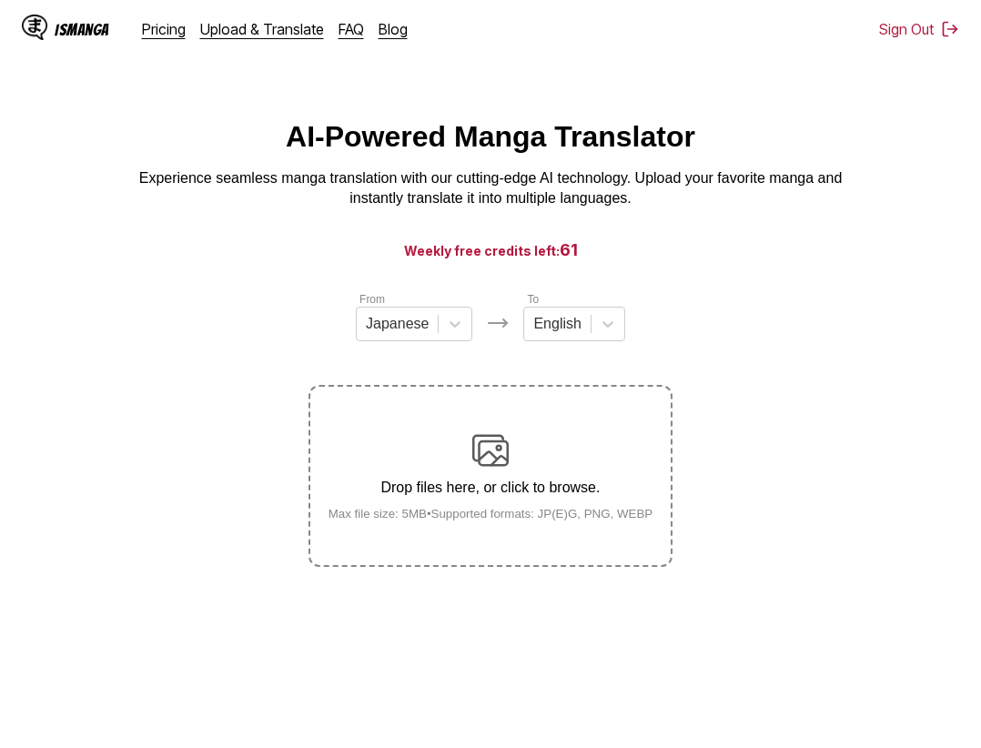
scroll to position [18, 0]
